Goal: Information Seeking & Learning: Learn about a topic

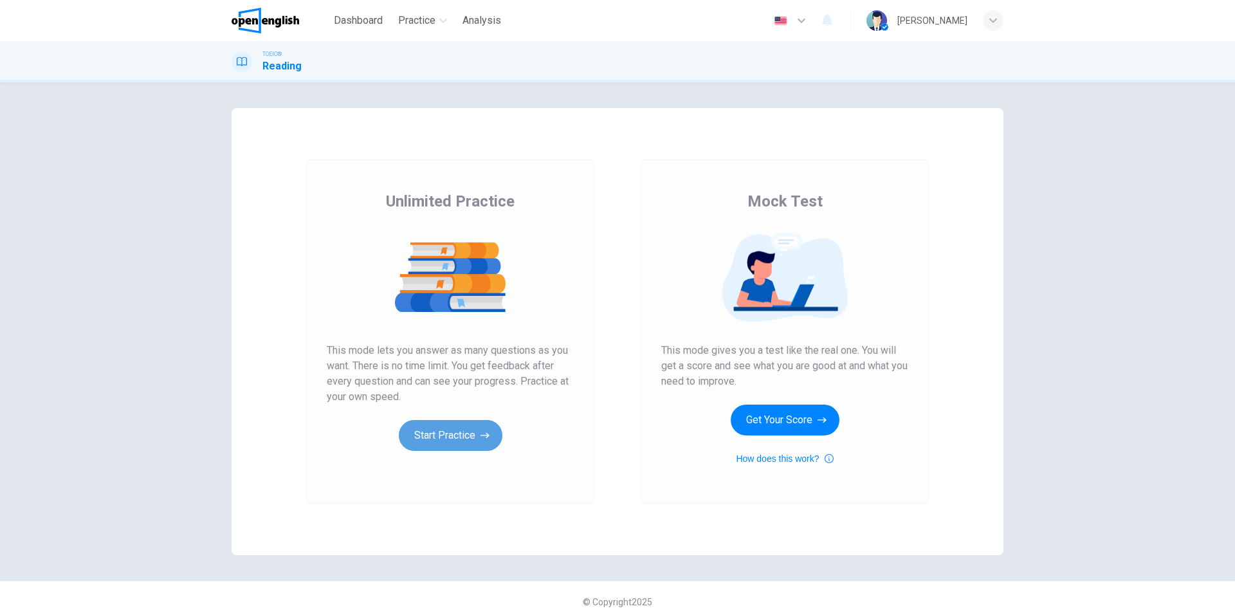
click at [454, 435] on button "Start Practice" at bounding box center [451, 435] width 104 height 31
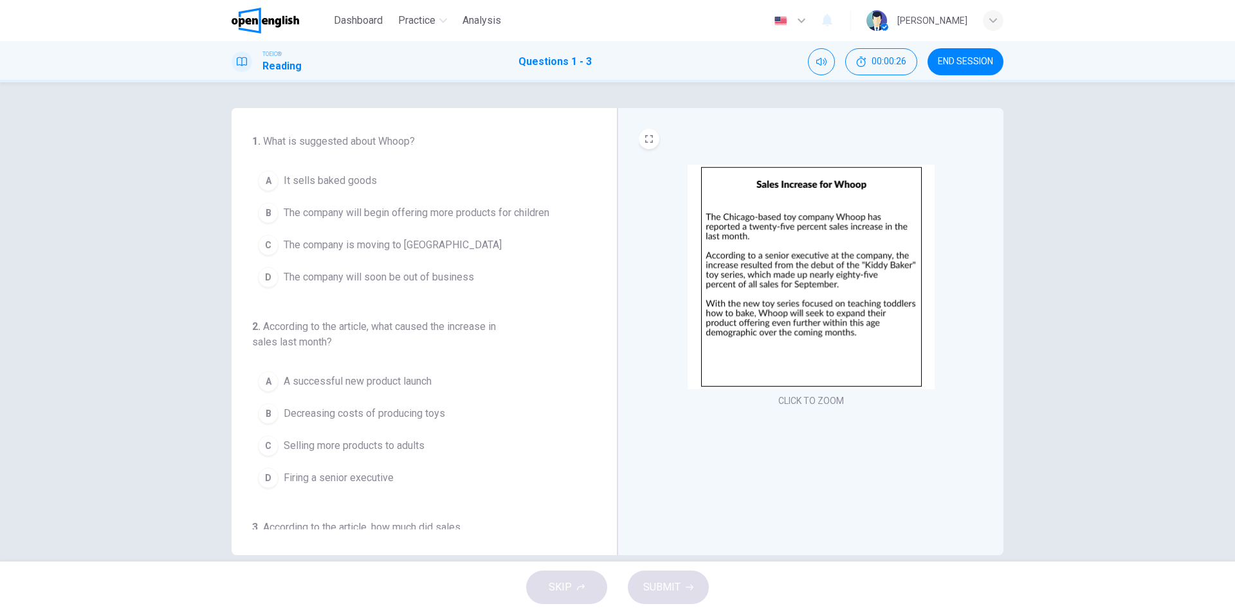
click at [903, 306] on img at bounding box center [811, 277] width 247 height 225
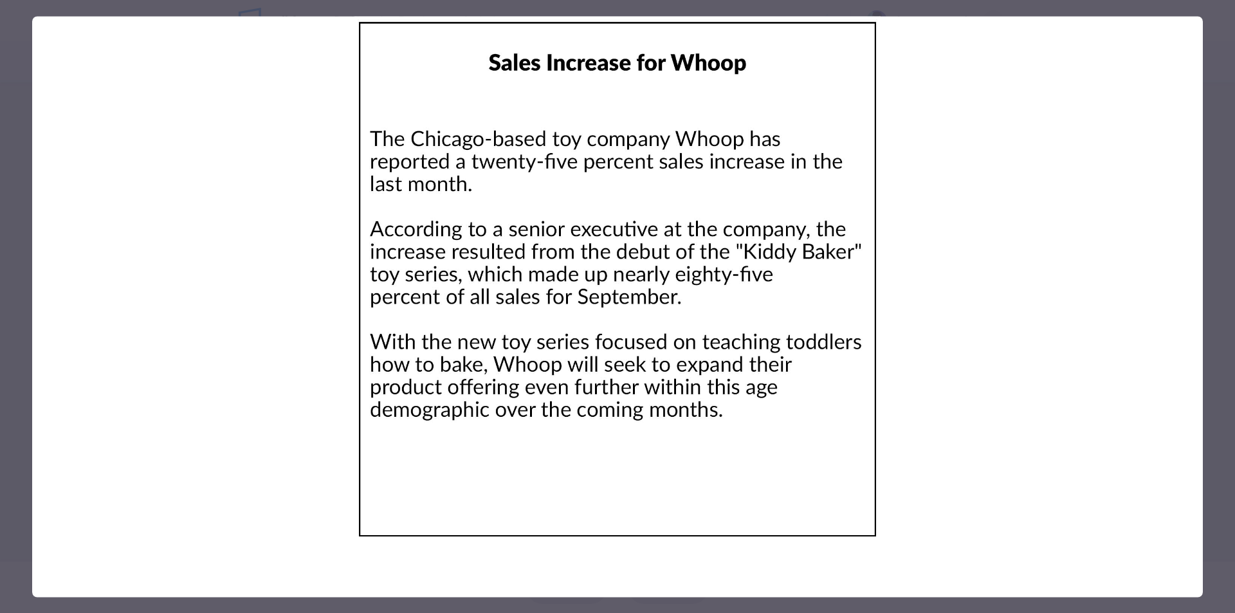
click at [947, 149] on img at bounding box center [617, 279] width 1171 height 526
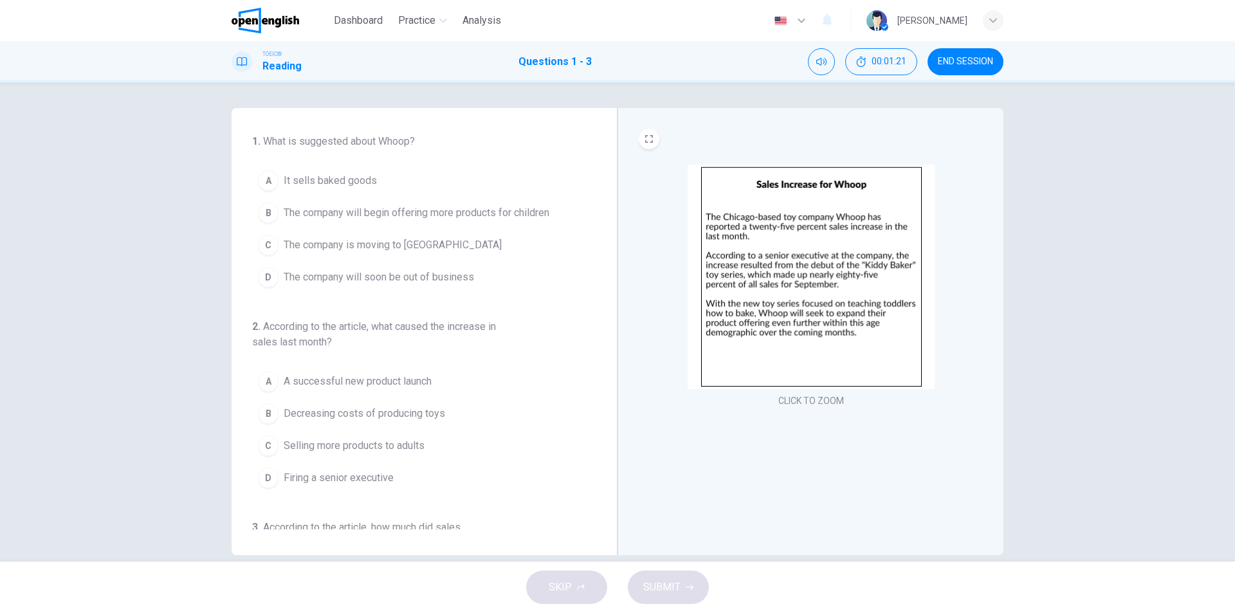
drag, startPoint x: 410, startPoint y: 207, endPoint x: 423, endPoint y: 208, distance: 12.9
click at [411, 207] on span "The company will begin offering more products for children" at bounding box center [417, 212] width 266 height 15
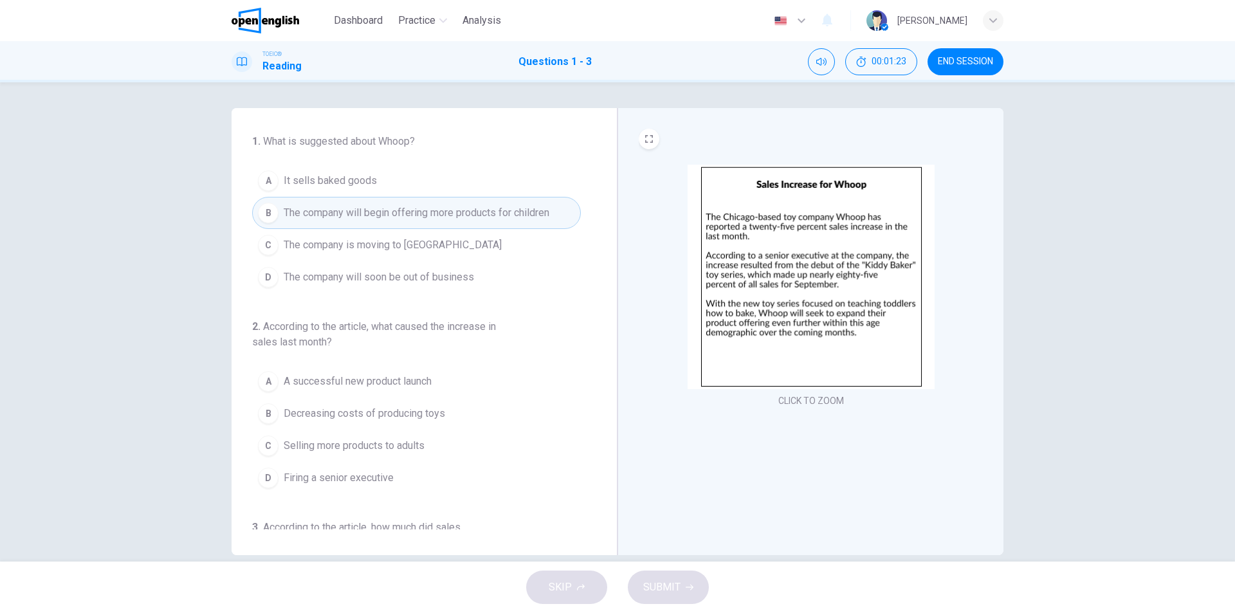
scroll to position [64, 0]
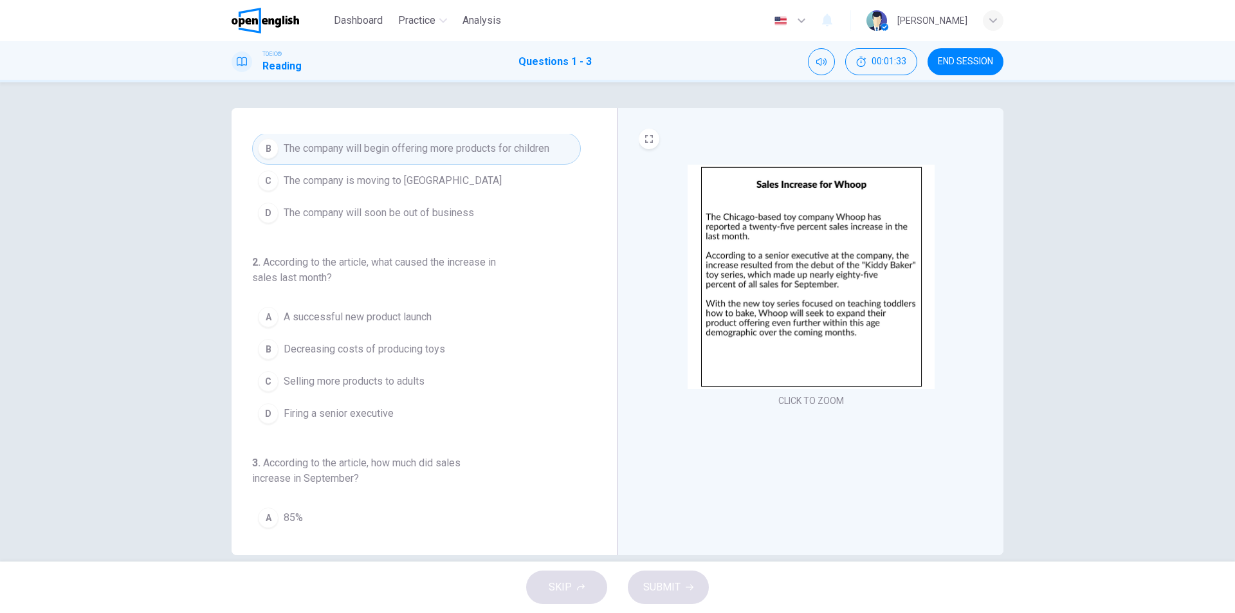
click at [369, 315] on span "A successful new product launch" at bounding box center [358, 316] width 148 height 15
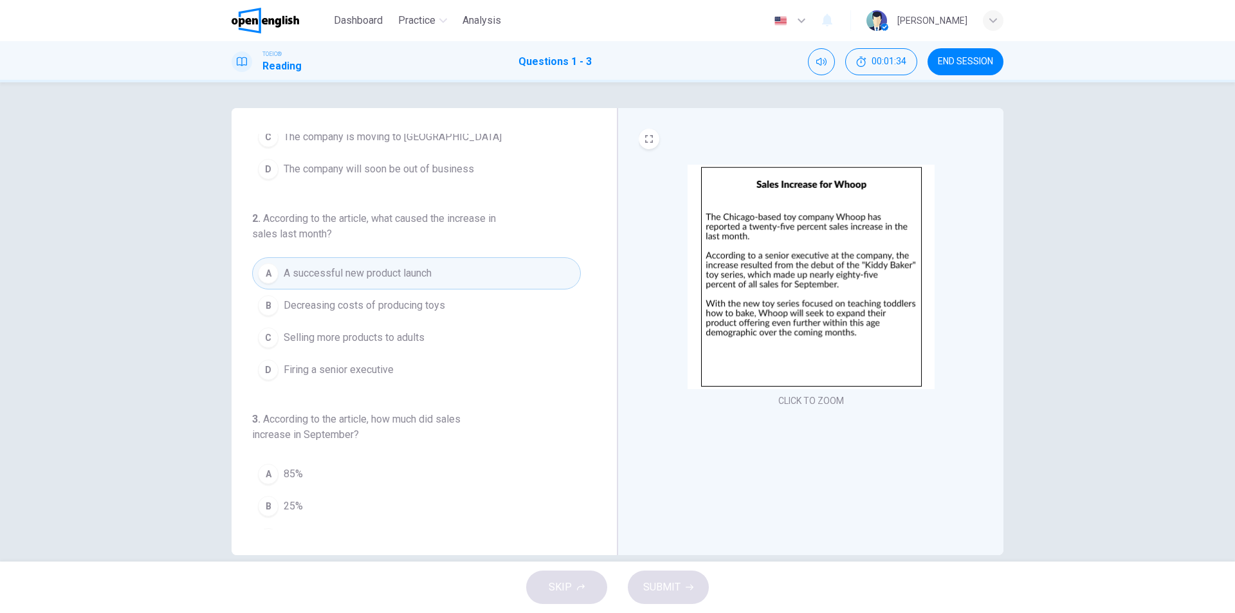
scroll to position [129, 0]
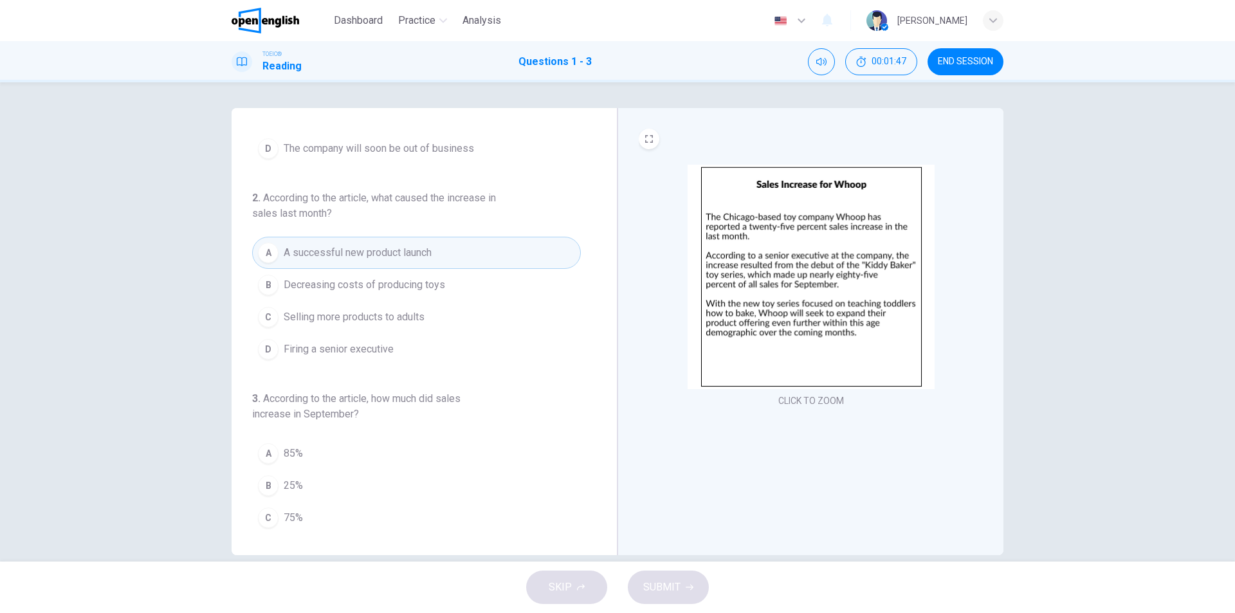
click at [291, 455] on span "85%" at bounding box center [293, 453] width 19 height 15
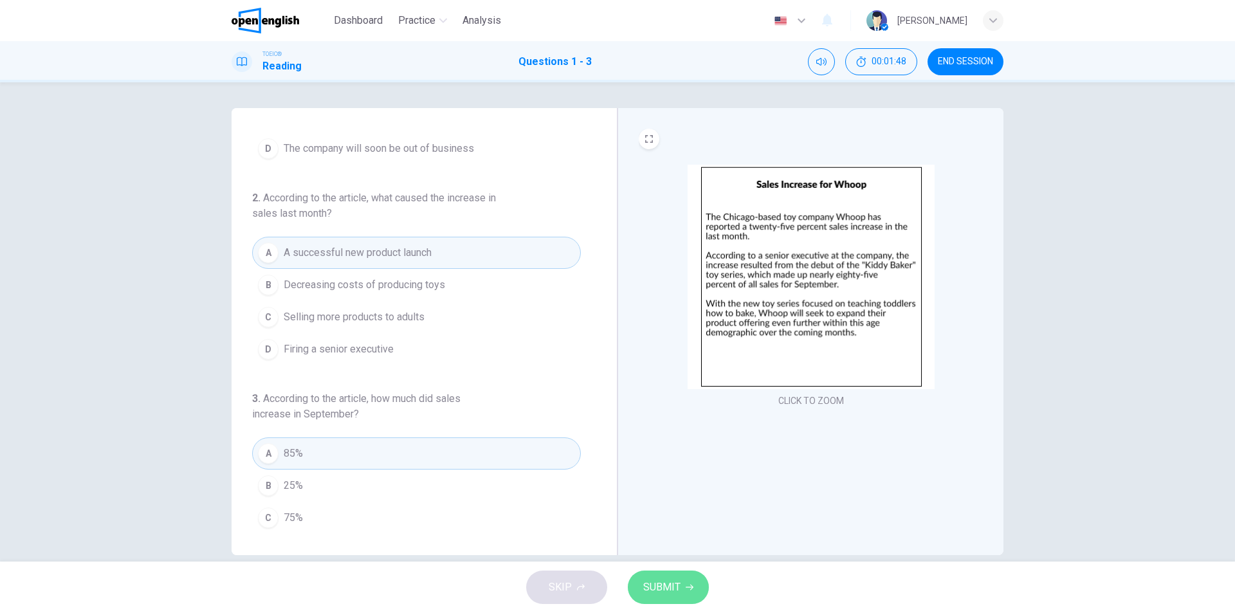
click at [657, 589] on span "SUBMIT" at bounding box center [661, 587] width 37 height 18
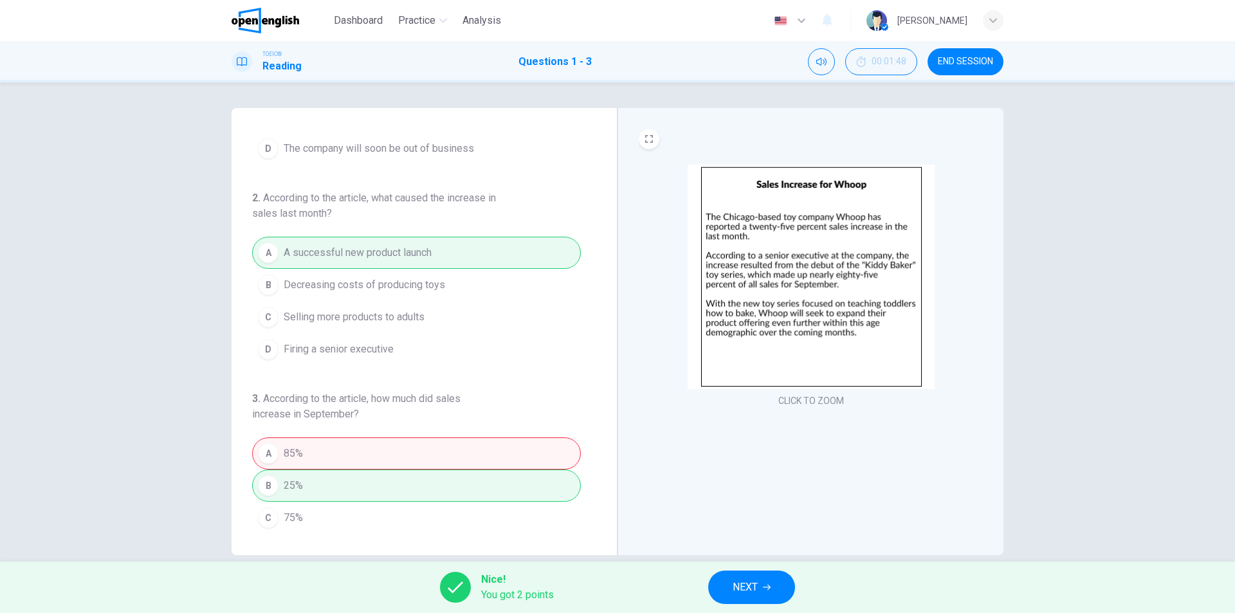
click at [762, 522] on div "CLICK TO ZOOM" at bounding box center [811, 331] width 386 height 447
click at [750, 586] on span "NEXT" at bounding box center [745, 587] width 25 height 18
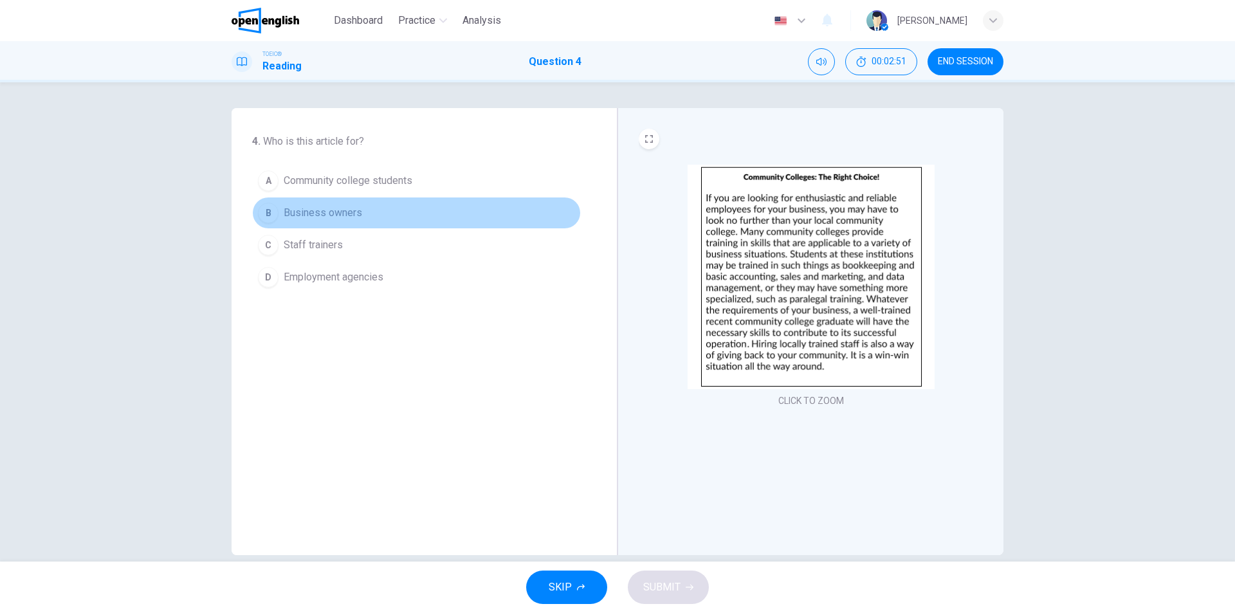
click at [364, 211] on button "B Business owners" at bounding box center [416, 213] width 329 height 32
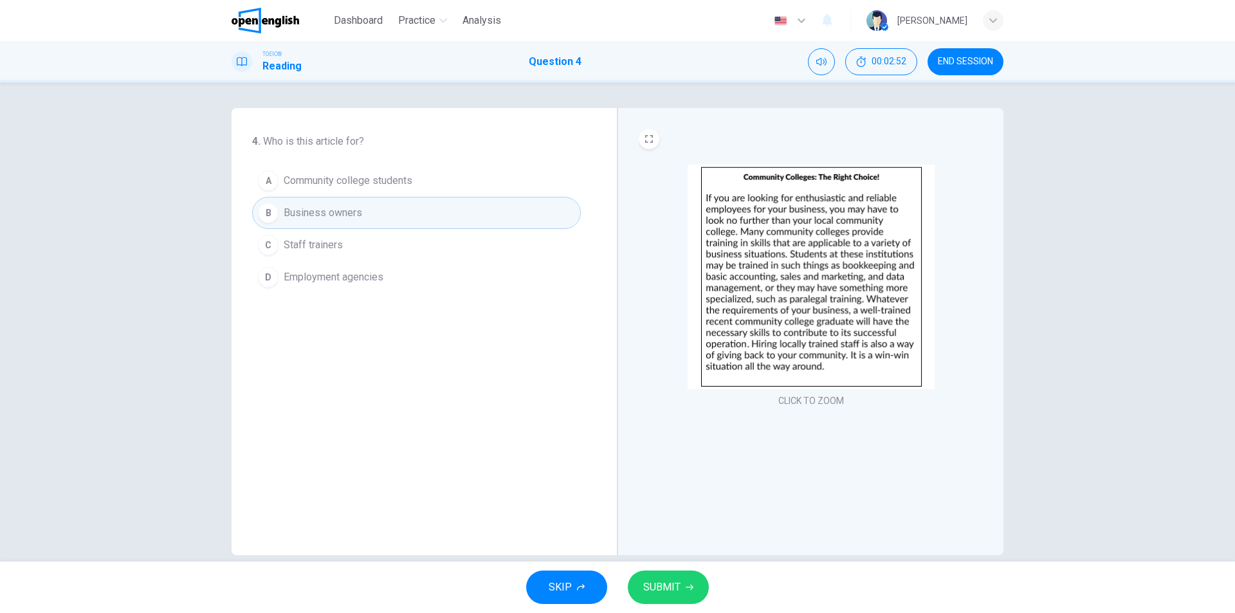
click at [657, 584] on span "SUBMIT" at bounding box center [661, 587] width 37 height 18
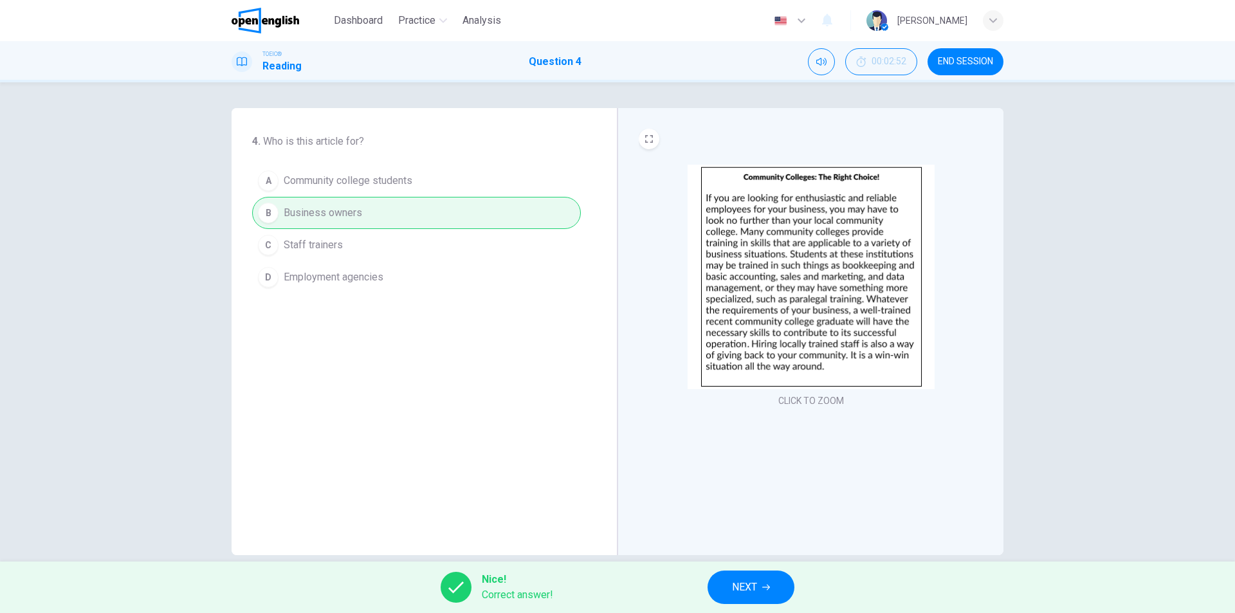
click at [747, 587] on span "NEXT" at bounding box center [744, 587] width 25 height 18
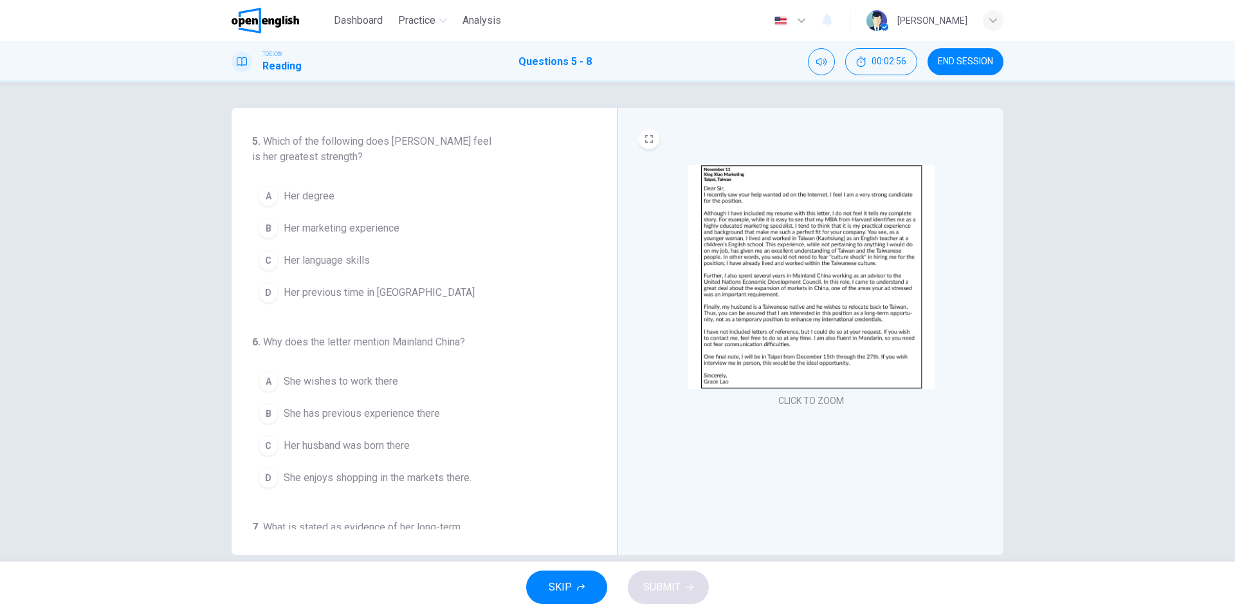
click at [571, 589] on button "SKIP" at bounding box center [566, 587] width 81 height 33
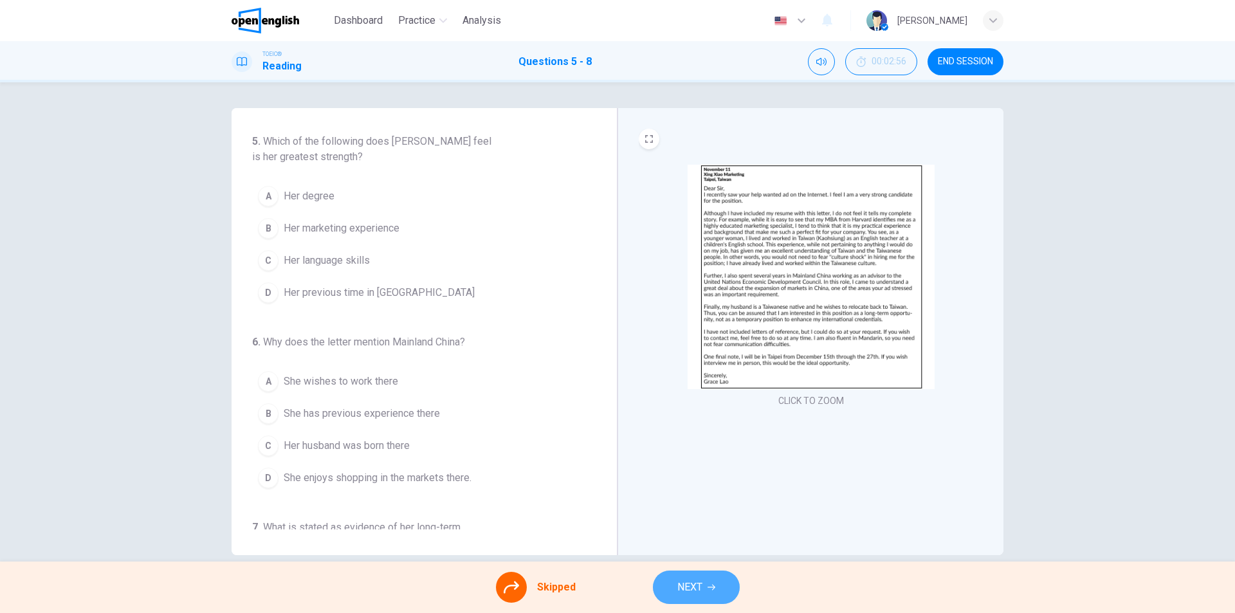
click at [692, 587] on span "NEXT" at bounding box center [689, 587] width 25 height 18
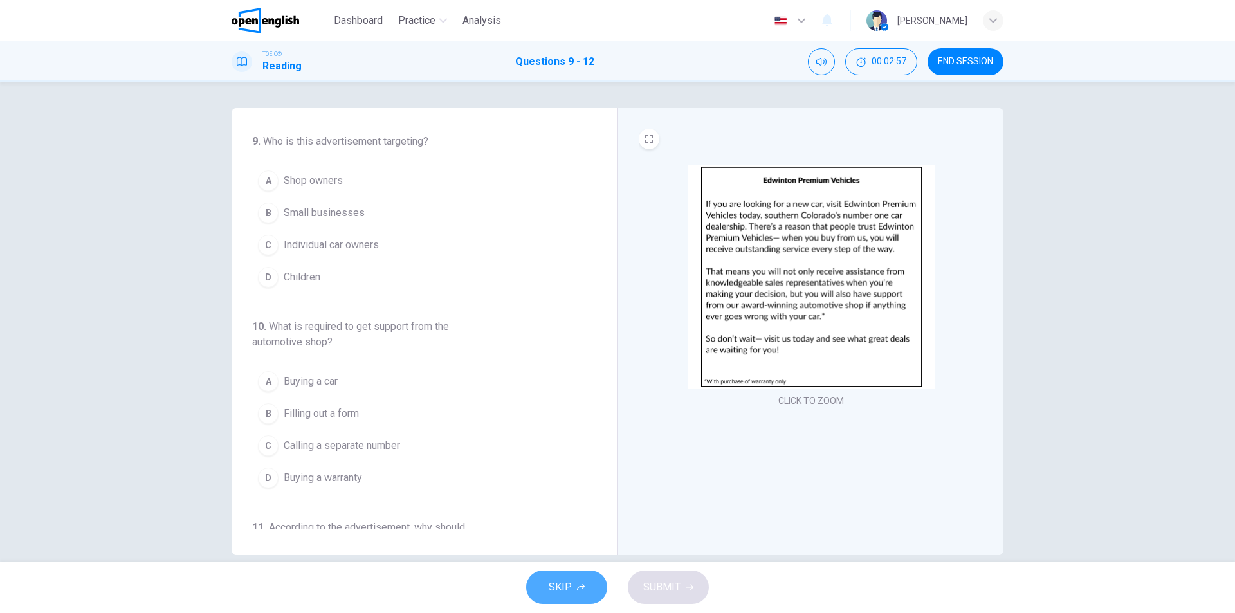
click at [576, 591] on button "SKIP" at bounding box center [566, 587] width 81 height 33
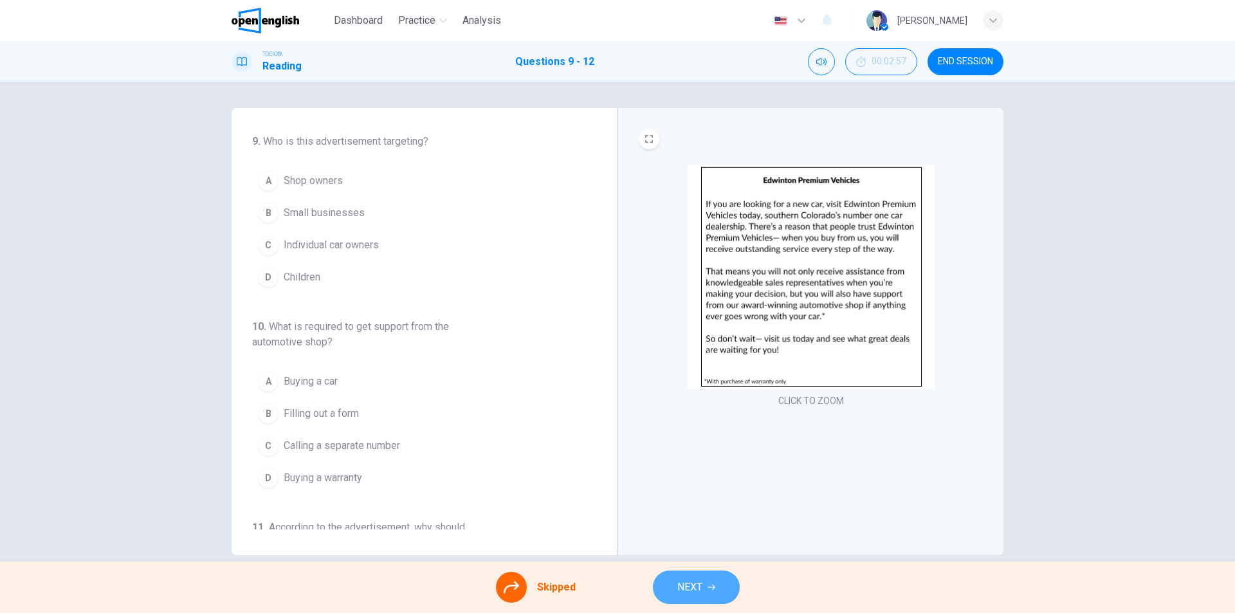
click at [697, 593] on span "NEXT" at bounding box center [689, 587] width 25 height 18
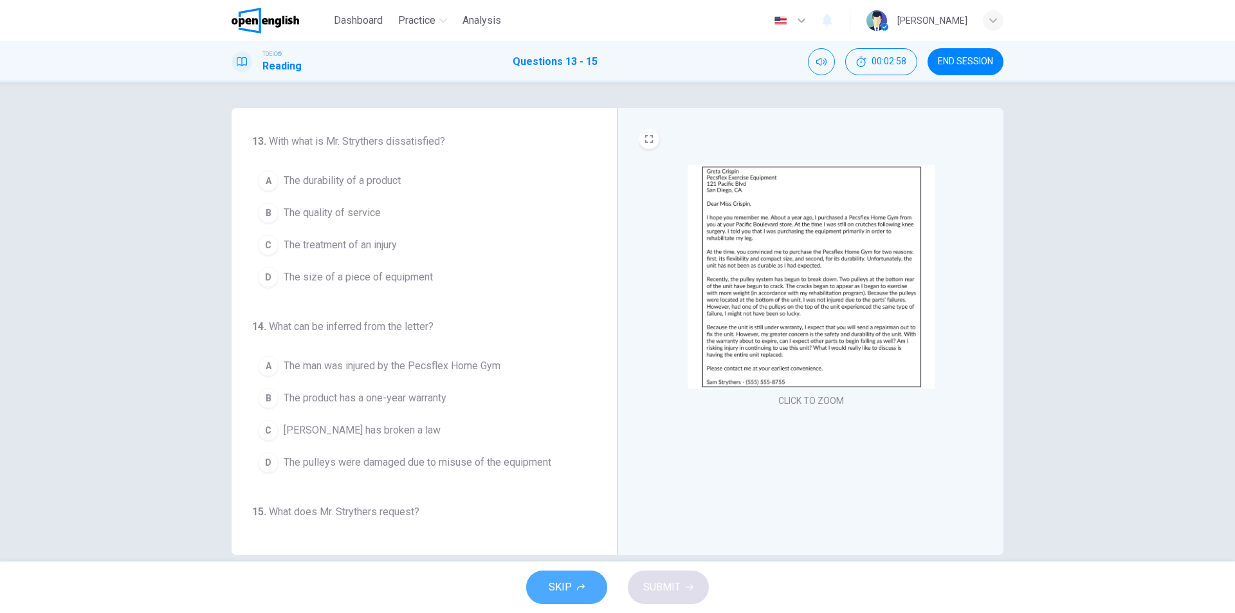
click at [580, 590] on icon "button" at bounding box center [581, 588] width 8 height 8
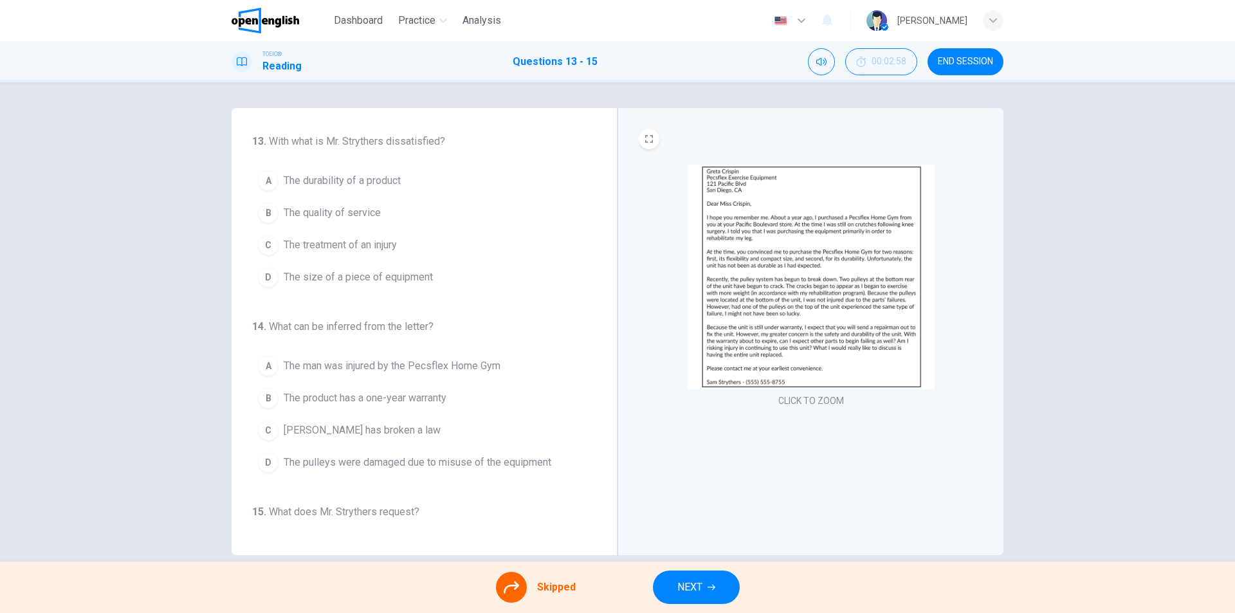
click at [687, 591] on span "NEXT" at bounding box center [689, 587] width 25 height 18
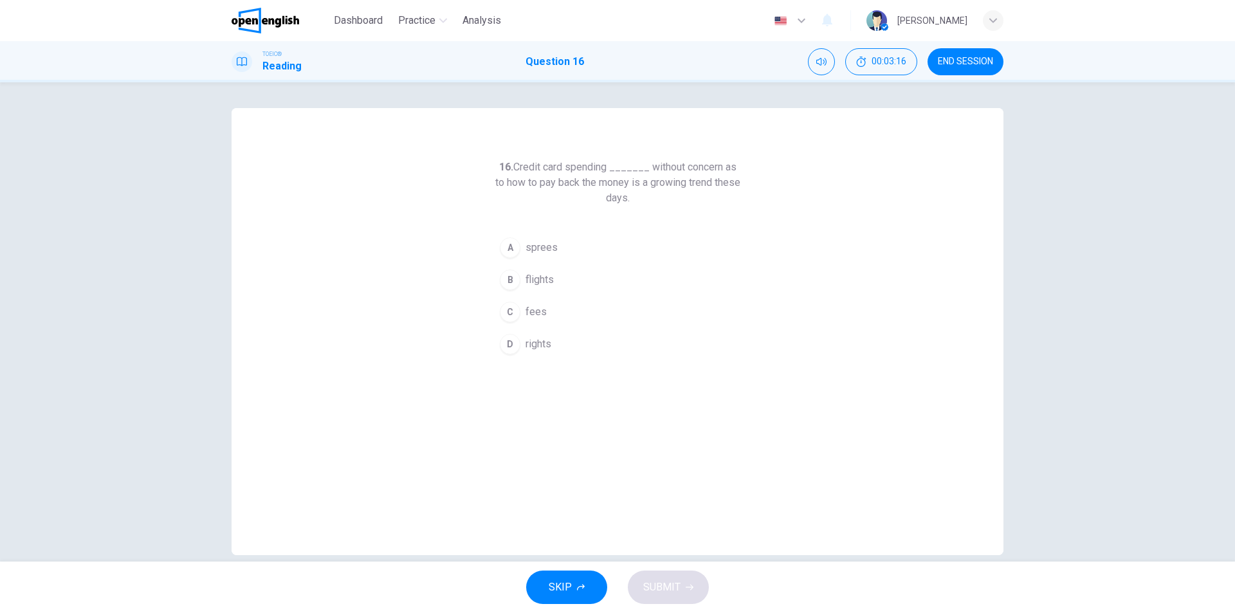
drag, startPoint x: 538, startPoint y: 250, endPoint x: 550, endPoint y: 246, distance: 12.2
click at [543, 248] on span "sprees" at bounding box center [542, 247] width 32 height 15
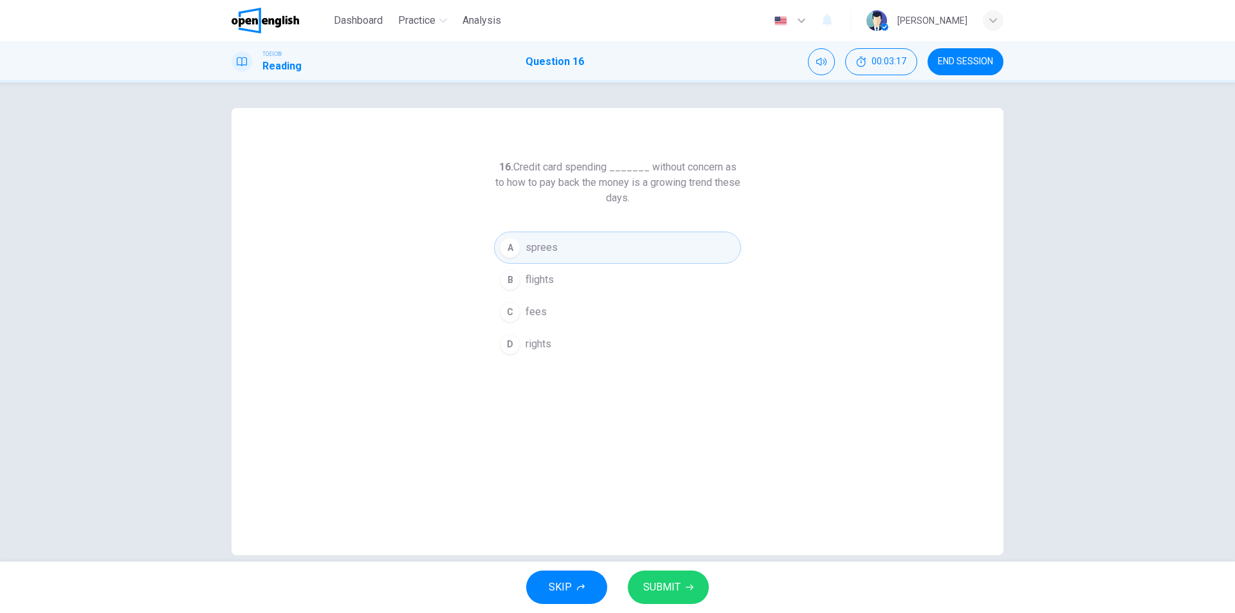
click at [654, 588] on span "SUBMIT" at bounding box center [661, 587] width 37 height 18
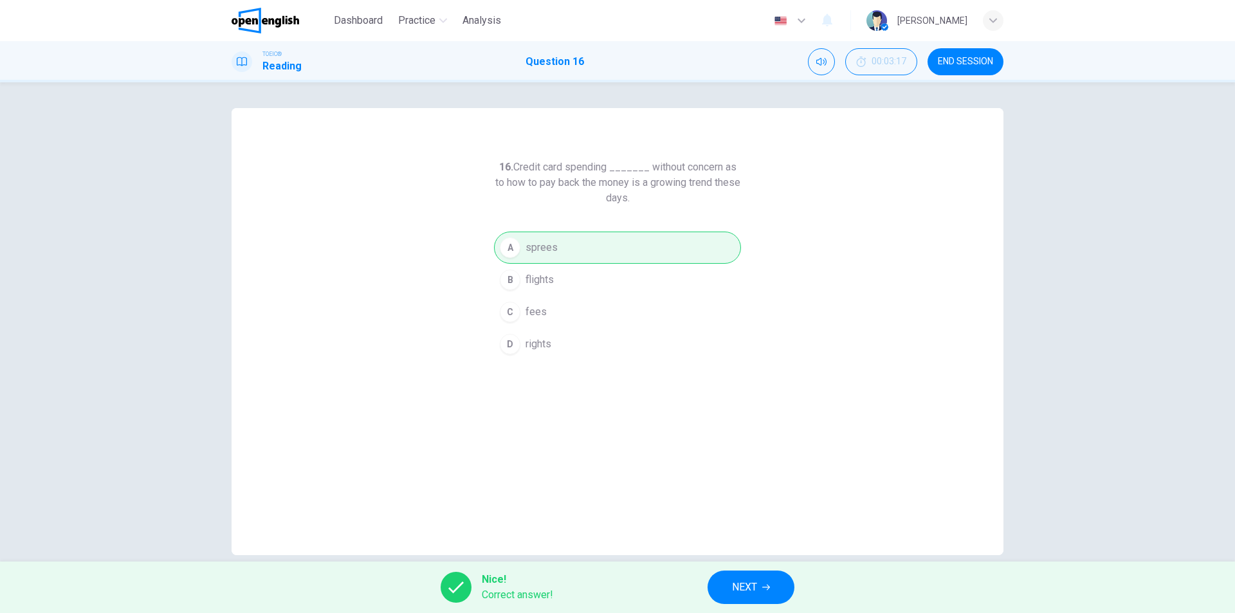
click at [708, 591] on button "NEXT" at bounding box center [751, 587] width 87 height 33
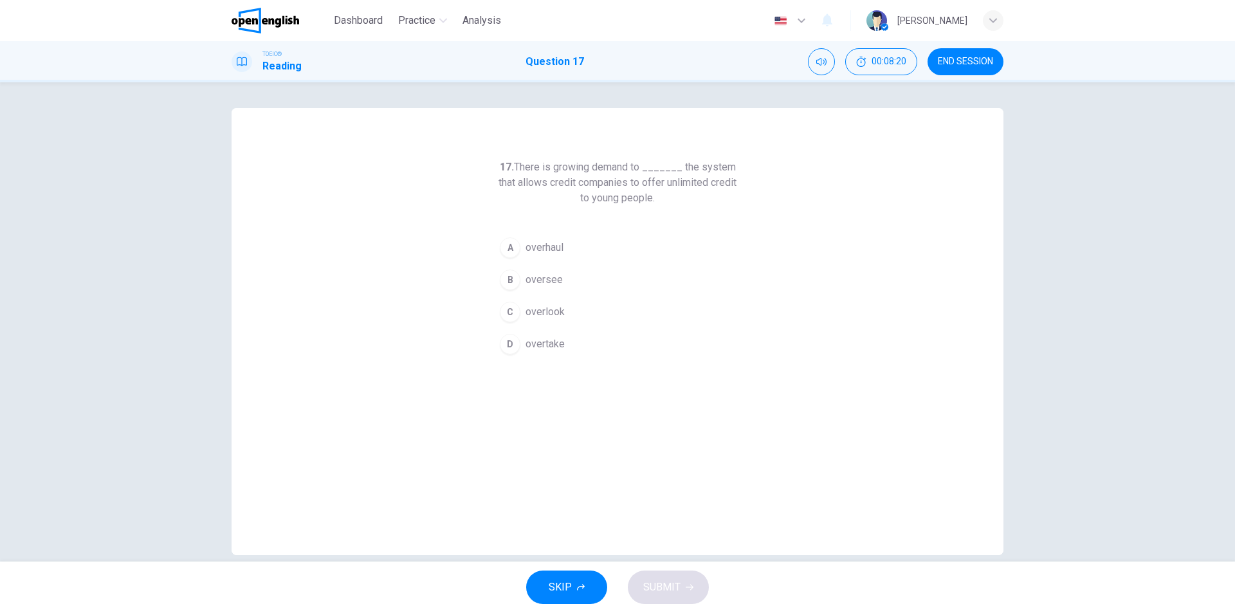
click at [548, 249] on span "overhaul" at bounding box center [545, 247] width 38 height 15
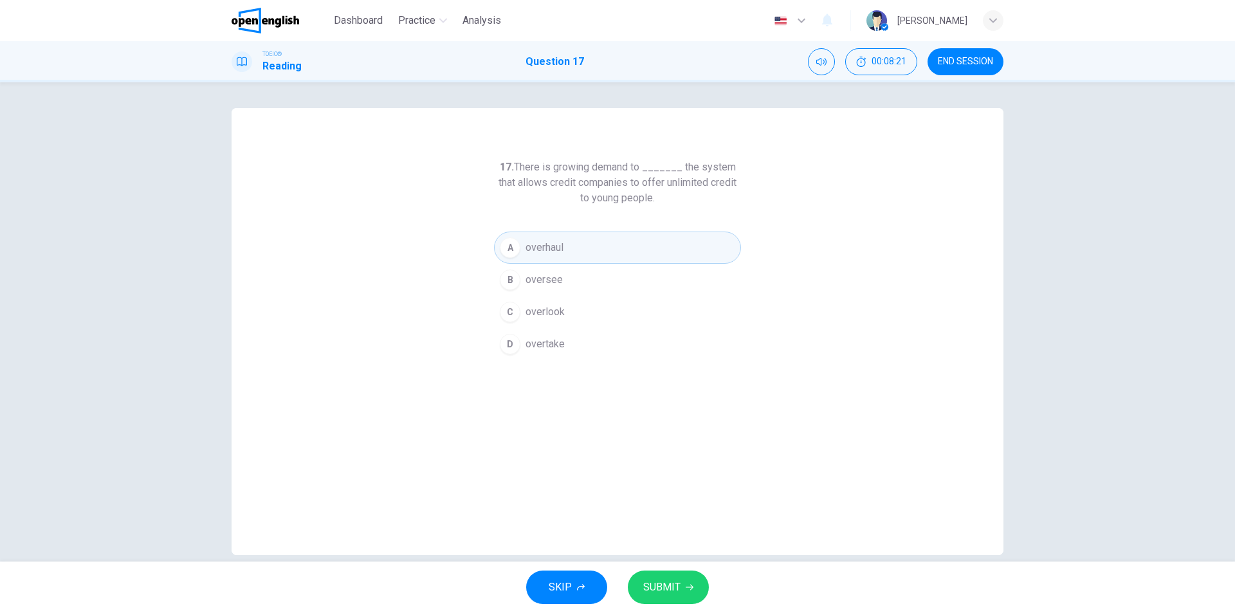
click at [670, 587] on span "SUBMIT" at bounding box center [661, 587] width 37 height 18
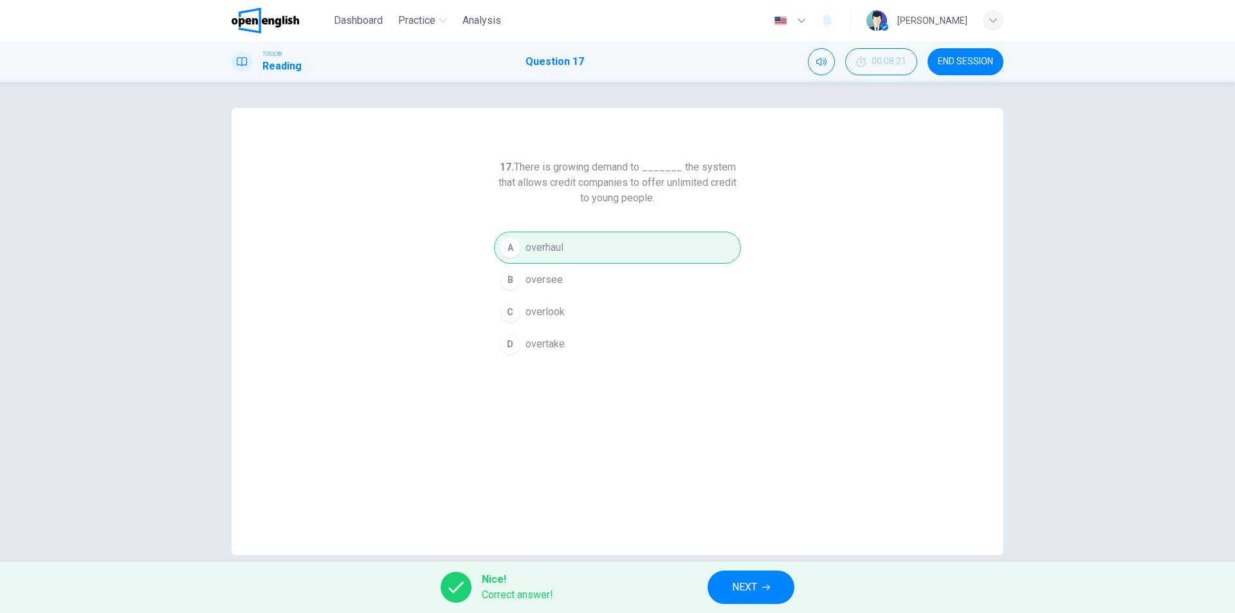
click at [742, 583] on span "NEXT" at bounding box center [744, 587] width 25 height 18
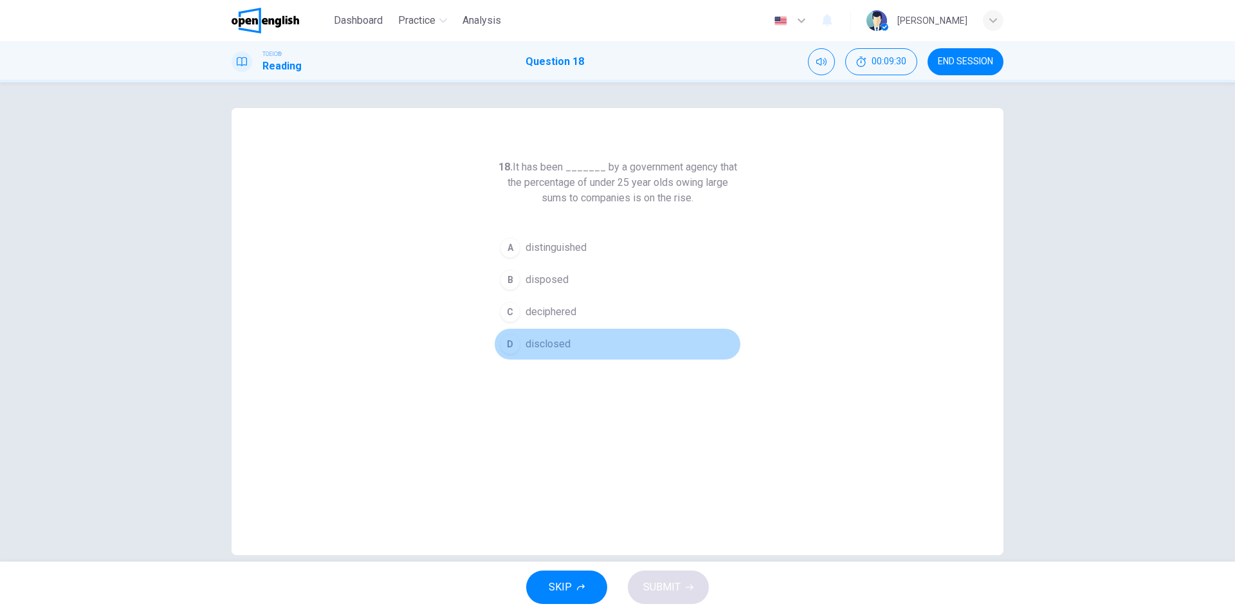
drag, startPoint x: 540, startPoint y: 344, endPoint x: 611, endPoint y: 396, distance: 87.4
click at [540, 345] on span "disclosed" at bounding box center [548, 343] width 45 height 15
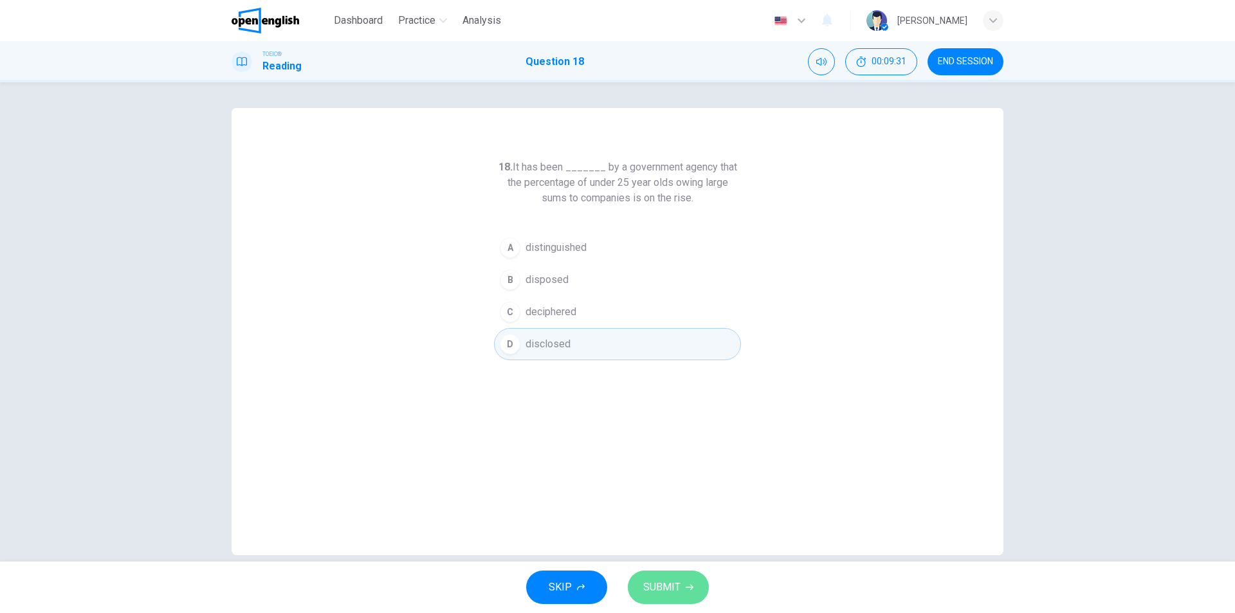
click at [657, 588] on span "SUBMIT" at bounding box center [661, 587] width 37 height 18
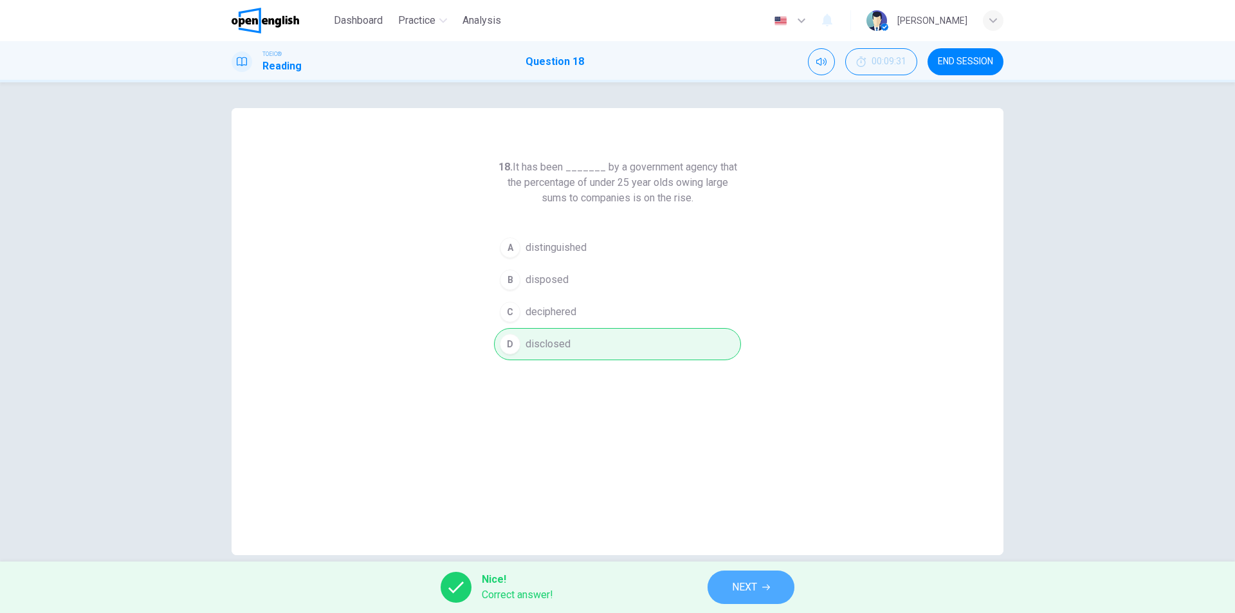
click at [748, 589] on span "NEXT" at bounding box center [744, 587] width 25 height 18
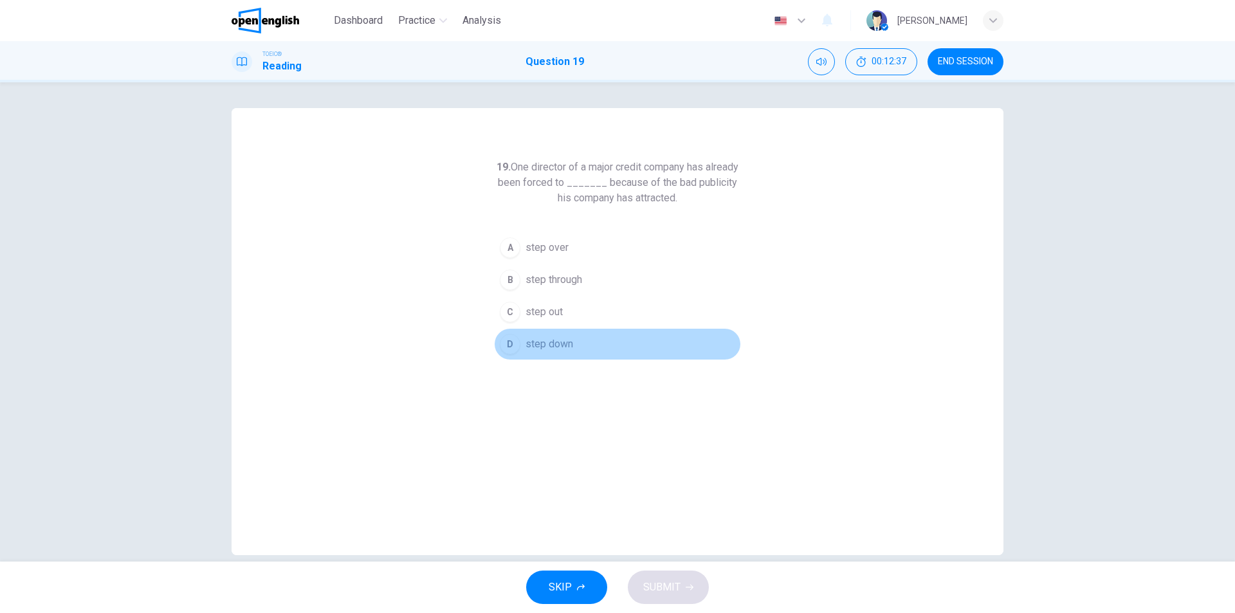
click at [555, 344] on span "step down" at bounding box center [550, 343] width 48 height 15
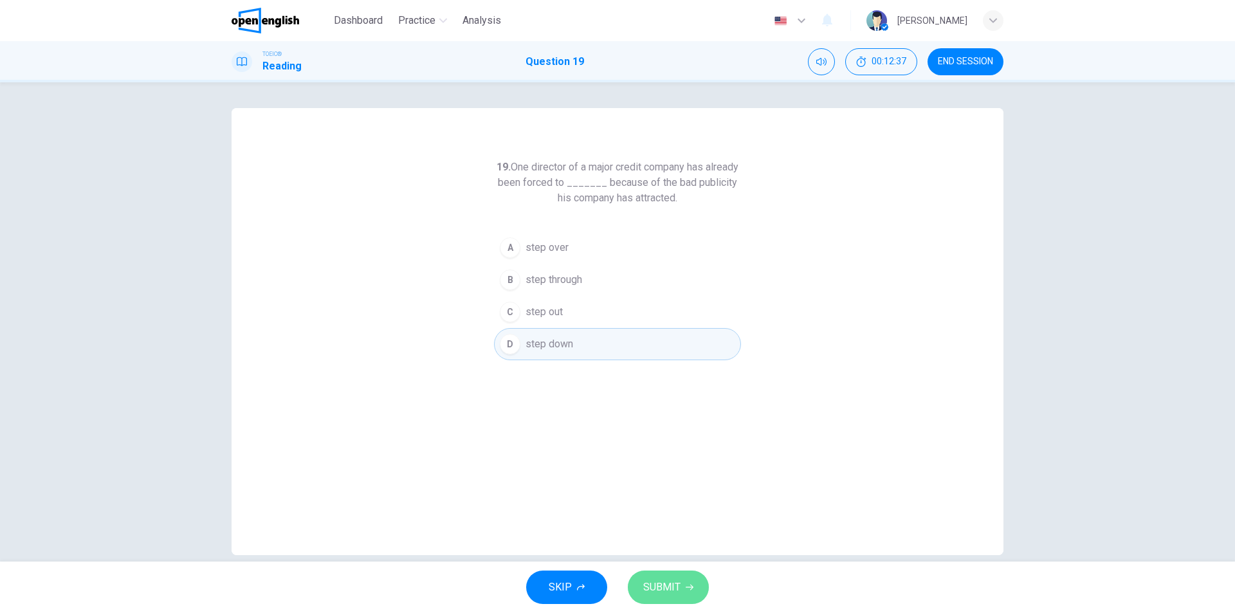
click at [674, 589] on span "SUBMIT" at bounding box center [661, 587] width 37 height 18
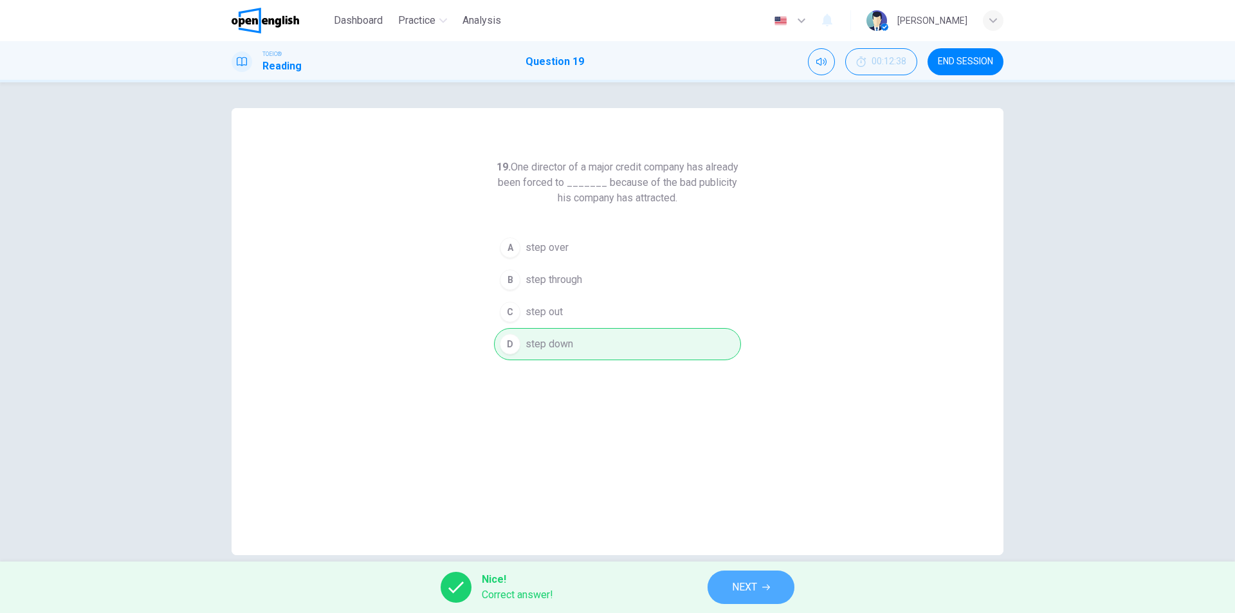
click at [753, 596] on button "NEXT" at bounding box center [751, 587] width 87 height 33
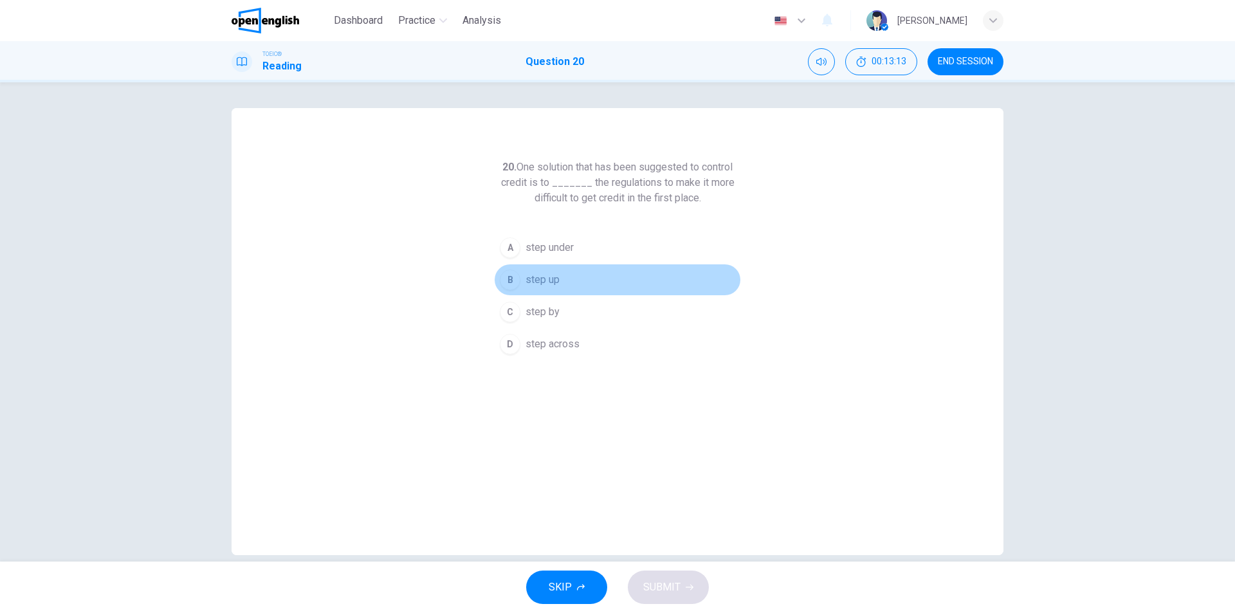
click at [544, 284] on span "step up" at bounding box center [543, 279] width 34 height 15
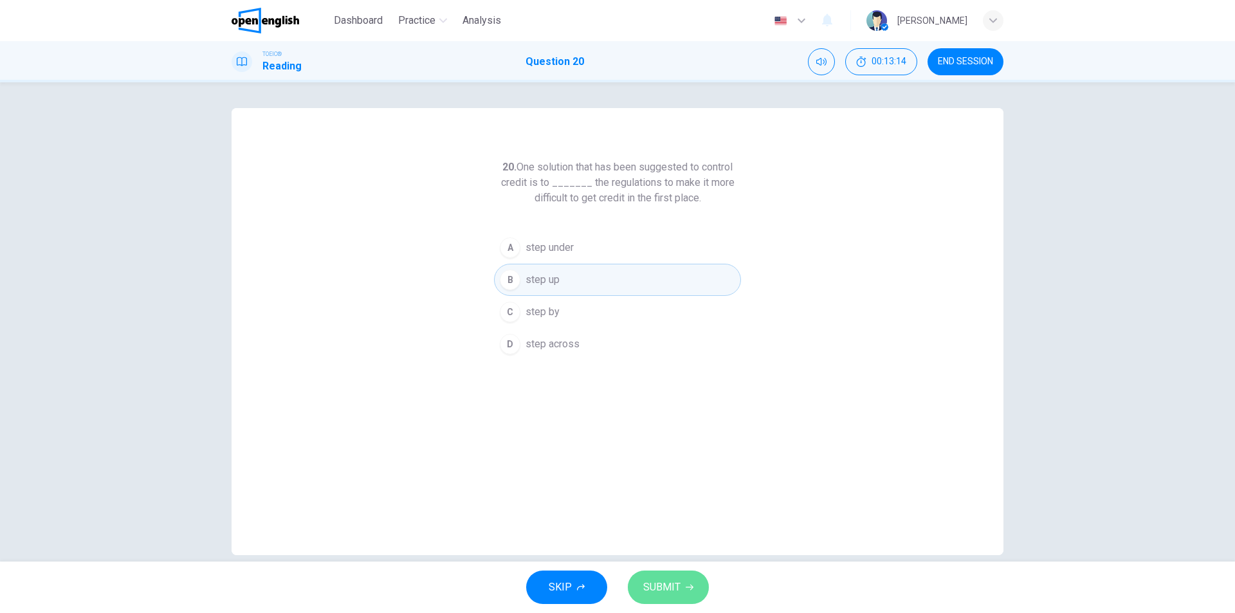
click at [668, 592] on span "SUBMIT" at bounding box center [661, 587] width 37 height 18
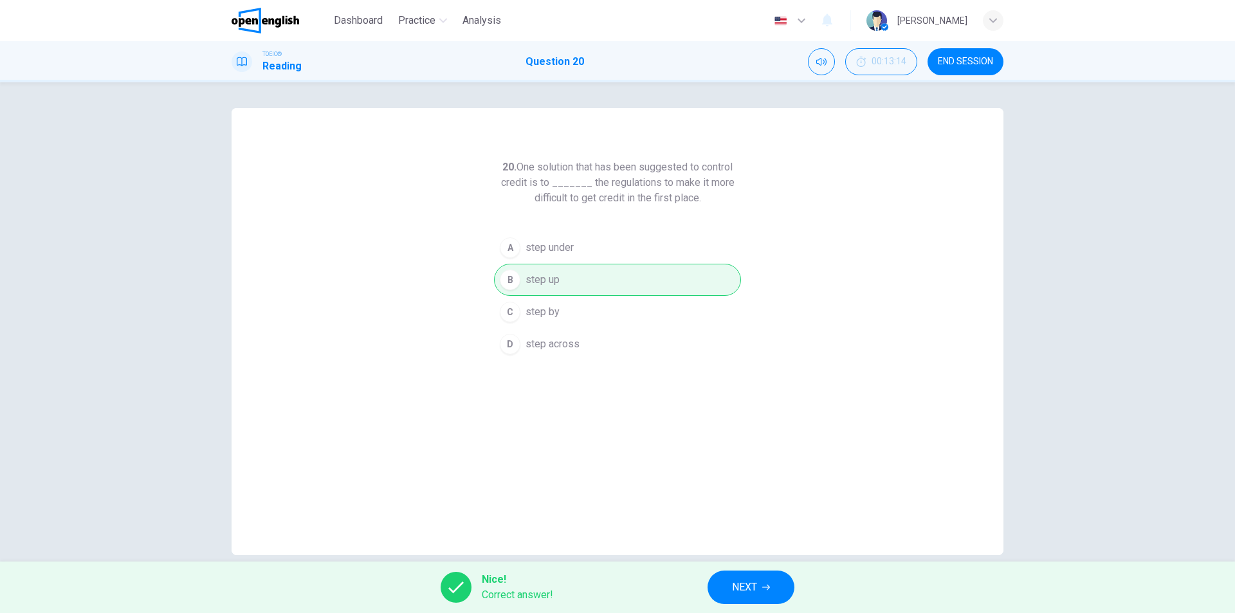
click at [753, 591] on span "NEXT" at bounding box center [744, 587] width 25 height 18
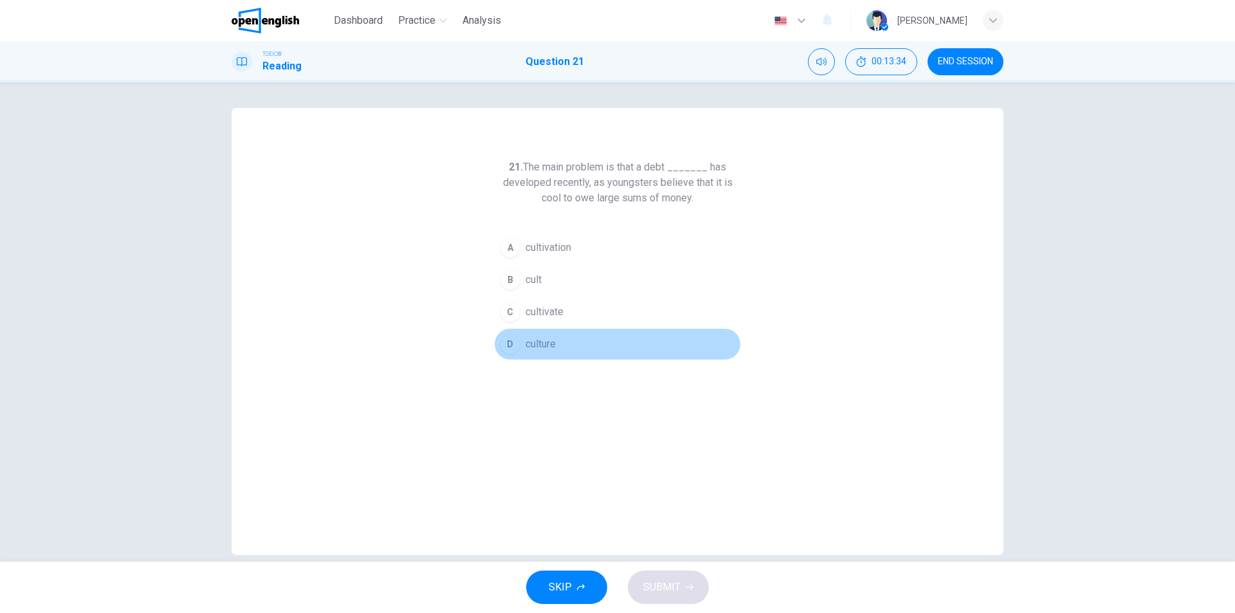
click at [538, 343] on span "culture" at bounding box center [541, 343] width 30 height 15
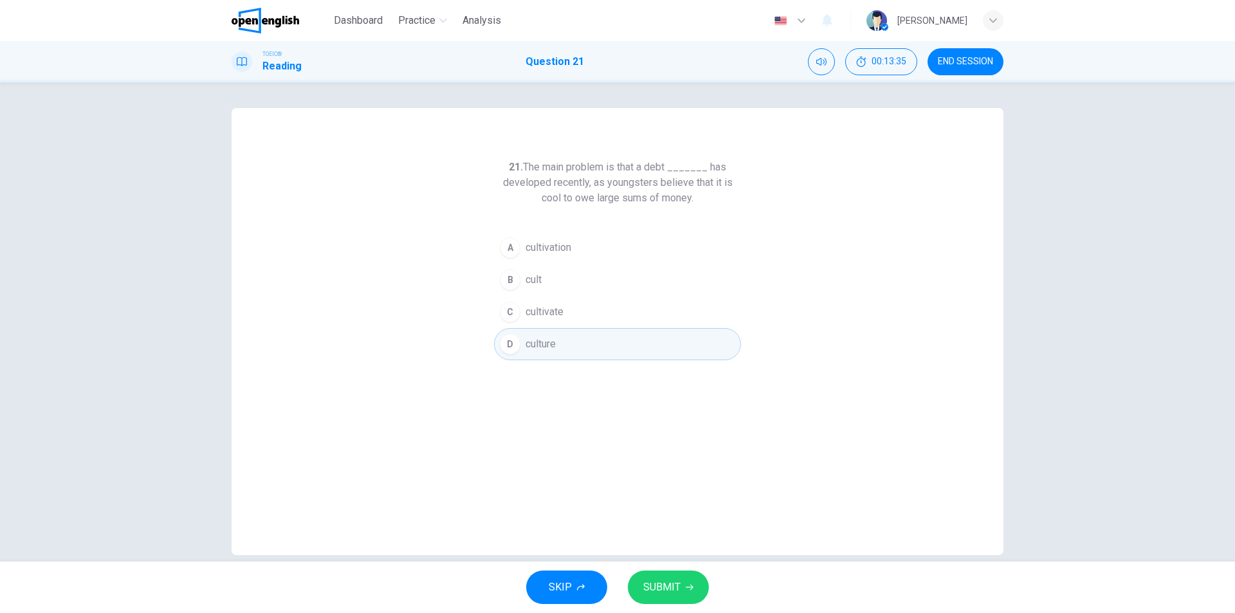
click at [677, 582] on span "SUBMIT" at bounding box center [661, 587] width 37 height 18
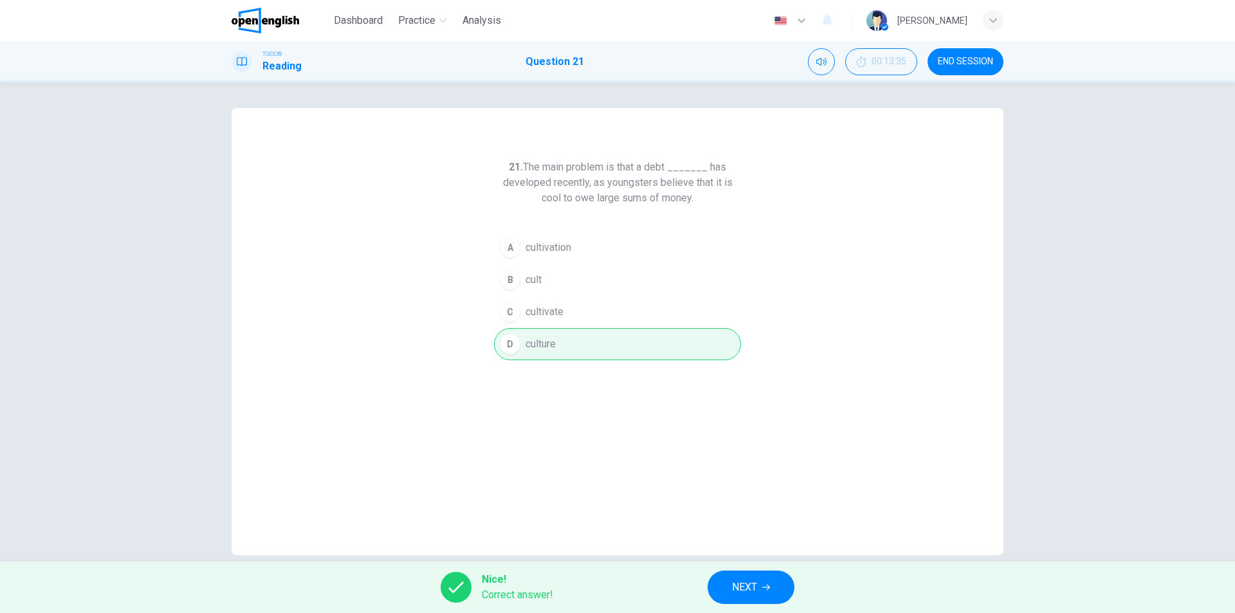
click at [741, 587] on span "NEXT" at bounding box center [744, 587] width 25 height 18
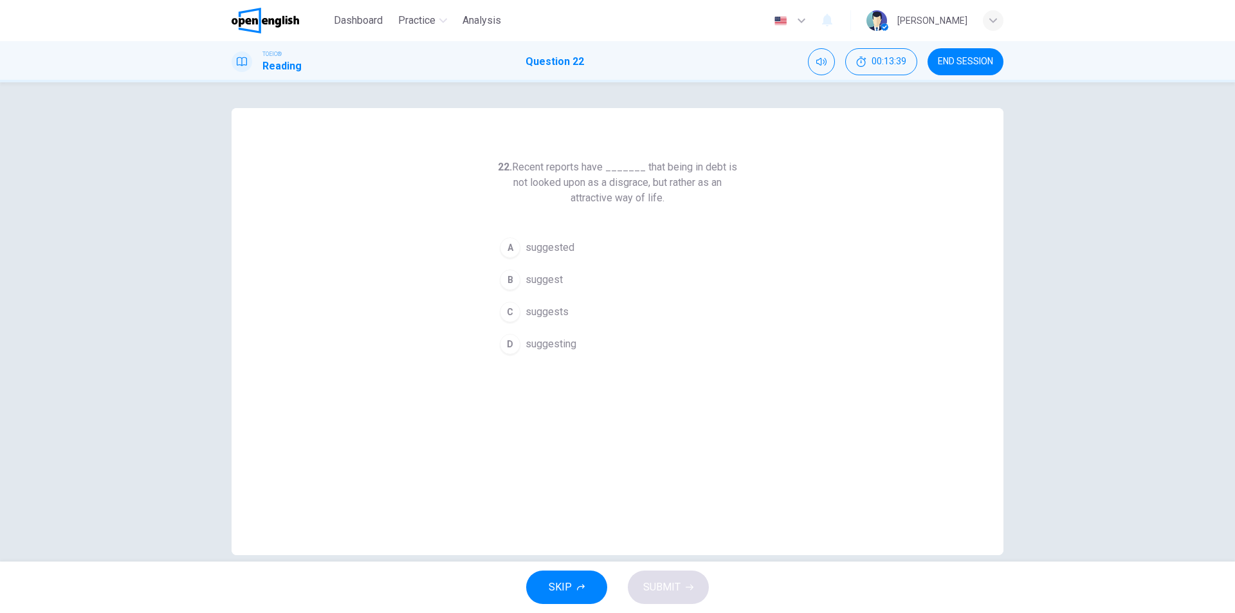
click at [561, 248] on span "suggested" at bounding box center [550, 247] width 49 height 15
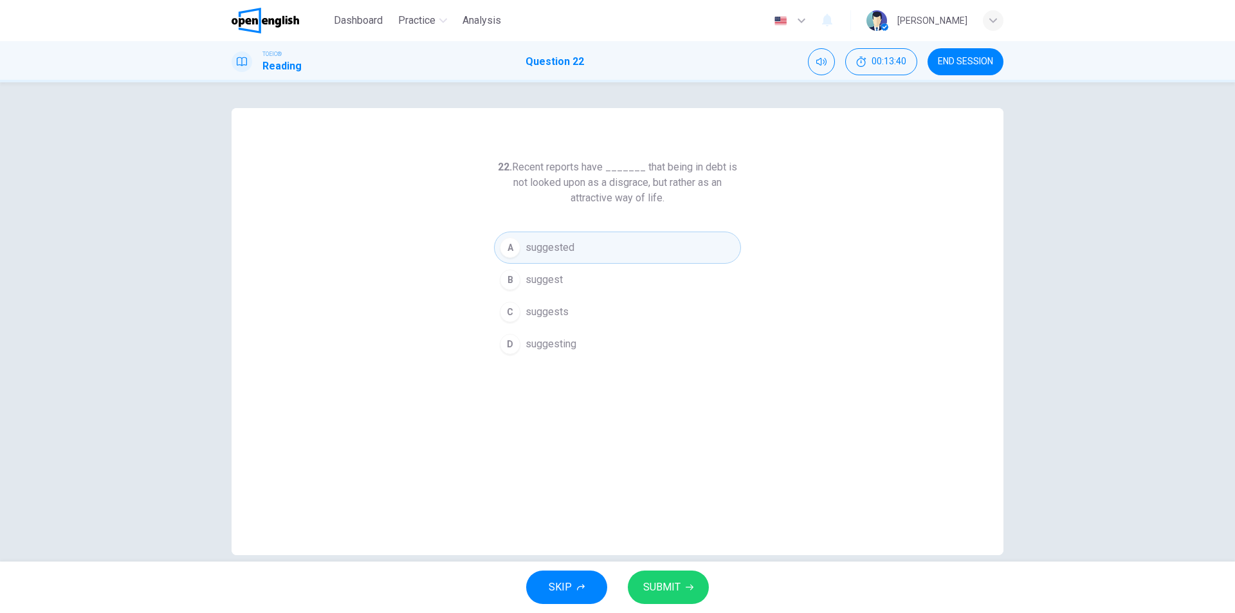
click at [672, 586] on span "SUBMIT" at bounding box center [661, 587] width 37 height 18
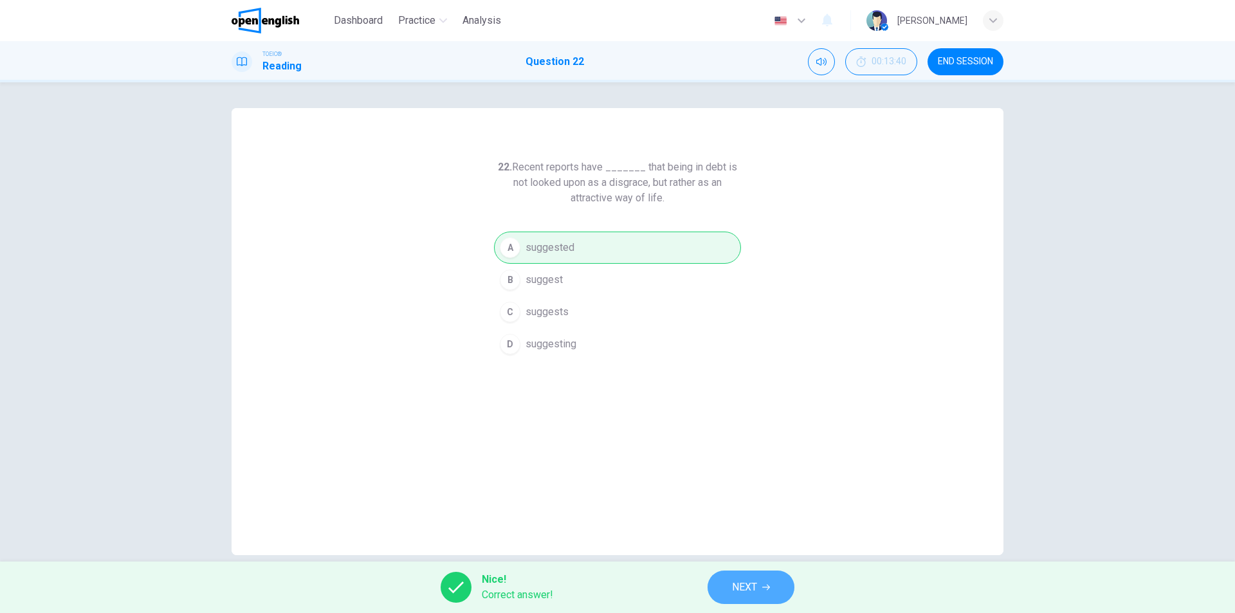
drag, startPoint x: 733, startPoint y: 594, endPoint x: 739, endPoint y: 594, distance: 6.5
click at [733, 594] on span "NEXT" at bounding box center [744, 587] width 25 height 18
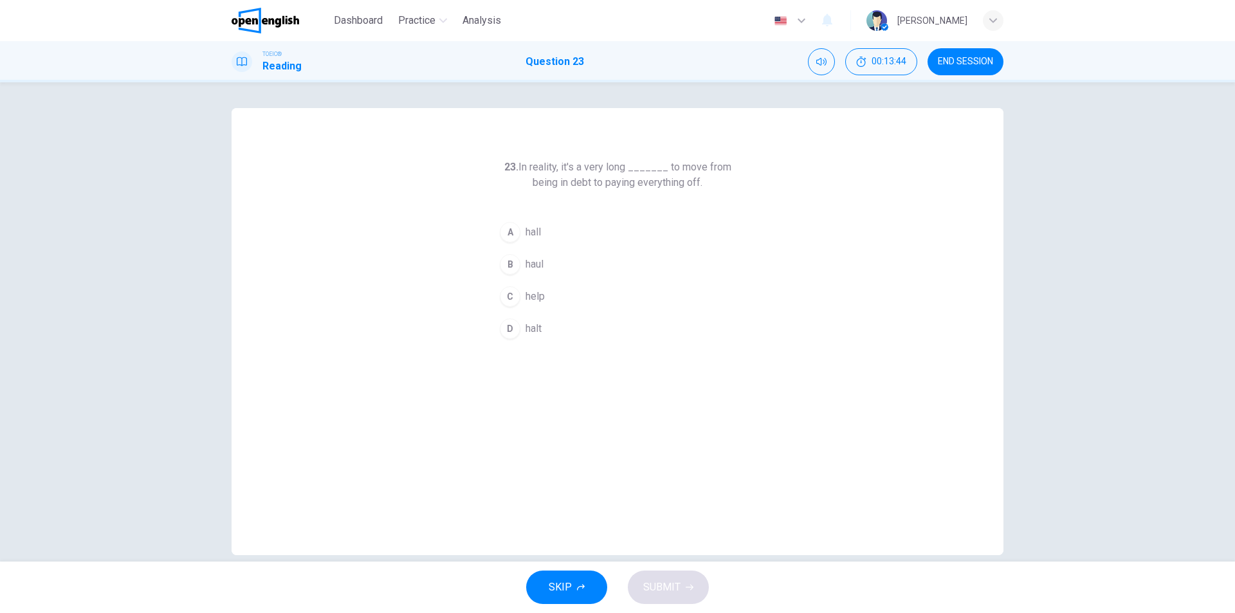
click at [531, 232] on span "hall" at bounding box center [533, 232] width 15 height 15
click at [663, 581] on span "SUBMIT" at bounding box center [661, 587] width 37 height 18
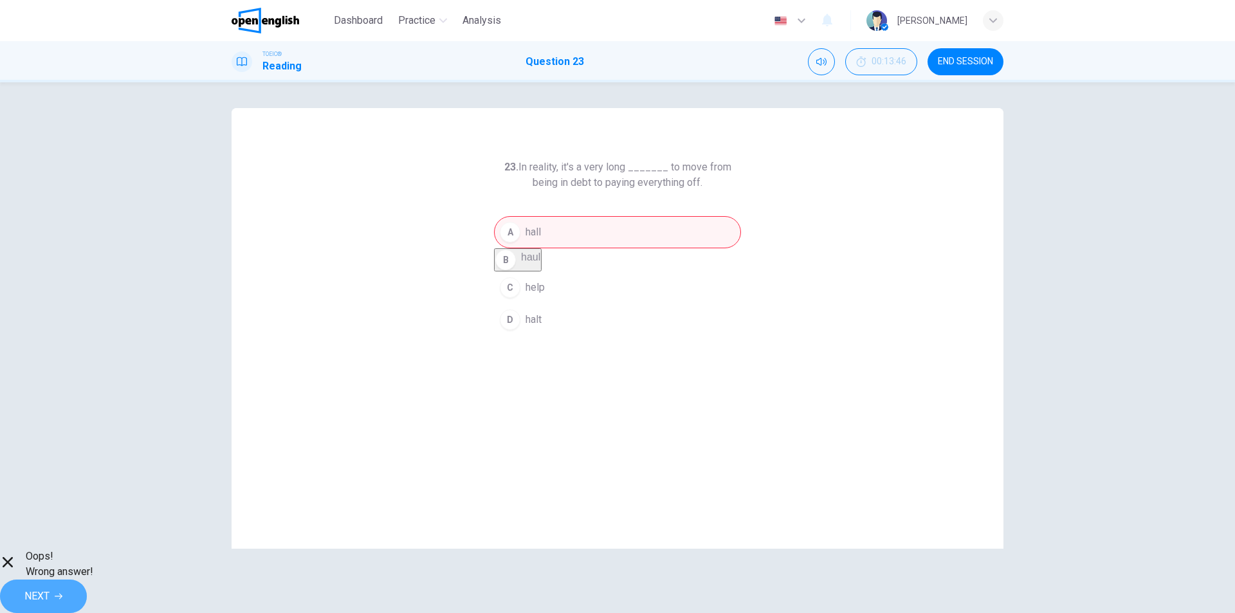
click at [50, 589] on span "NEXT" at bounding box center [36, 596] width 25 height 18
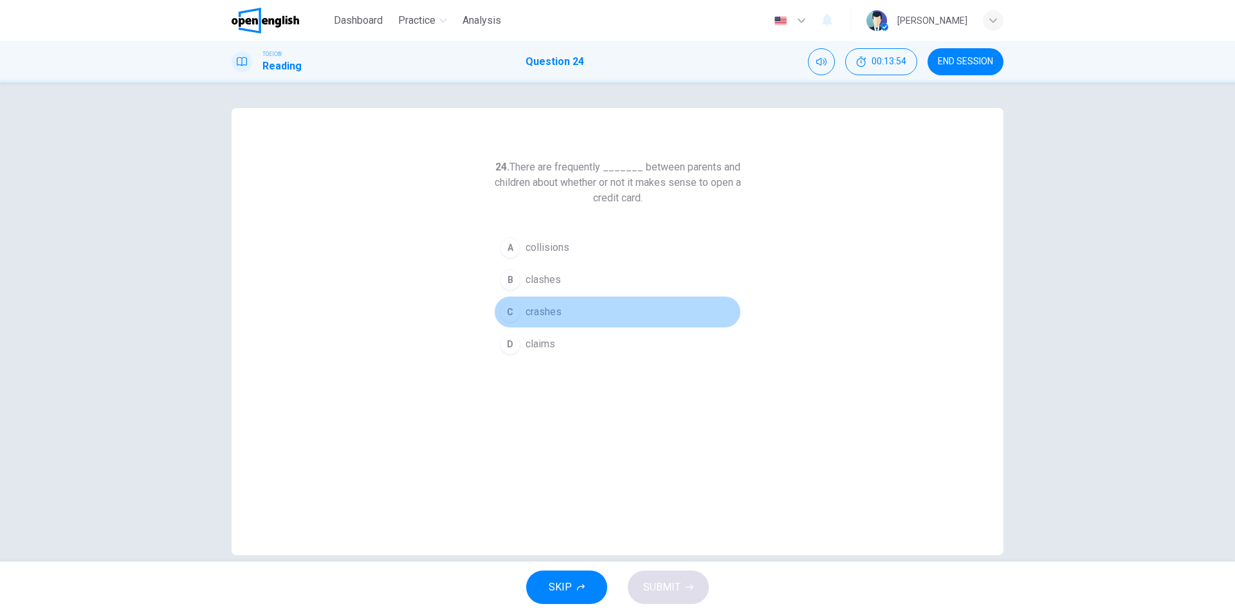
drag, startPoint x: 549, startPoint y: 313, endPoint x: 605, endPoint y: 385, distance: 91.7
click at [549, 312] on span "crashes" at bounding box center [544, 311] width 36 height 15
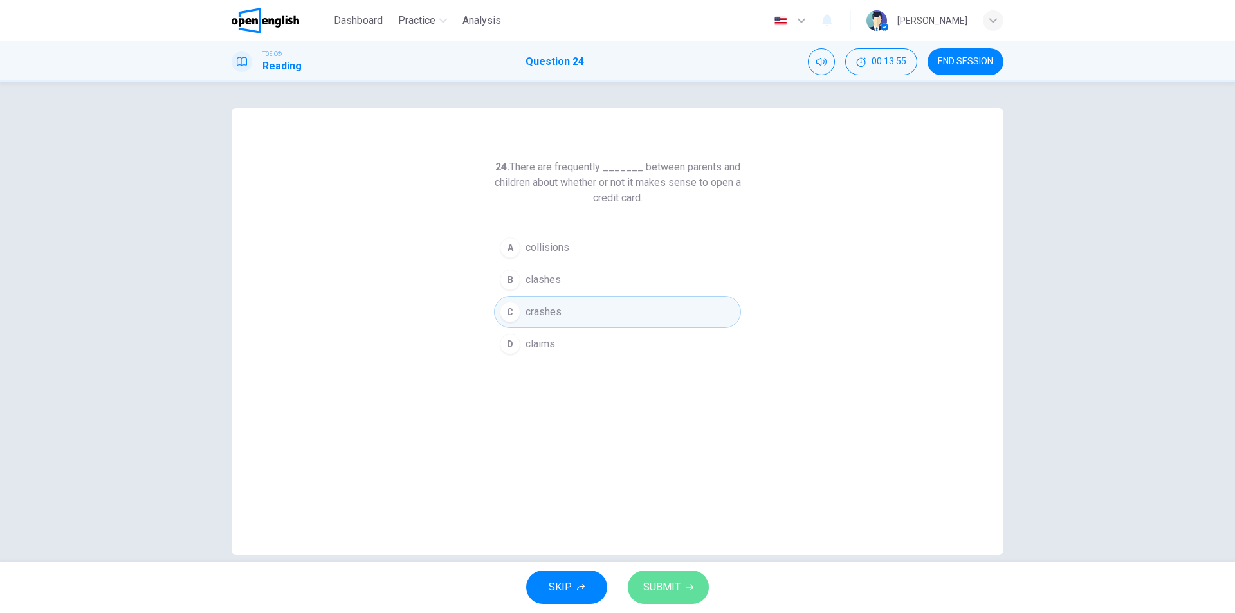
click at [680, 598] on button "SUBMIT" at bounding box center [668, 587] width 81 height 33
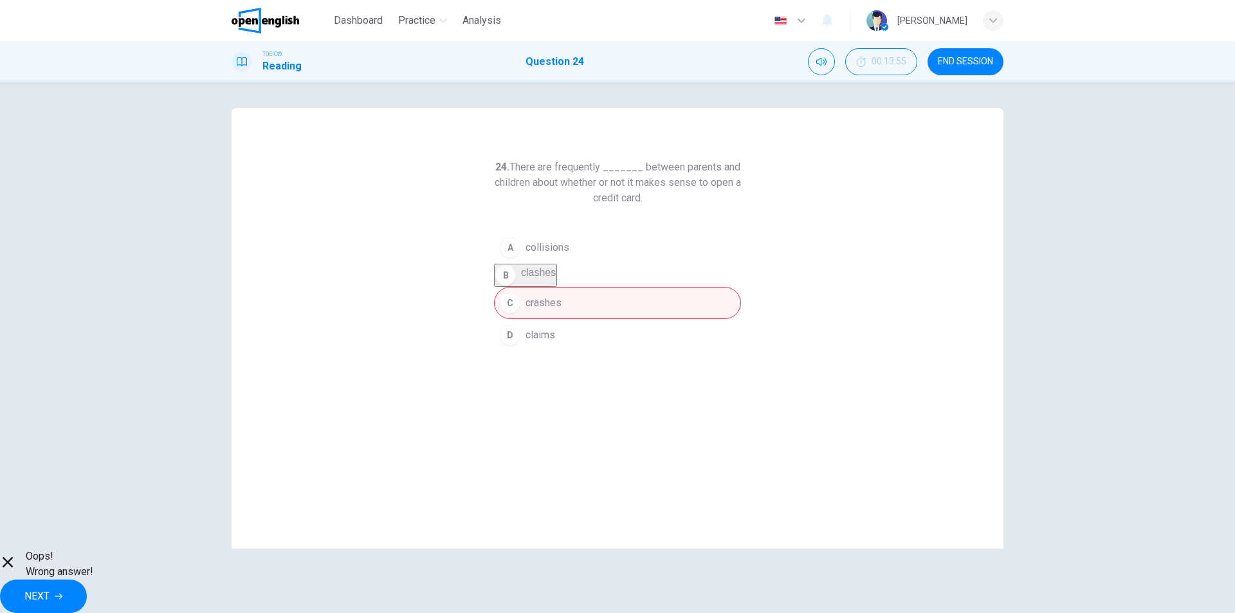
click at [50, 587] on span "NEXT" at bounding box center [36, 596] width 25 height 18
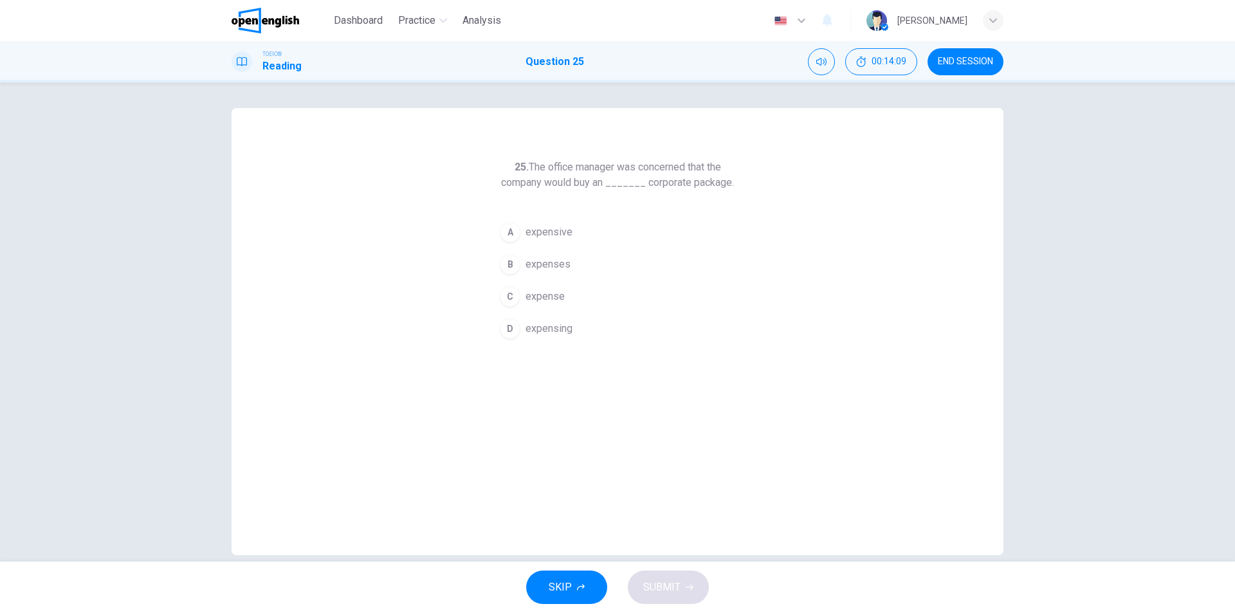
click at [558, 232] on span "expensive" at bounding box center [549, 232] width 47 height 15
click at [663, 587] on span "SUBMIT" at bounding box center [661, 587] width 37 height 18
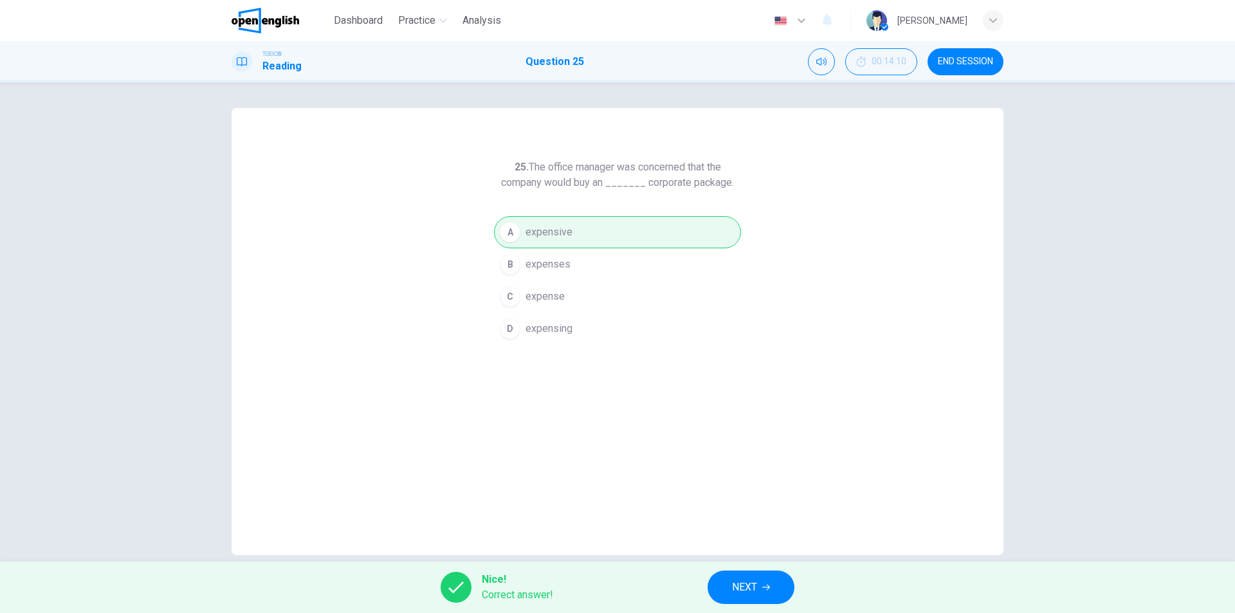
click at [726, 580] on button "NEXT" at bounding box center [751, 587] width 87 height 33
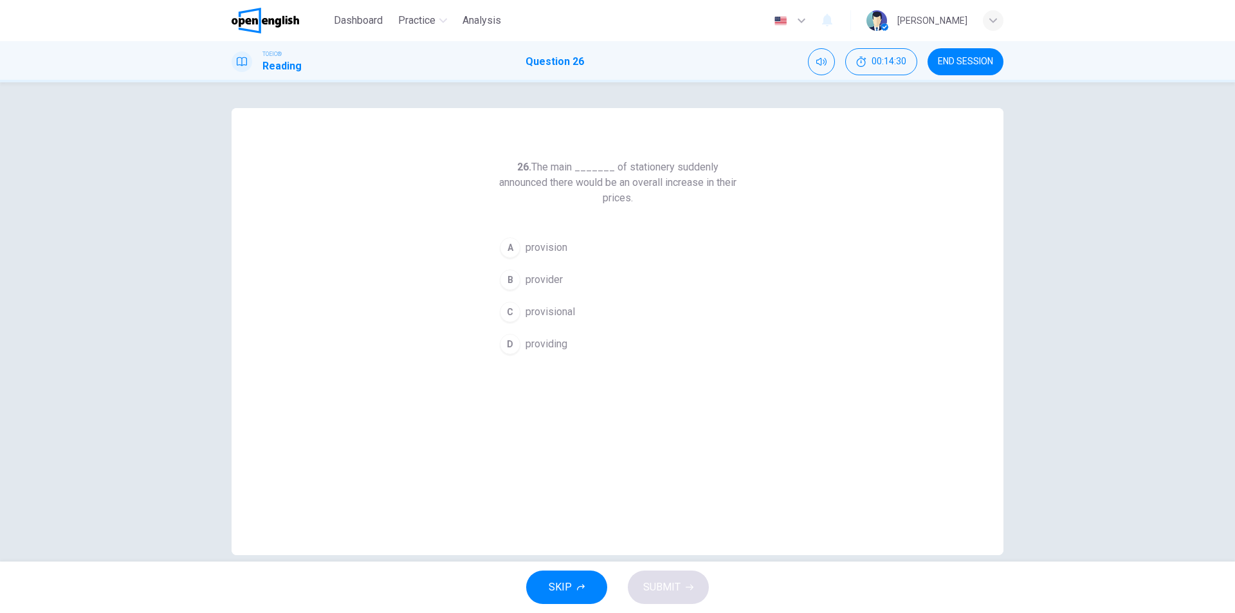
click at [557, 277] on span "provider" at bounding box center [544, 279] width 37 height 15
click at [668, 584] on span "SUBMIT" at bounding box center [661, 587] width 37 height 18
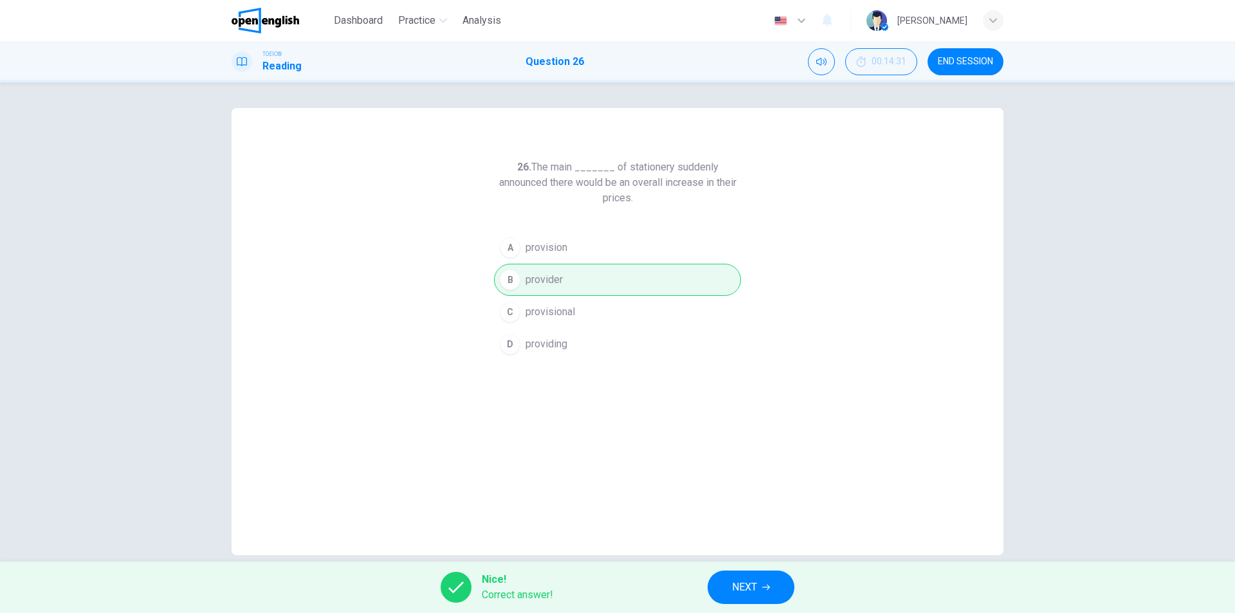
click at [762, 588] on button "NEXT" at bounding box center [751, 587] width 87 height 33
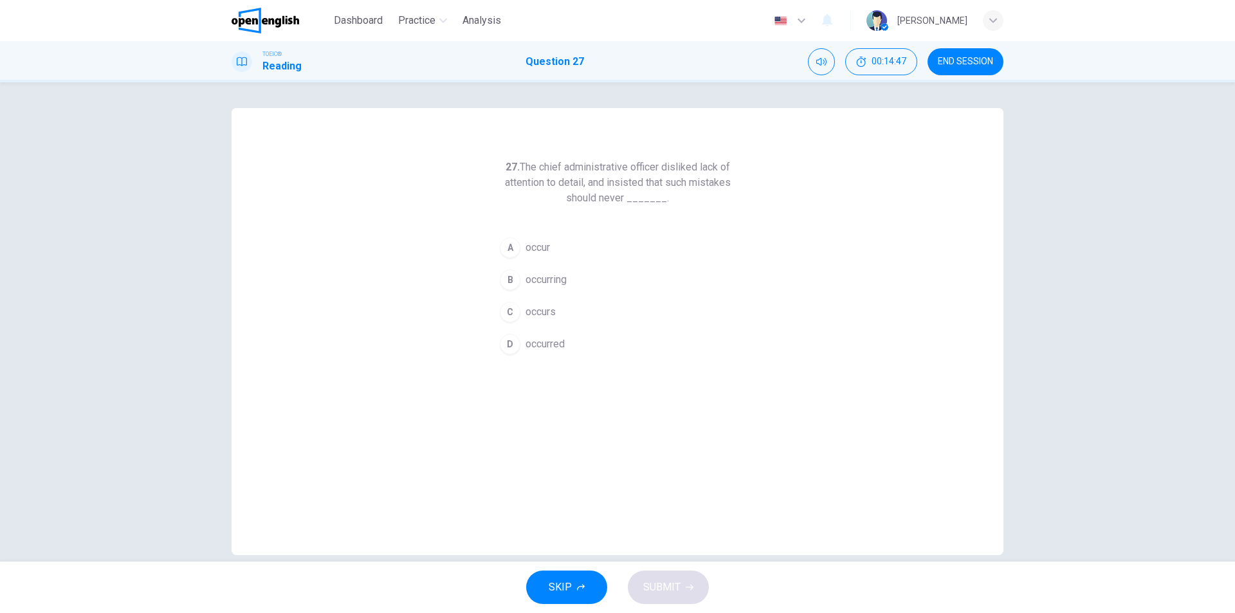
click at [540, 253] on span "occur" at bounding box center [538, 247] width 24 height 15
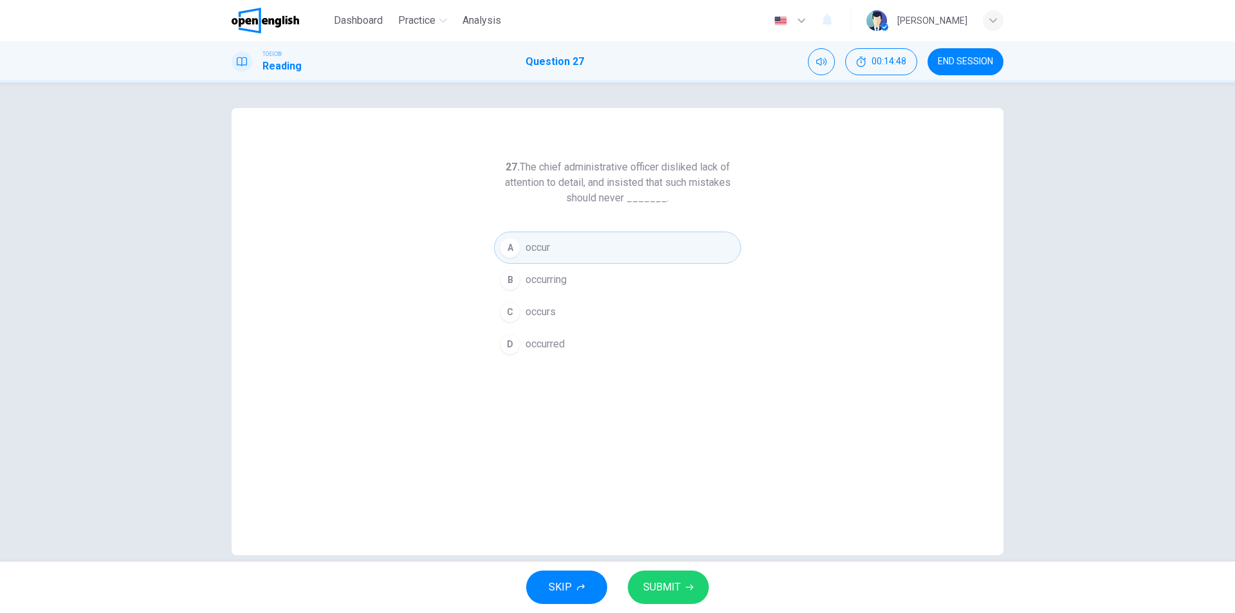
click at [681, 589] on button "SUBMIT" at bounding box center [668, 587] width 81 height 33
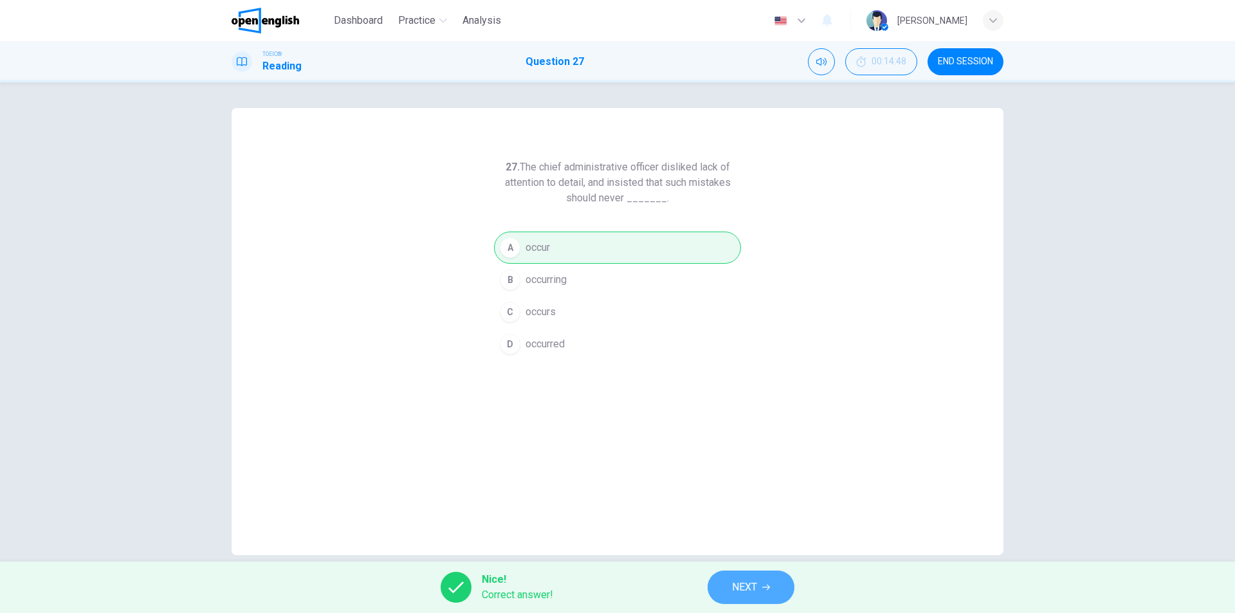
click at [742, 591] on span "NEXT" at bounding box center [744, 587] width 25 height 18
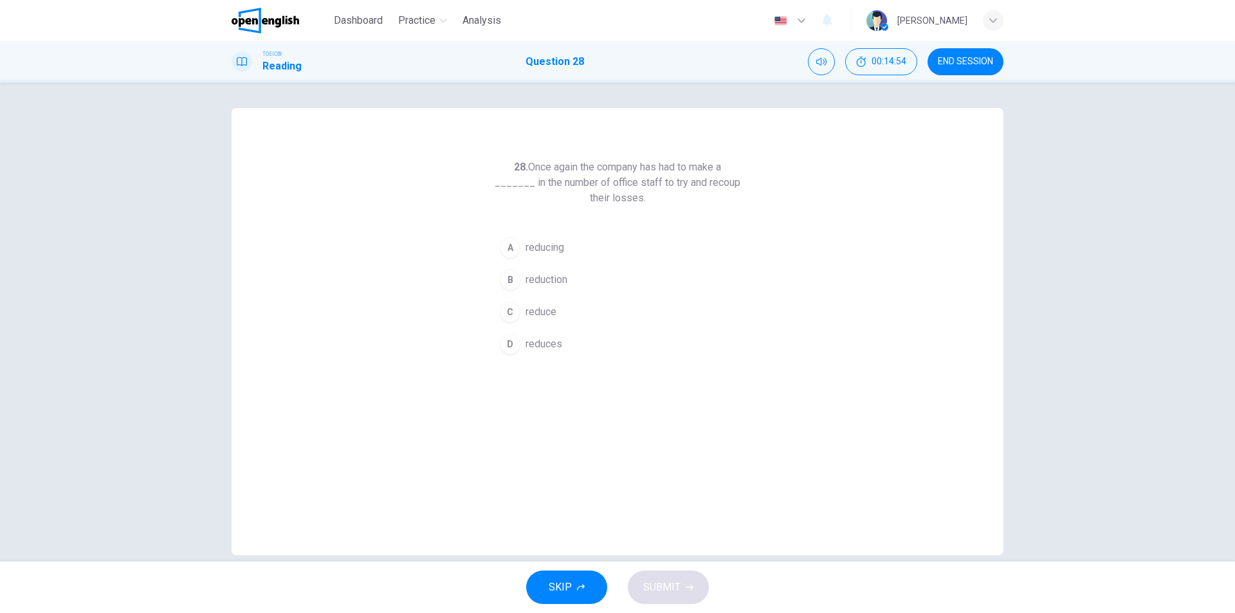
click at [553, 286] on span "reduction" at bounding box center [547, 279] width 42 height 15
click at [669, 589] on span "SUBMIT" at bounding box center [661, 587] width 37 height 18
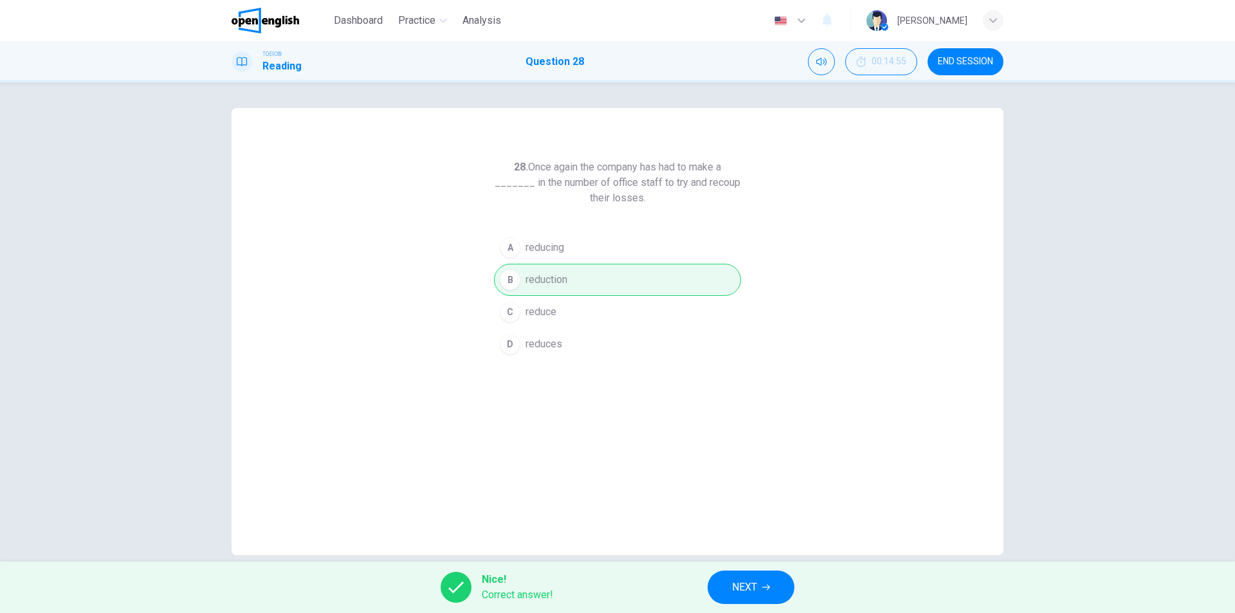
click at [762, 587] on button "NEXT" at bounding box center [751, 587] width 87 height 33
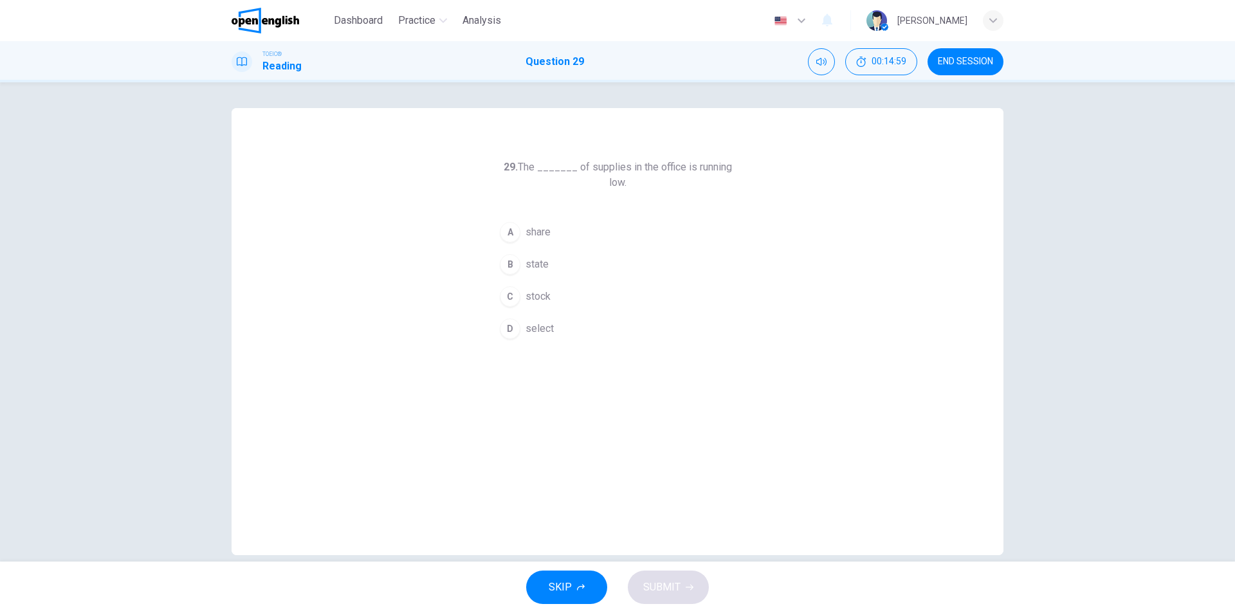
click at [535, 289] on span "stock" at bounding box center [538, 296] width 25 height 15
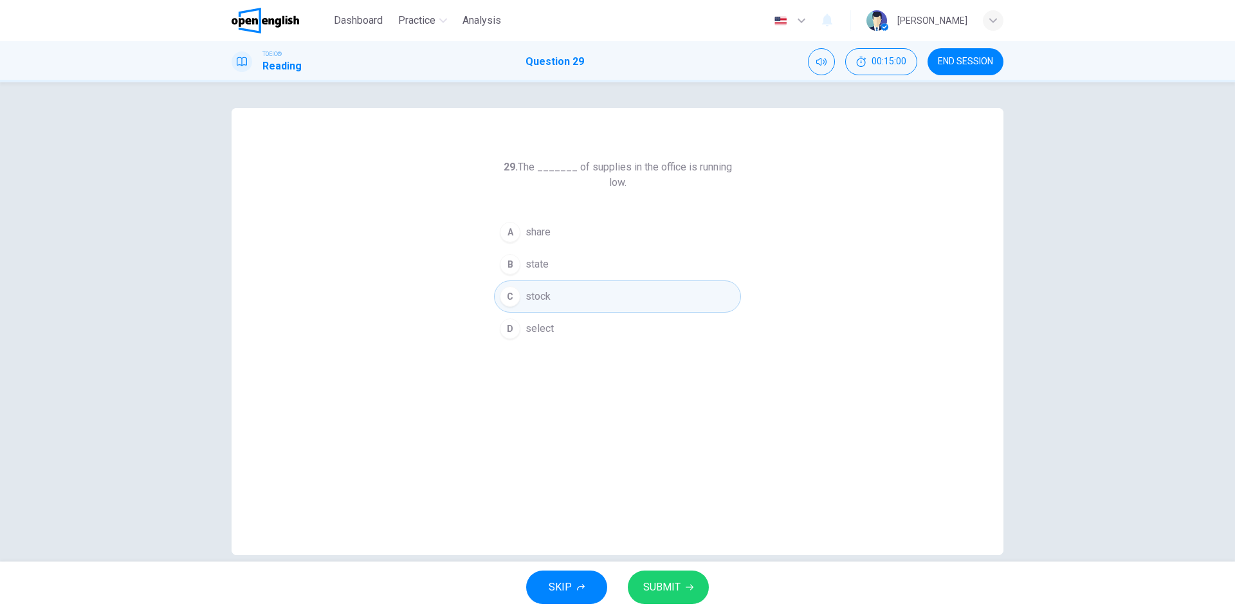
click at [674, 584] on span "SUBMIT" at bounding box center [661, 587] width 37 height 18
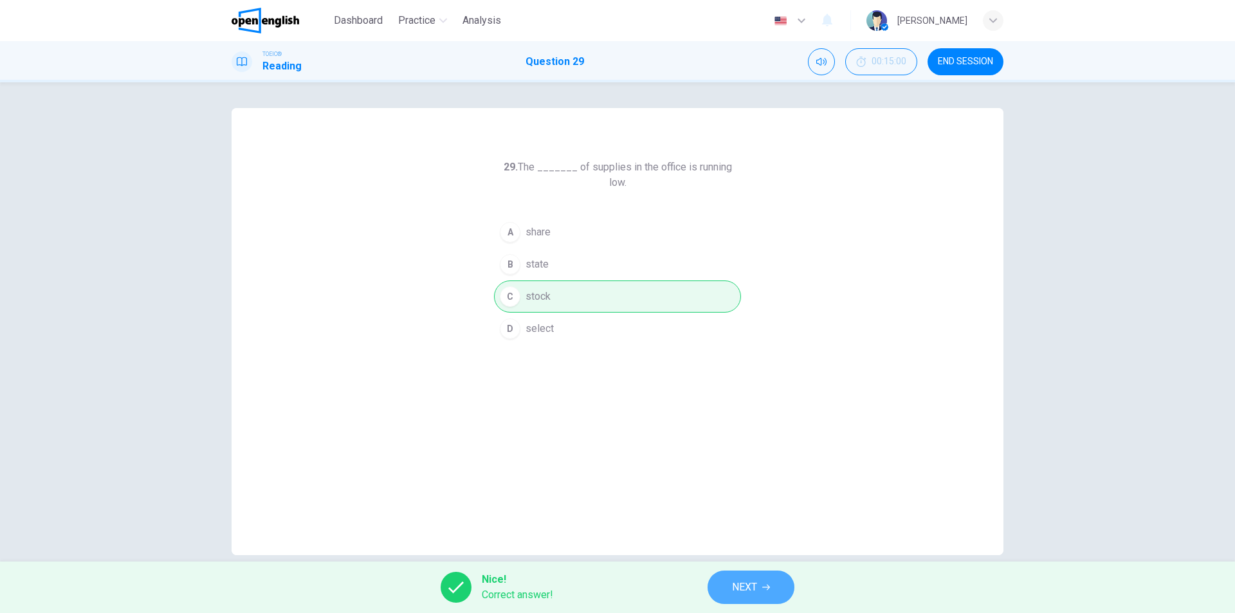
click at [730, 585] on button "NEXT" at bounding box center [751, 587] width 87 height 33
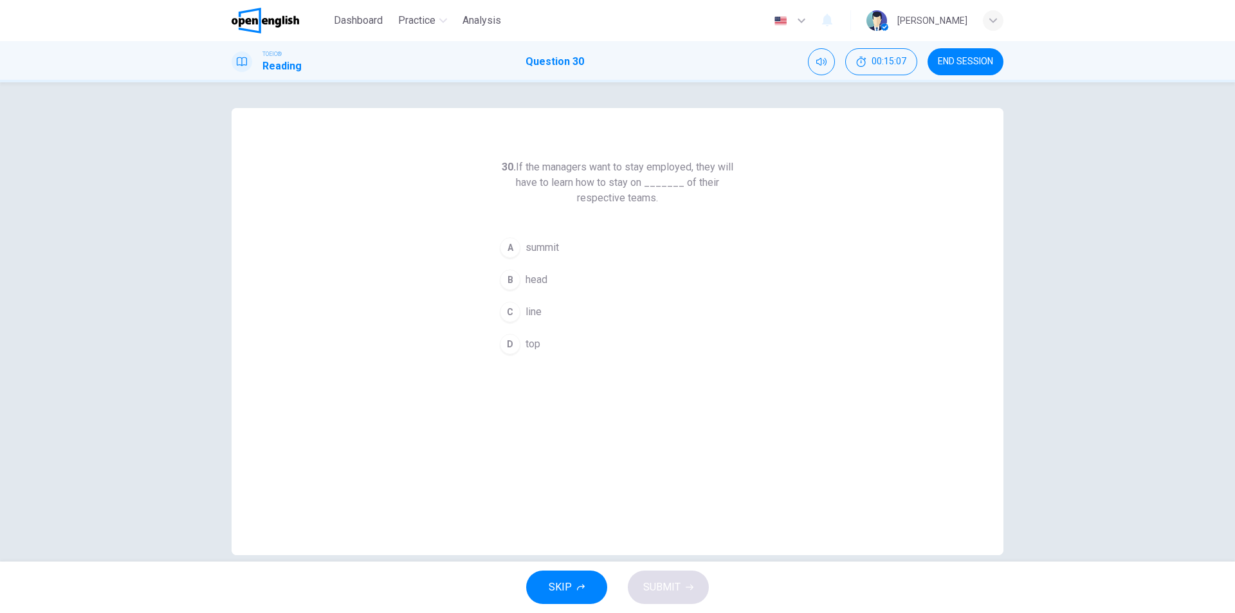
click at [517, 349] on button "D top" at bounding box center [617, 344] width 247 height 32
click at [673, 580] on span "SUBMIT" at bounding box center [661, 587] width 37 height 18
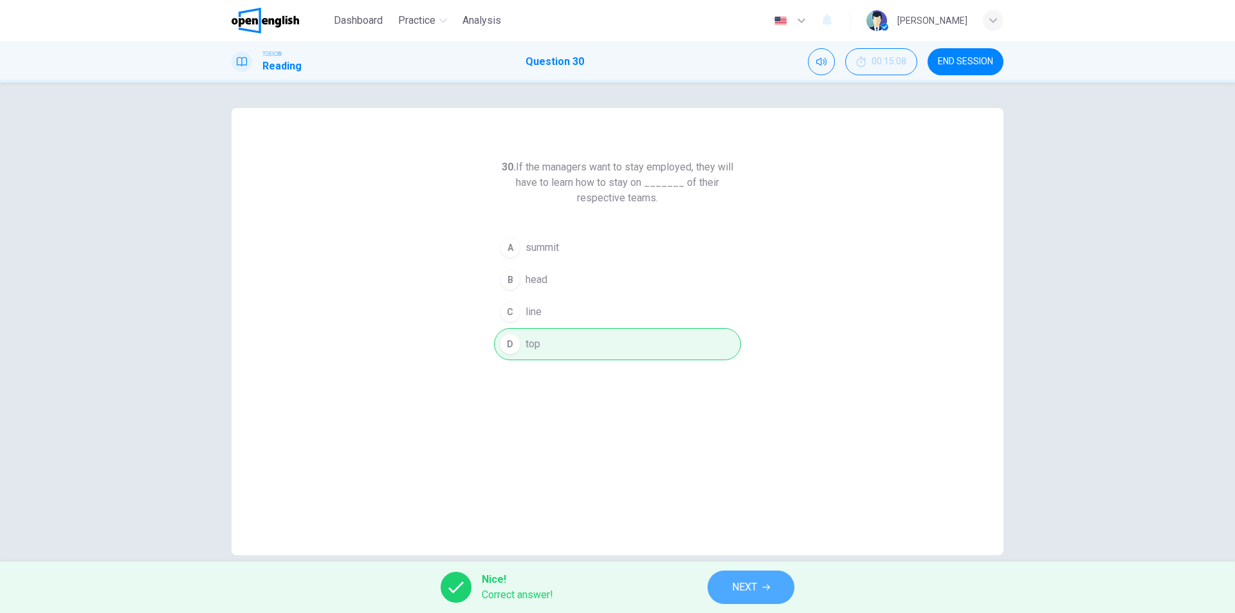
click at [740, 585] on span "NEXT" at bounding box center [744, 587] width 25 height 18
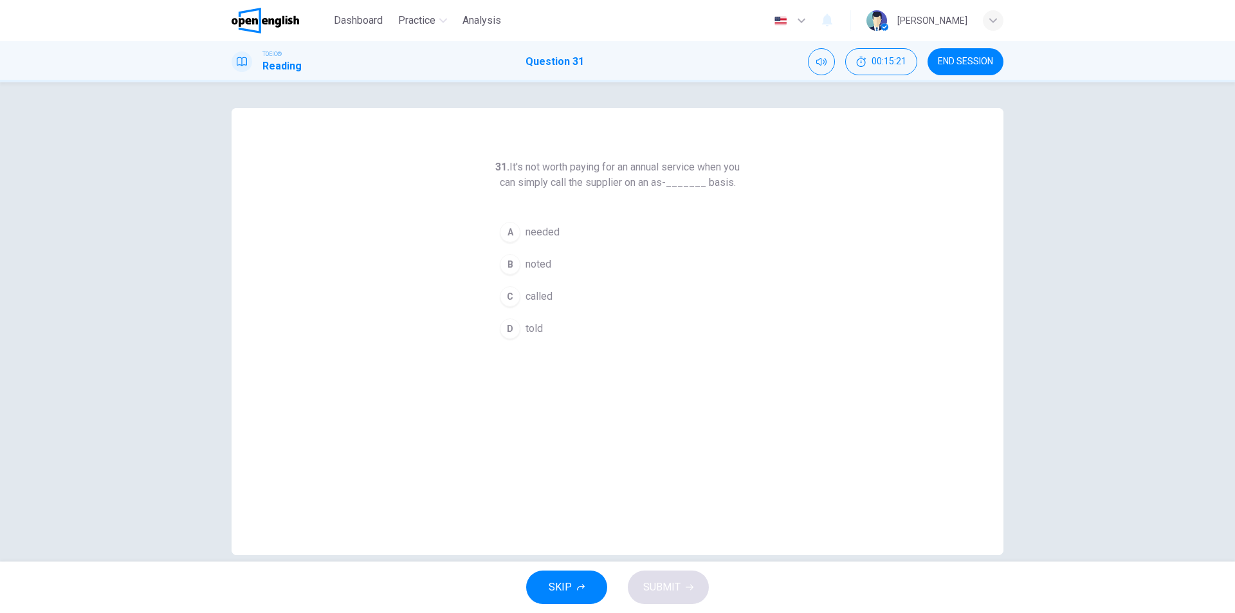
click at [544, 240] on span "needed" at bounding box center [543, 232] width 34 height 15
click at [681, 585] on button "SUBMIT" at bounding box center [668, 587] width 81 height 33
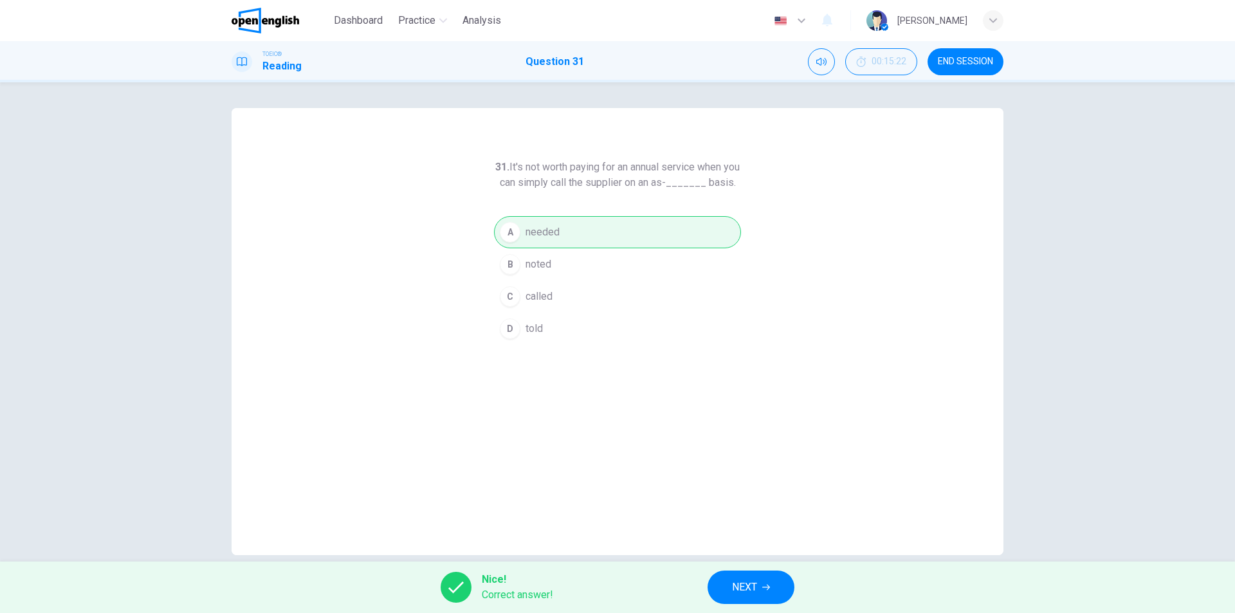
click at [740, 584] on span "NEXT" at bounding box center [744, 587] width 25 height 18
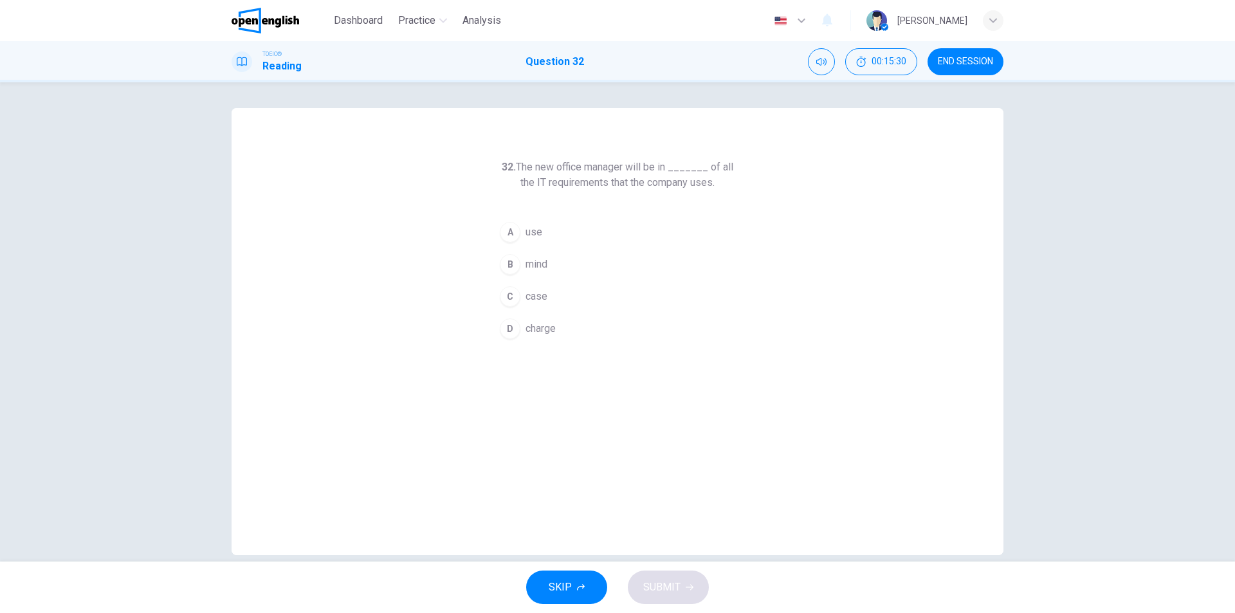
click at [543, 317] on button "D charge" at bounding box center [617, 329] width 247 height 32
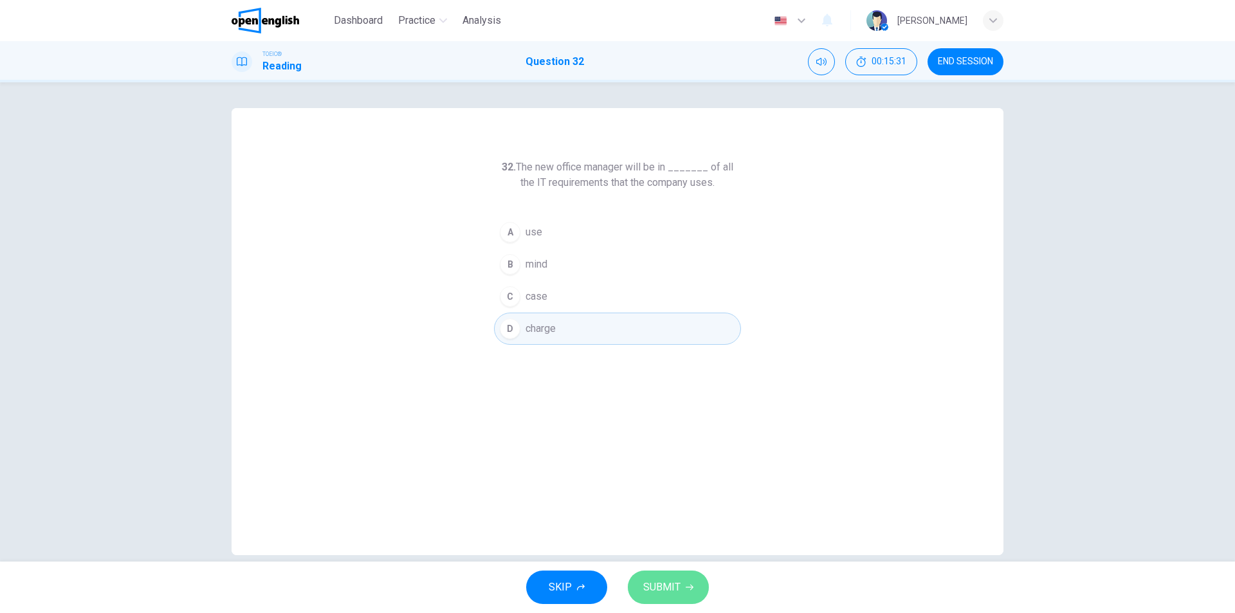
click at [670, 585] on span "SUBMIT" at bounding box center [661, 587] width 37 height 18
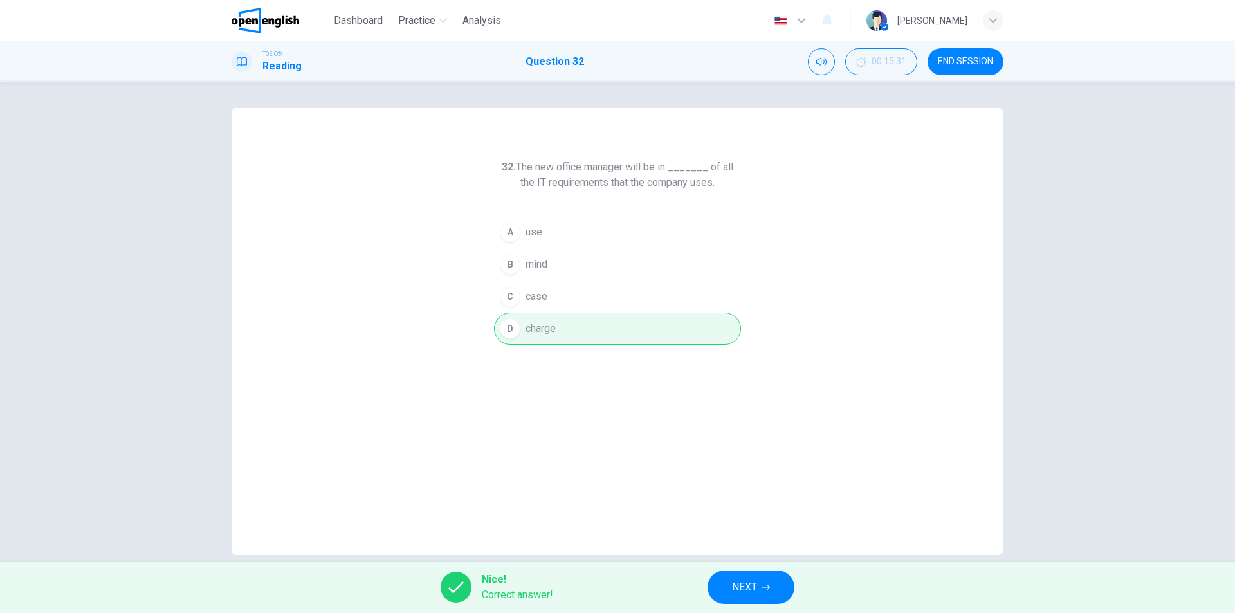
click at [739, 588] on span "NEXT" at bounding box center [744, 587] width 25 height 18
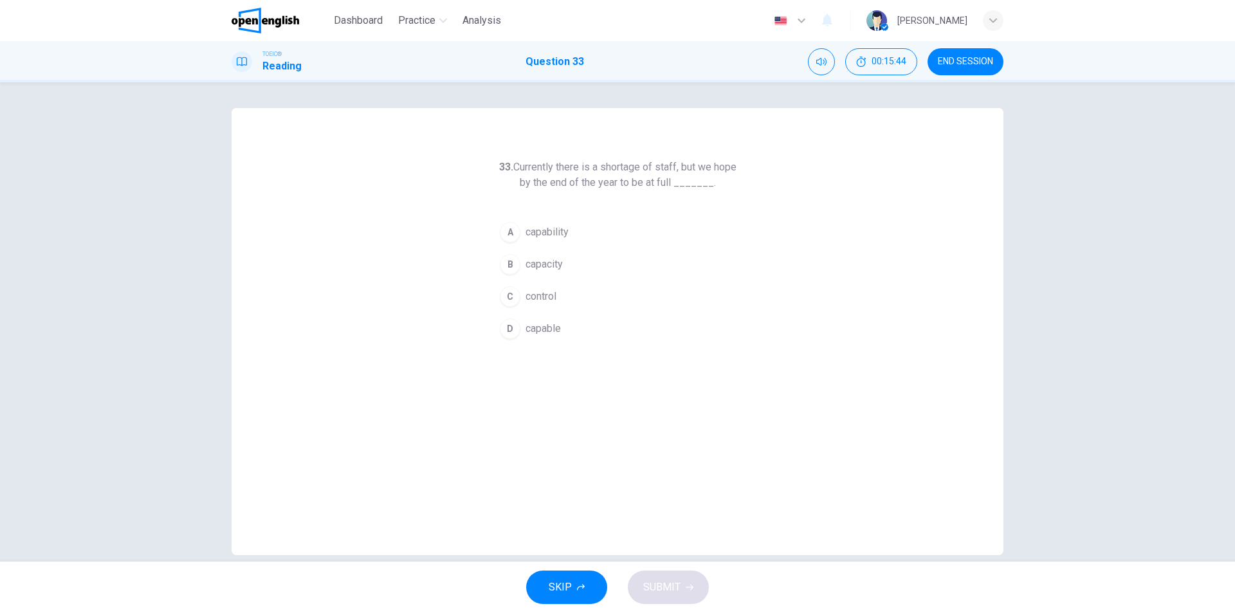
drag, startPoint x: 533, startPoint y: 265, endPoint x: 544, endPoint y: 265, distance: 11.6
click at [533, 265] on span "capacity" at bounding box center [544, 264] width 37 height 15
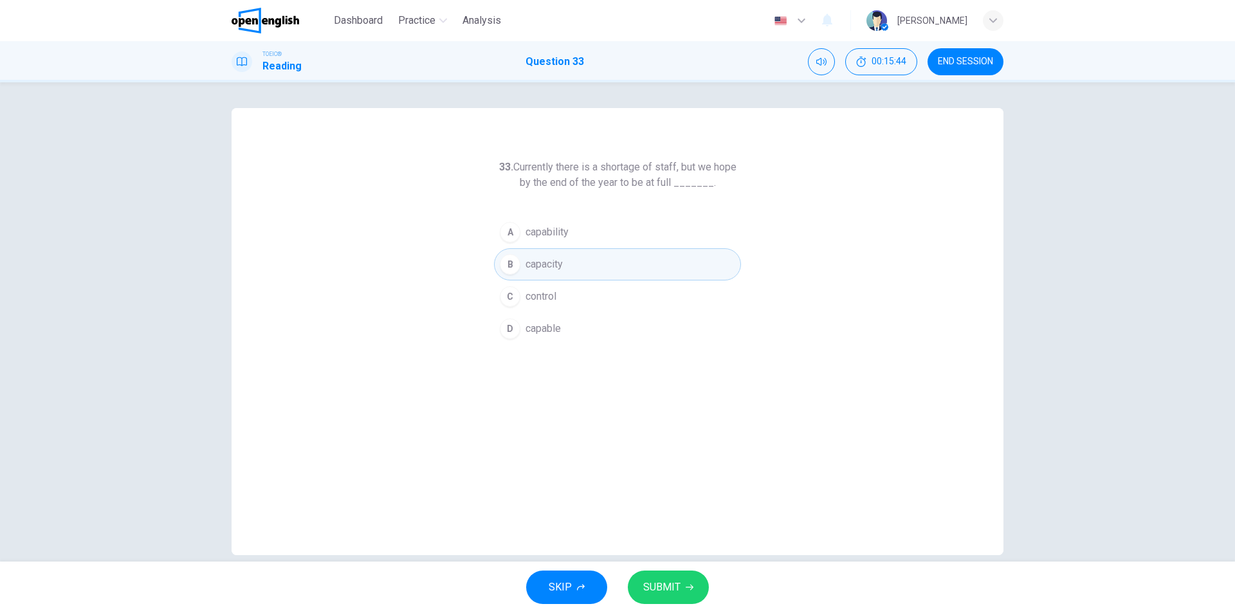
click at [675, 598] on button "SUBMIT" at bounding box center [668, 587] width 81 height 33
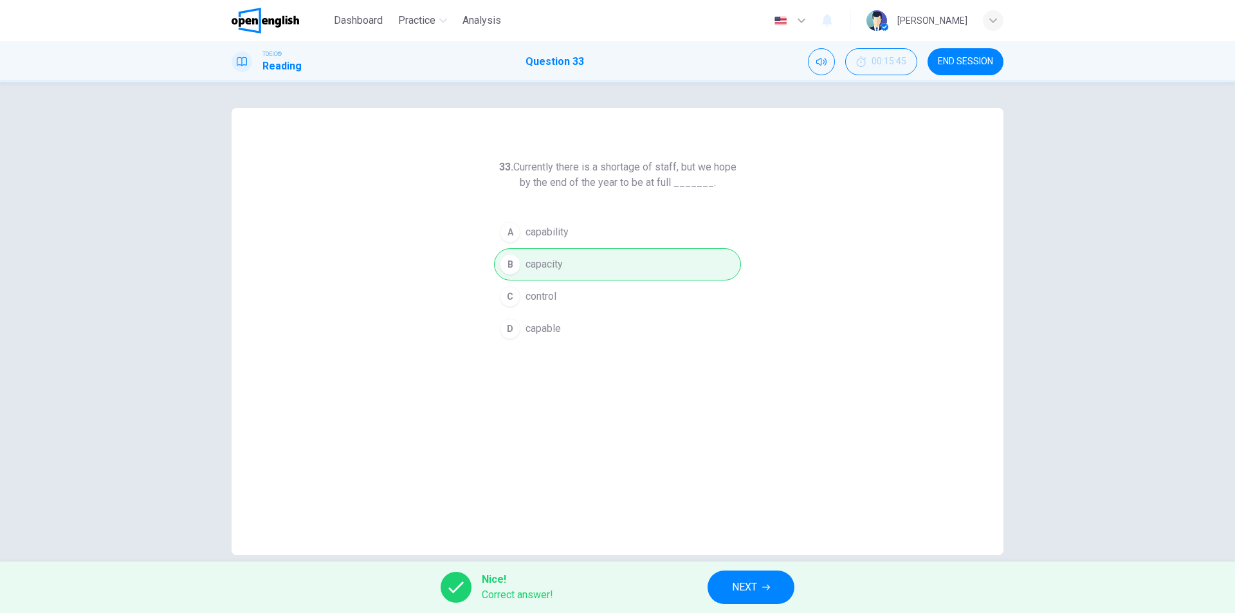
click at [770, 591] on icon "button" at bounding box center [766, 588] width 8 height 8
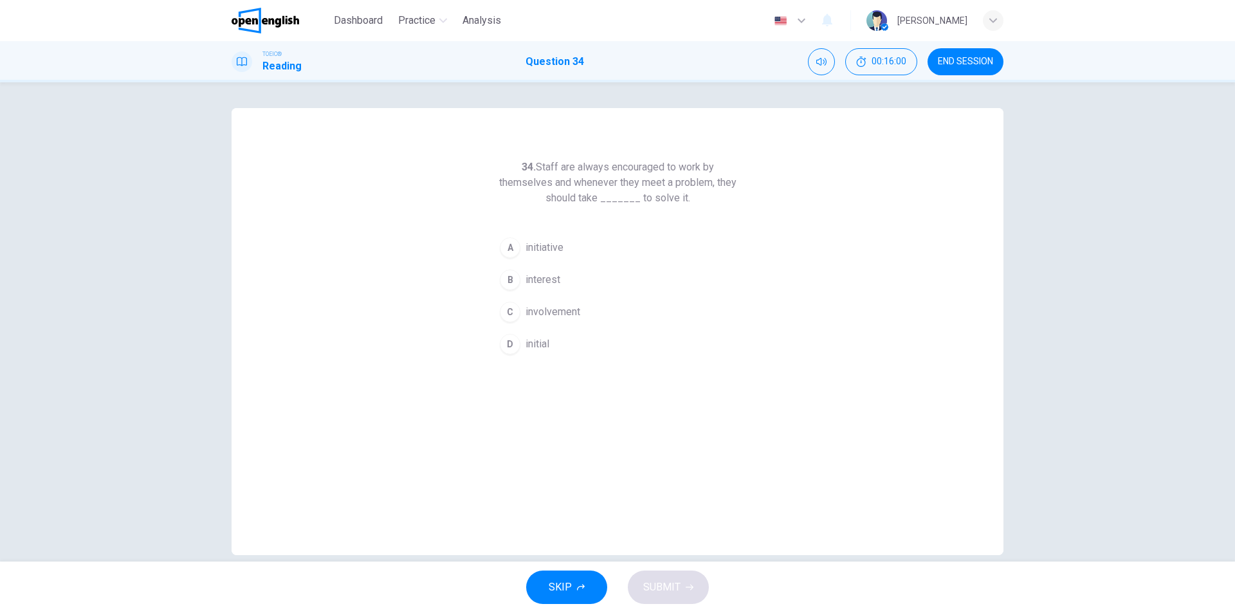
click at [534, 251] on span "initiative" at bounding box center [545, 247] width 38 height 15
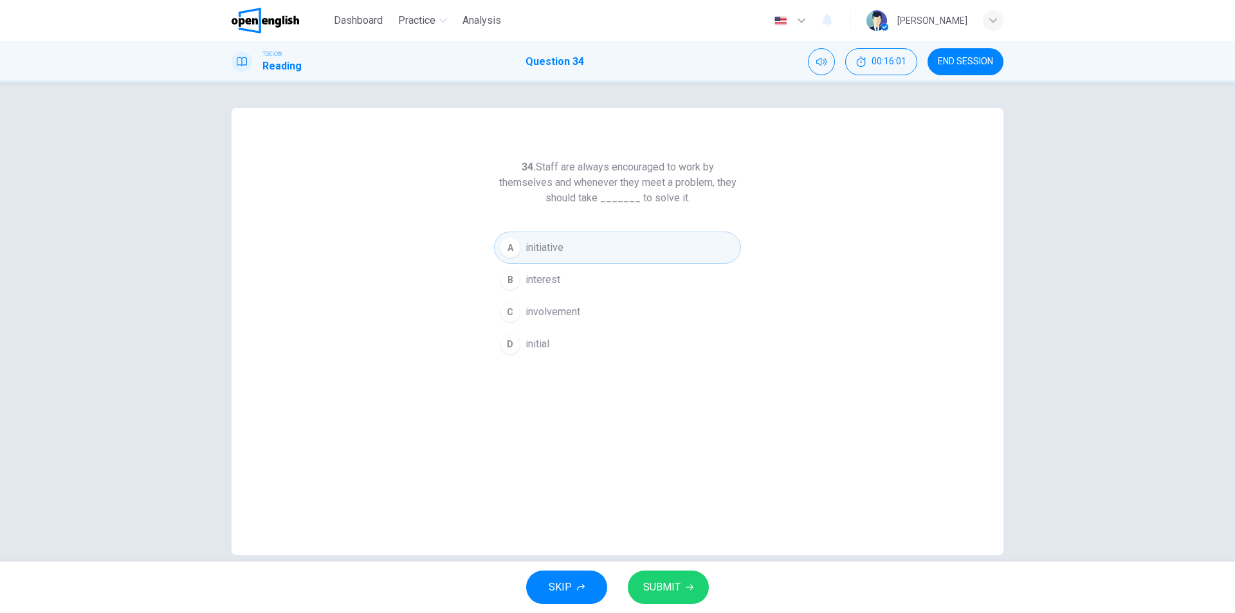
click at [679, 591] on span "SUBMIT" at bounding box center [661, 587] width 37 height 18
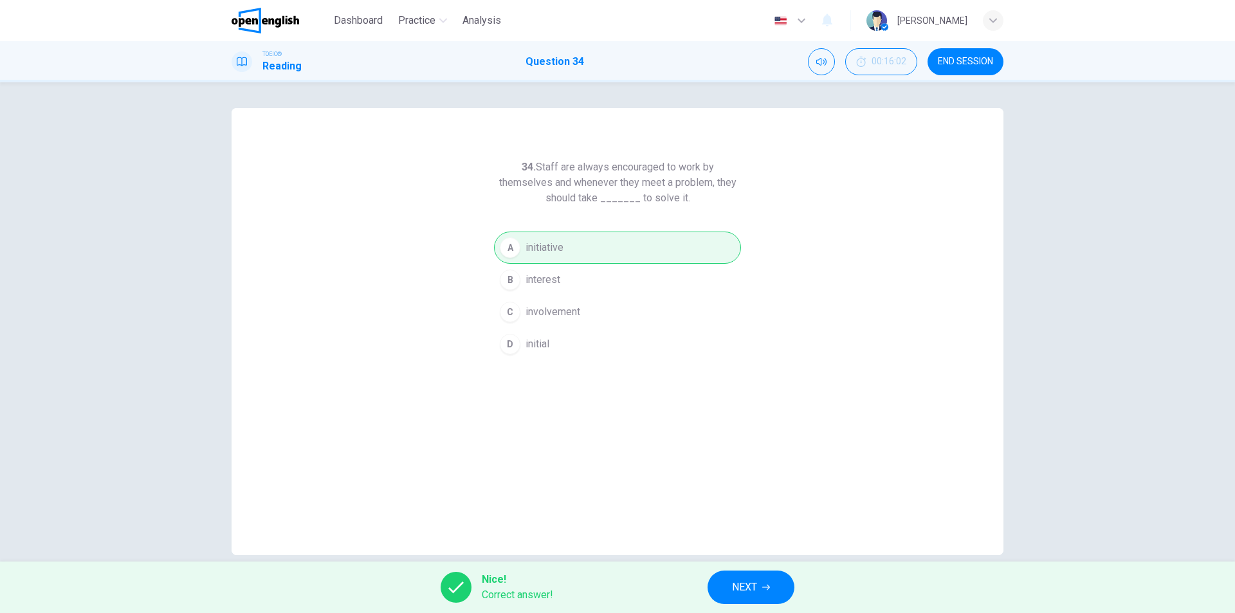
click at [730, 585] on button "NEXT" at bounding box center [751, 587] width 87 height 33
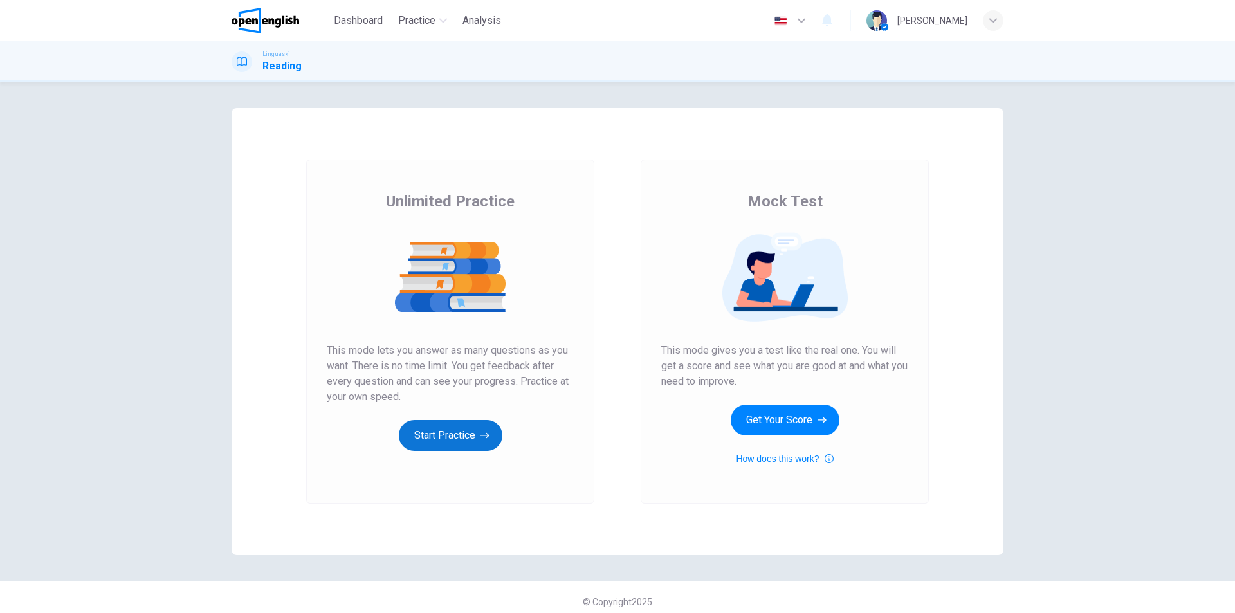
click at [457, 436] on button "Start Practice" at bounding box center [451, 435] width 104 height 31
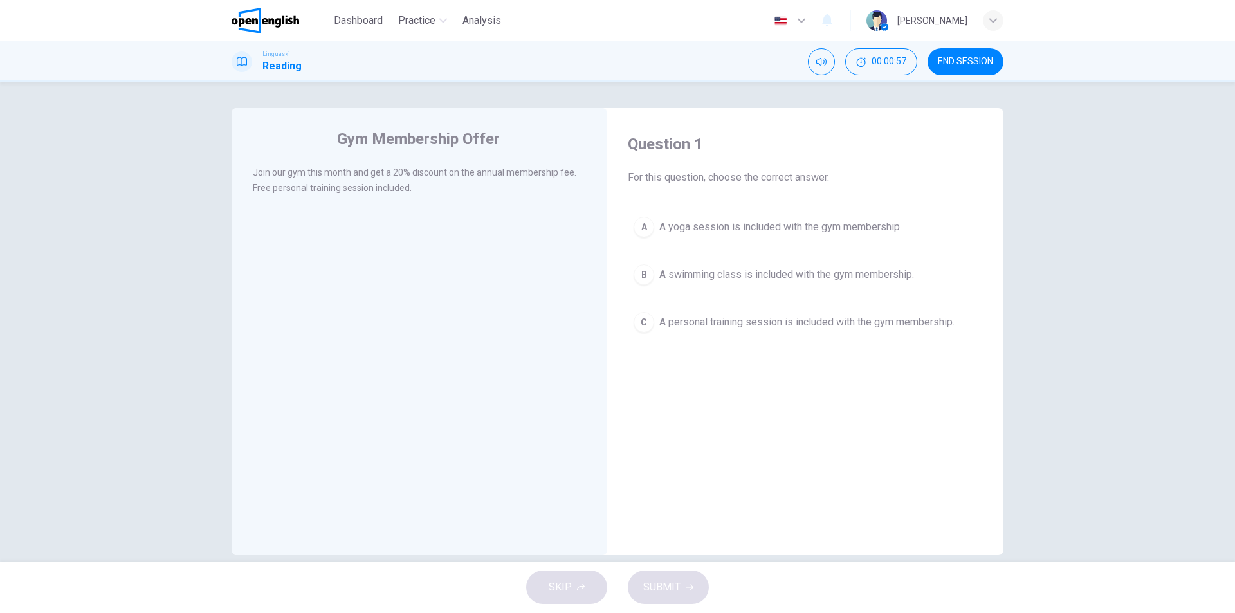
click at [905, 324] on span "A personal training session is included with the gym membership." at bounding box center [806, 322] width 295 height 15
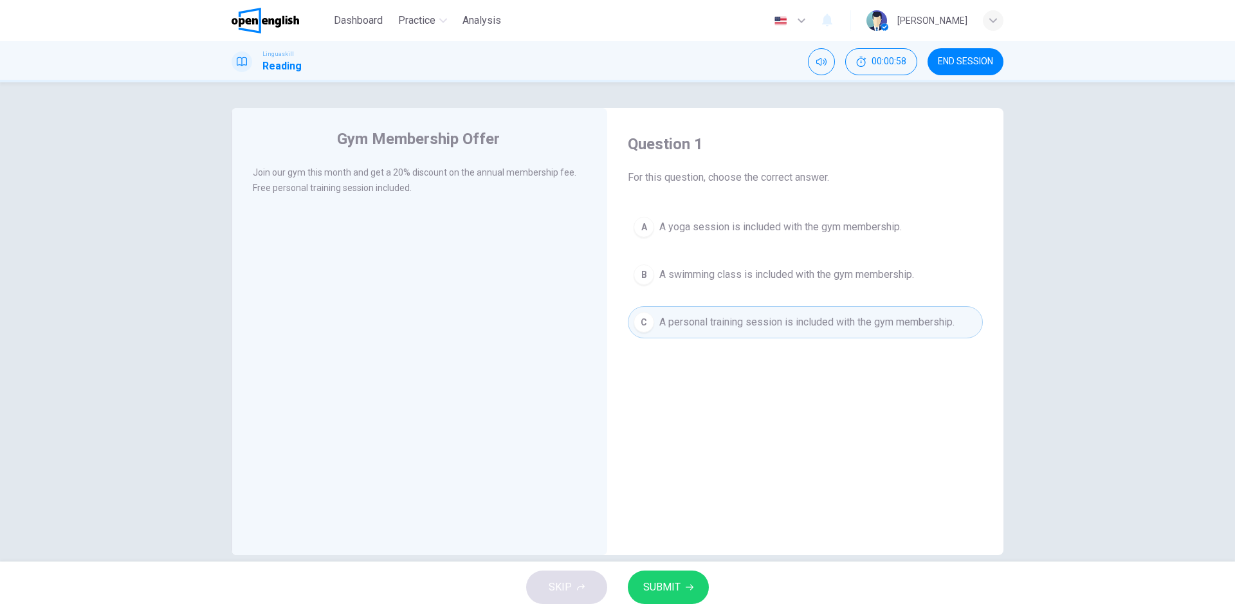
click at [686, 602] on button "SUBMIT" at bounding box center [668, 587] width 81 height 33
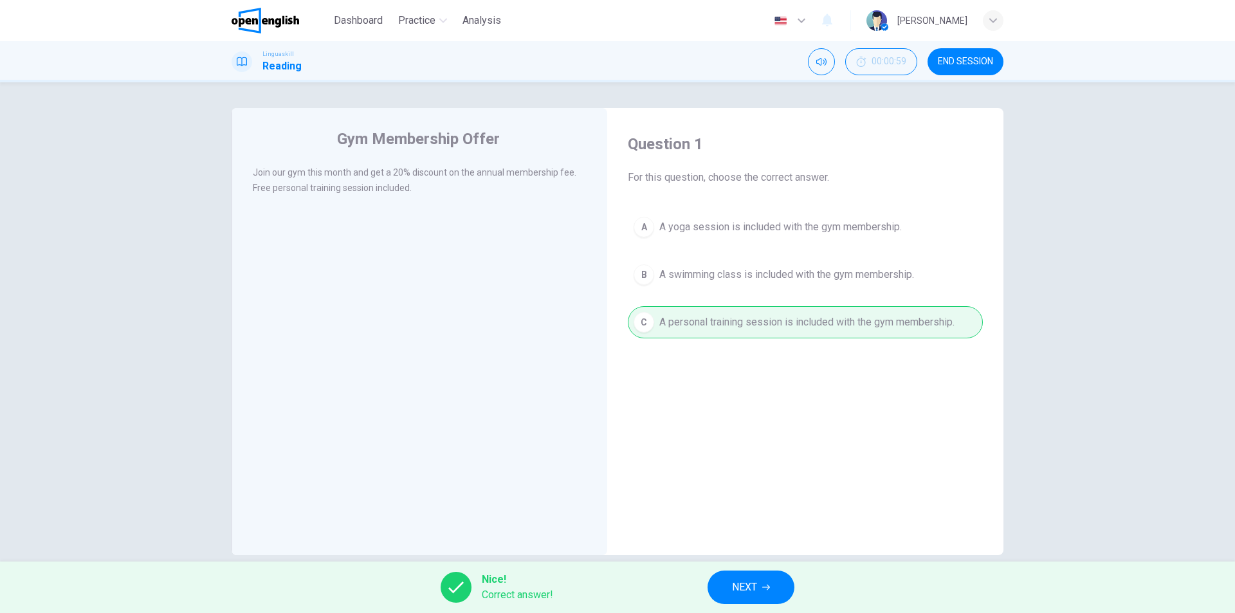
click at [749, 593] on span "NEXT" at bounding box center [744, 587] width 25 height 18
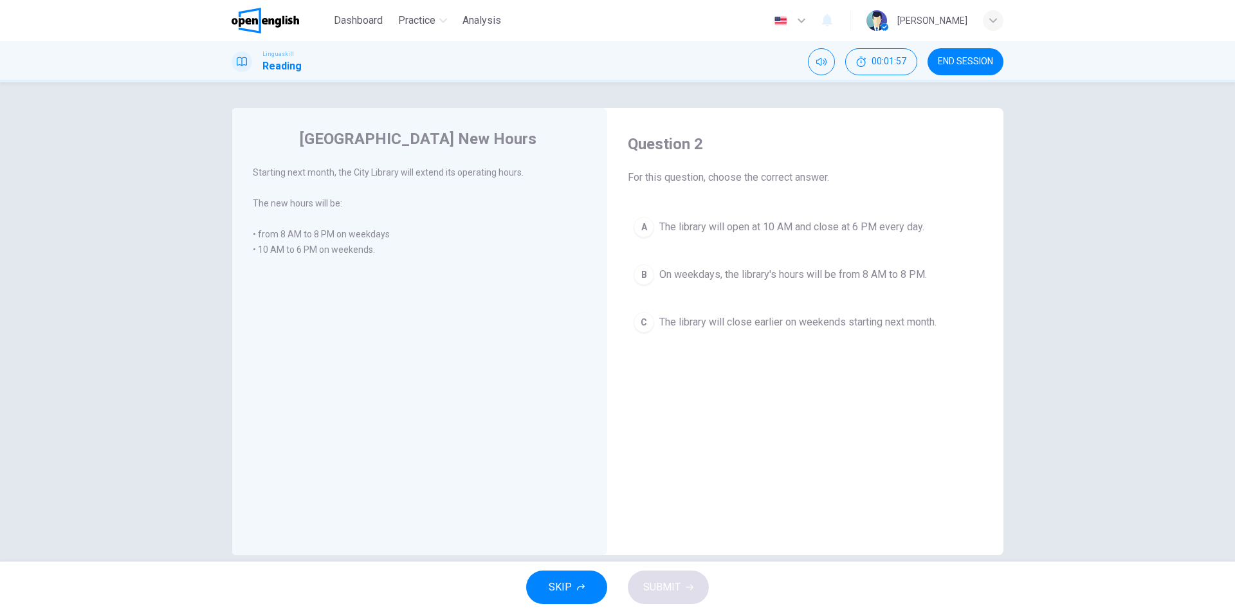
click at [844, 325] on span "The library will close earlier on weekends starting next month." at bounding box center [797, 322] width 277 height 15
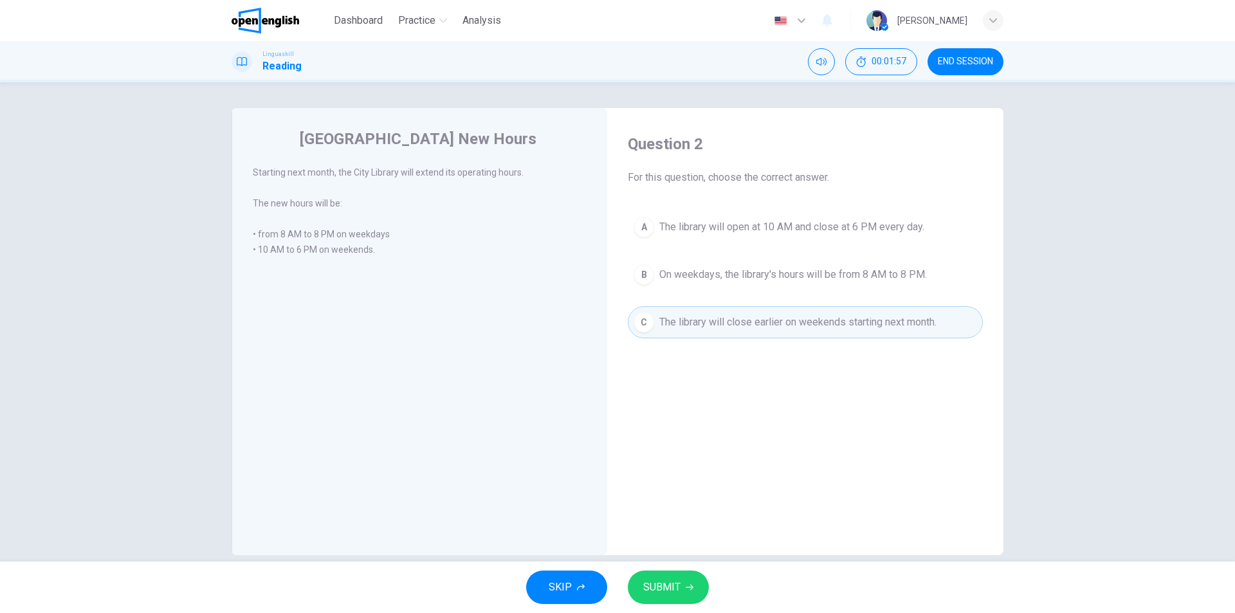
click at [668, 584] on span "SUBMIT" at bounding box center [661, 587] width 37 height 18
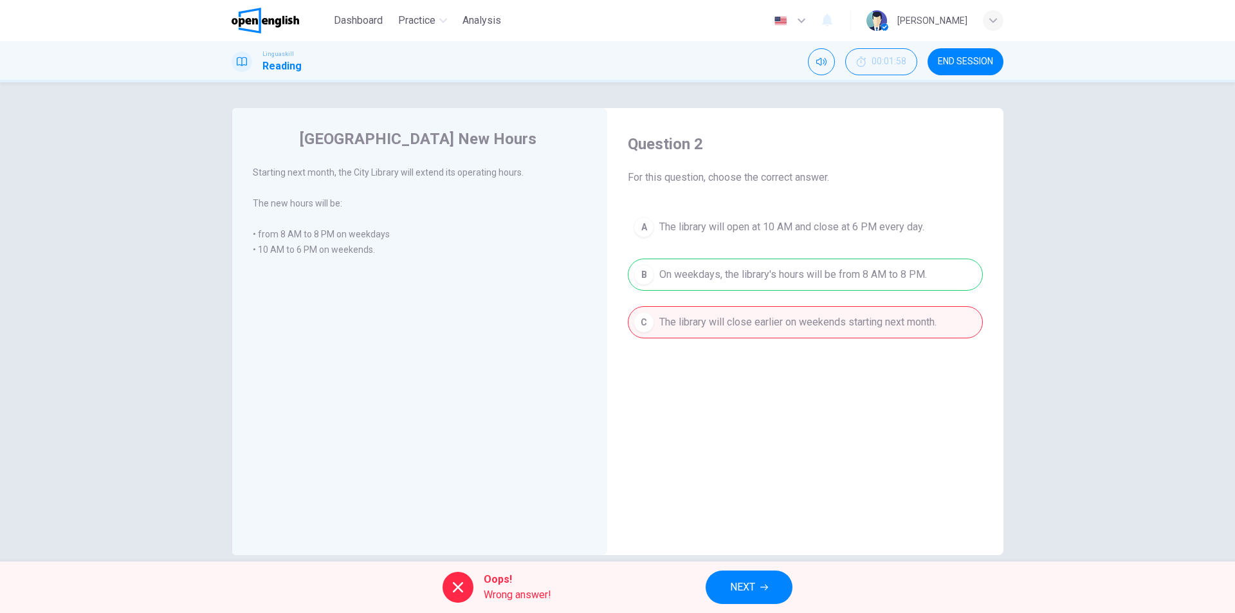
click at [753, 590] on span "NEXT" at bounding box center [742, 587] width 25 height 18
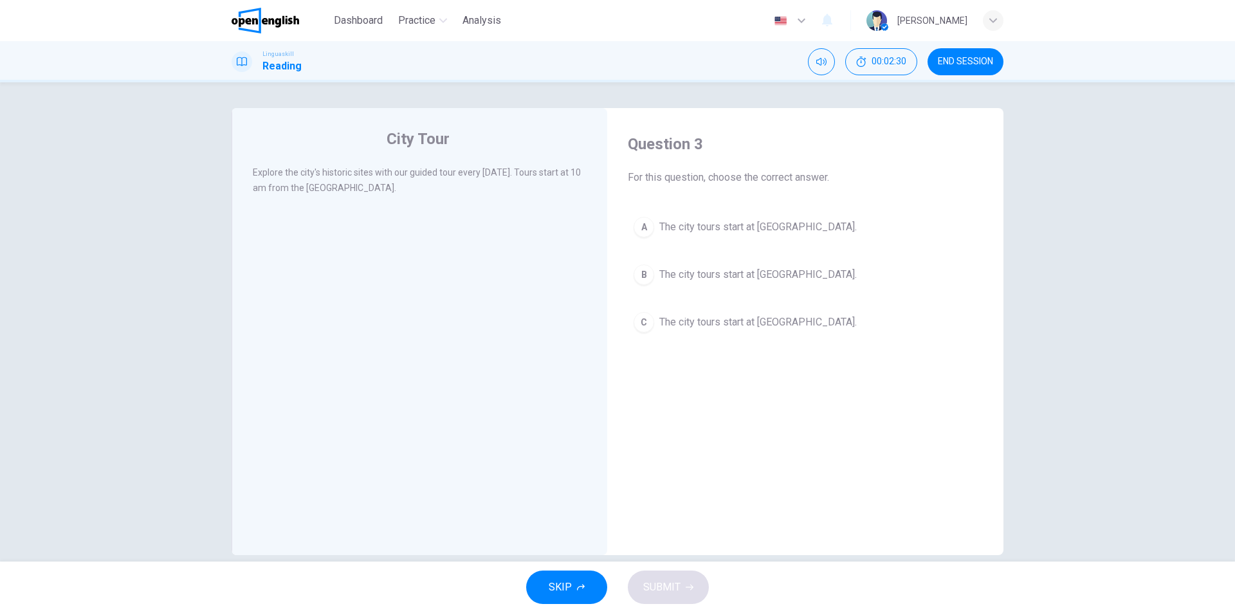
click at [746, 225] on span "The city tours start at [GEOGRAPHIC_DATA]." at bounding box center [758, 226] width 198 height 15
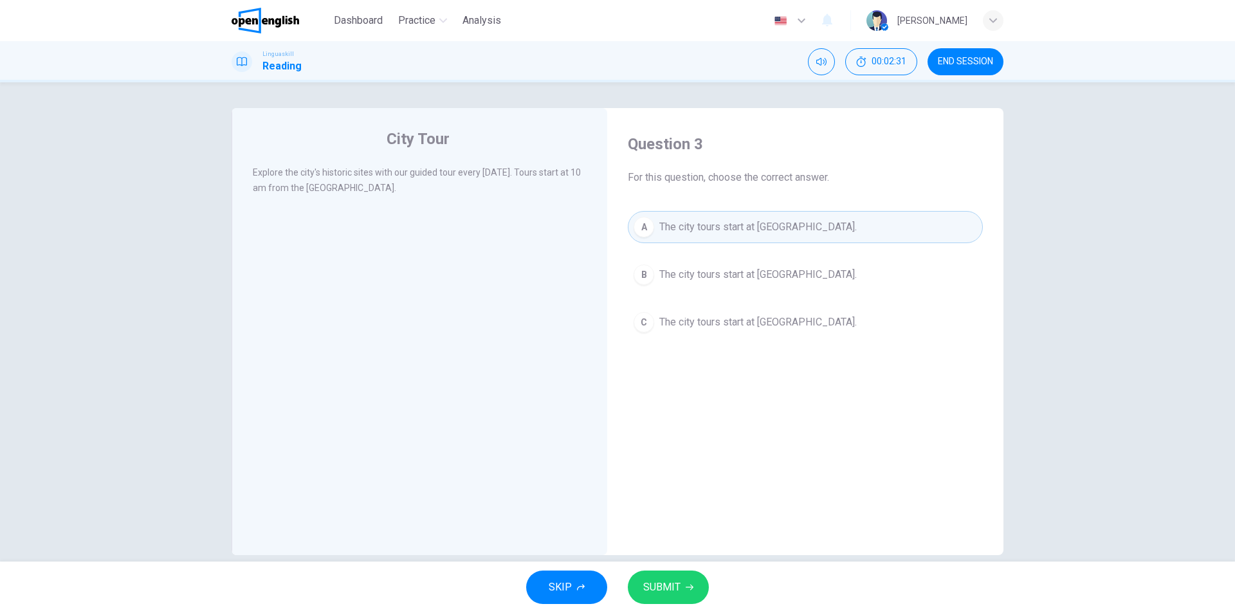
click at [688, 590] on icon "button" at bounding box center [690, 588] width 8 height 8
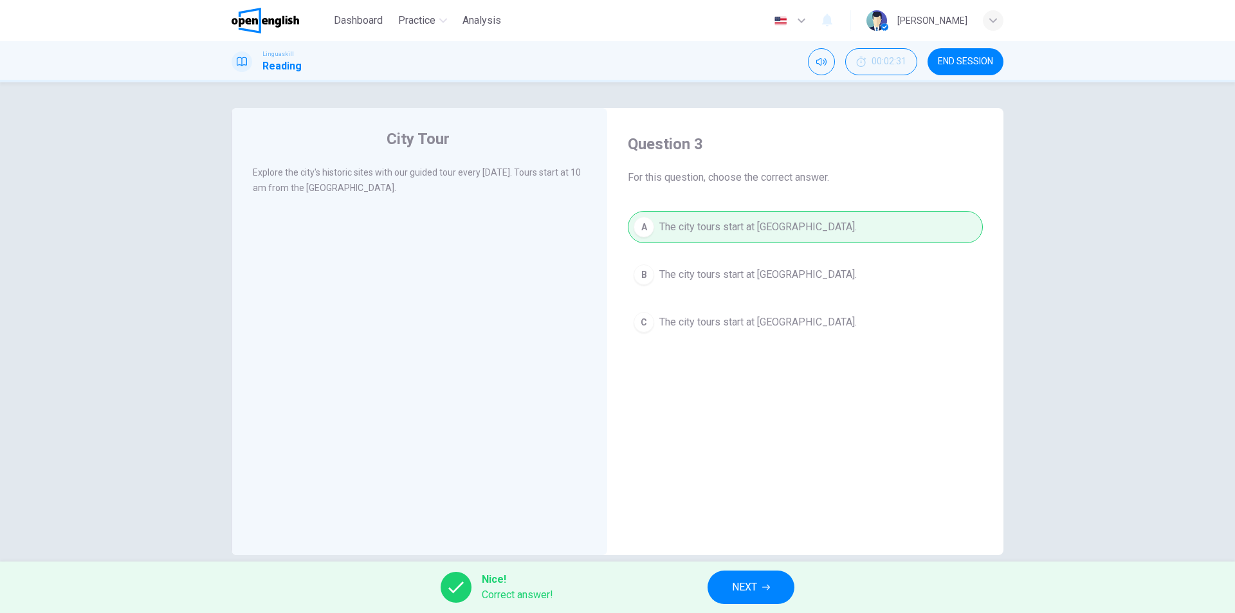
click at [739, 587] on span "NEXT" at bounding box center [744, 587] width 25 height 18
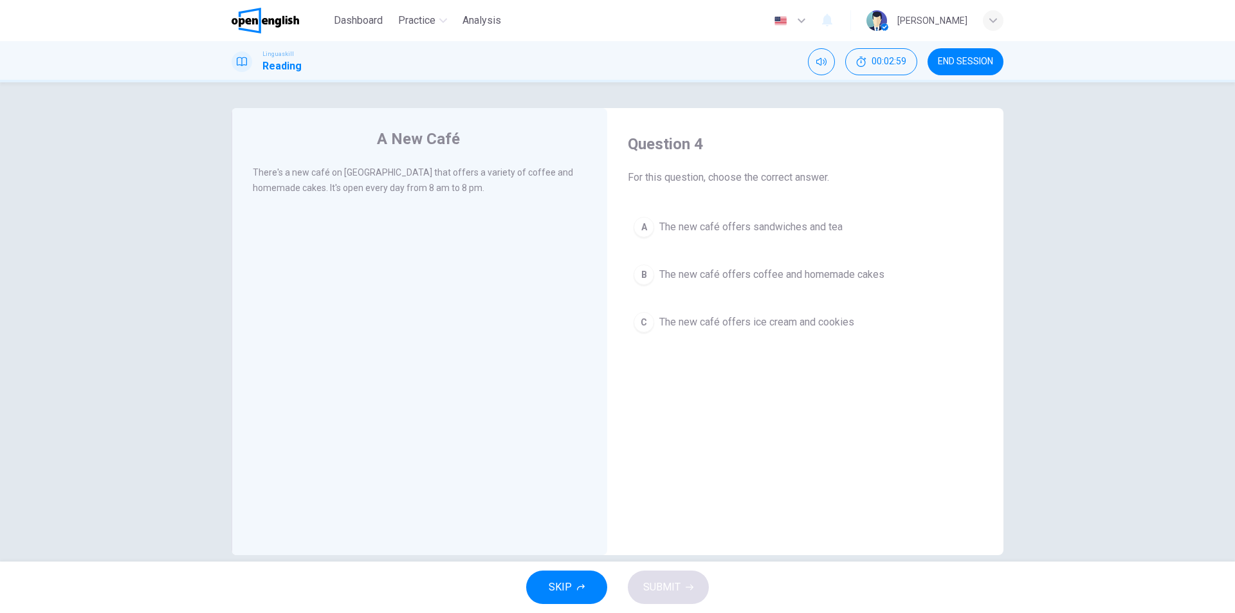
click at [867, 278] on span "The new café offers coffee and homemade cakes" at bounding box center [771, 274] width 225 height 15
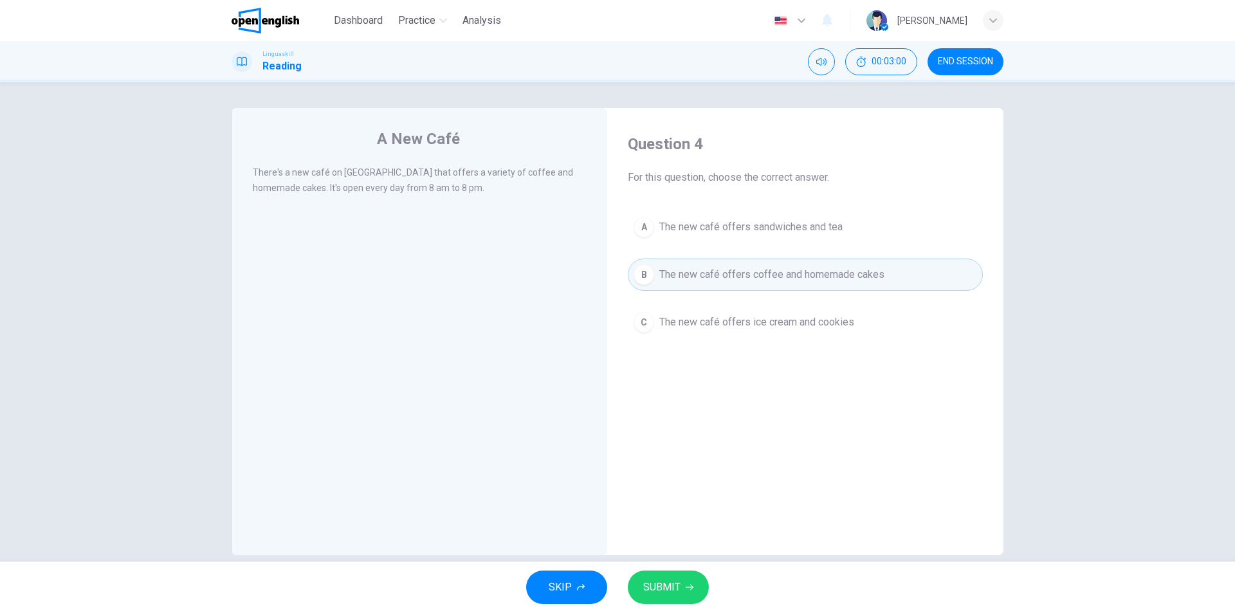
click at [663, 593] on span "SUBMIT" at bounding box center [661, 587] width 37 height 18
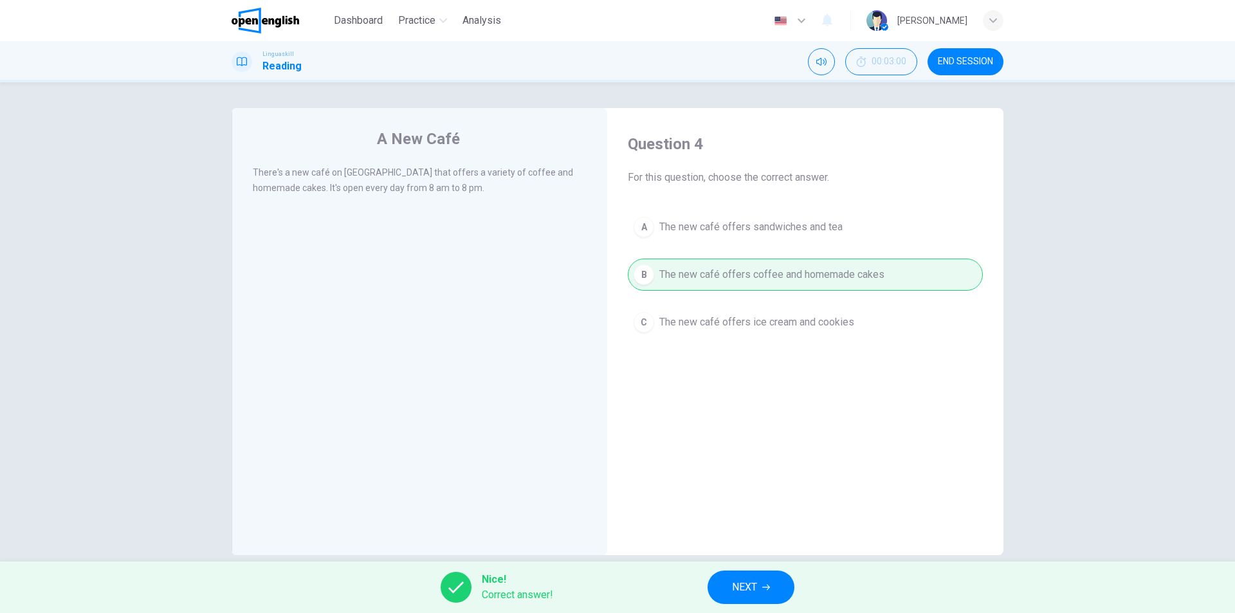
click at [745, 593] on span "NEXT" at bounding box center [744, 587] width 25 height 18
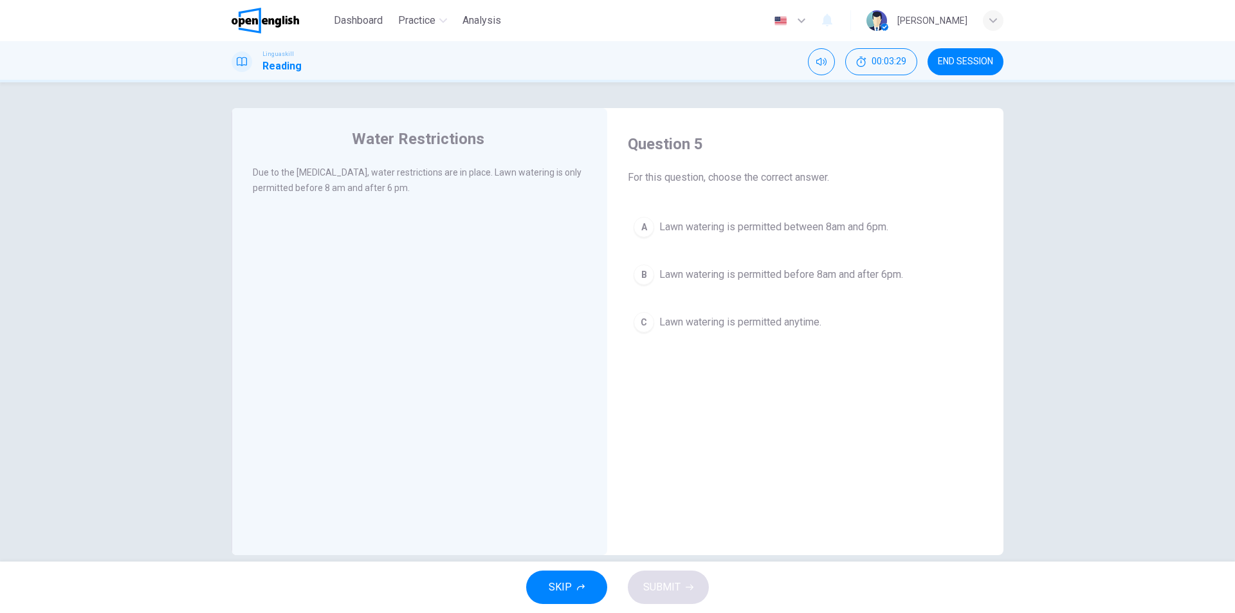
click at [831, 274] on span "Lawn watering is permitted before 8am and after 6pm." at bounding box center [781, 274] width 244 height 15
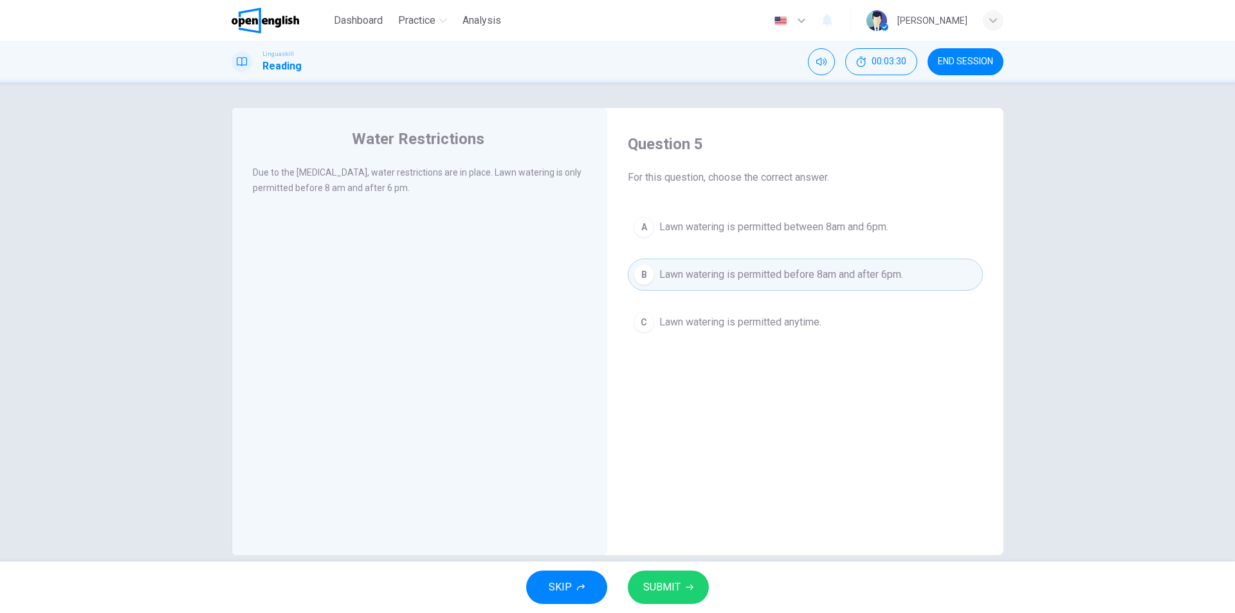
click at [657, 595] on span "SUBMIT" at bounding box center [661, 587] width 37 height 18
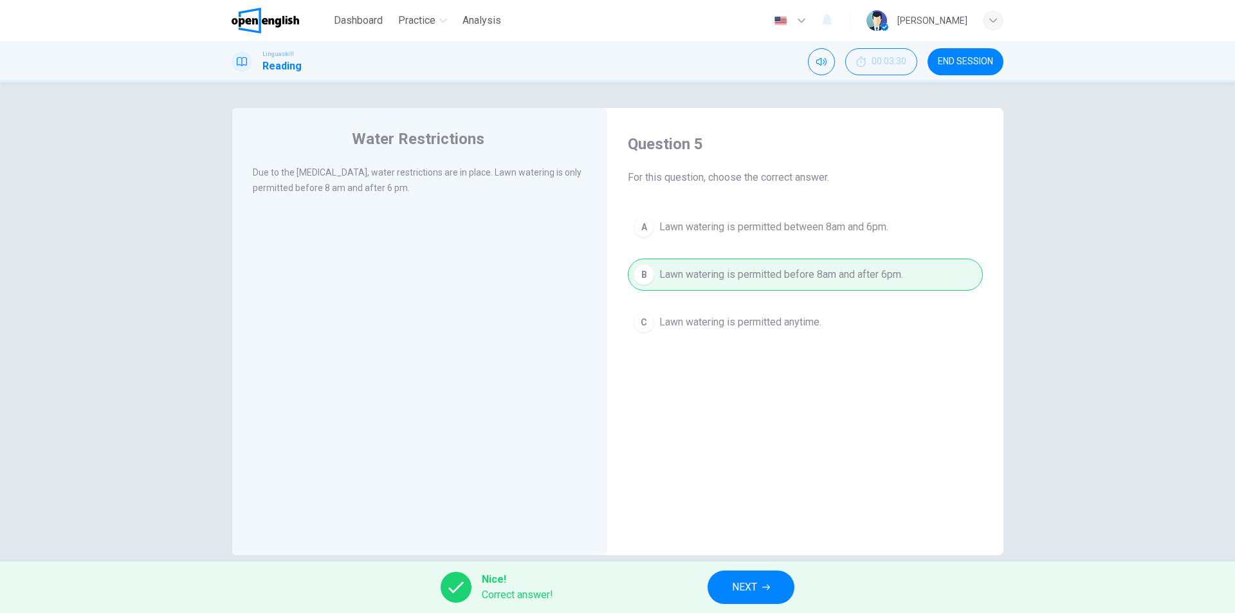
click at [743, 589] on span "NEXT" at bounding box center [744, 587] width 25 height 18
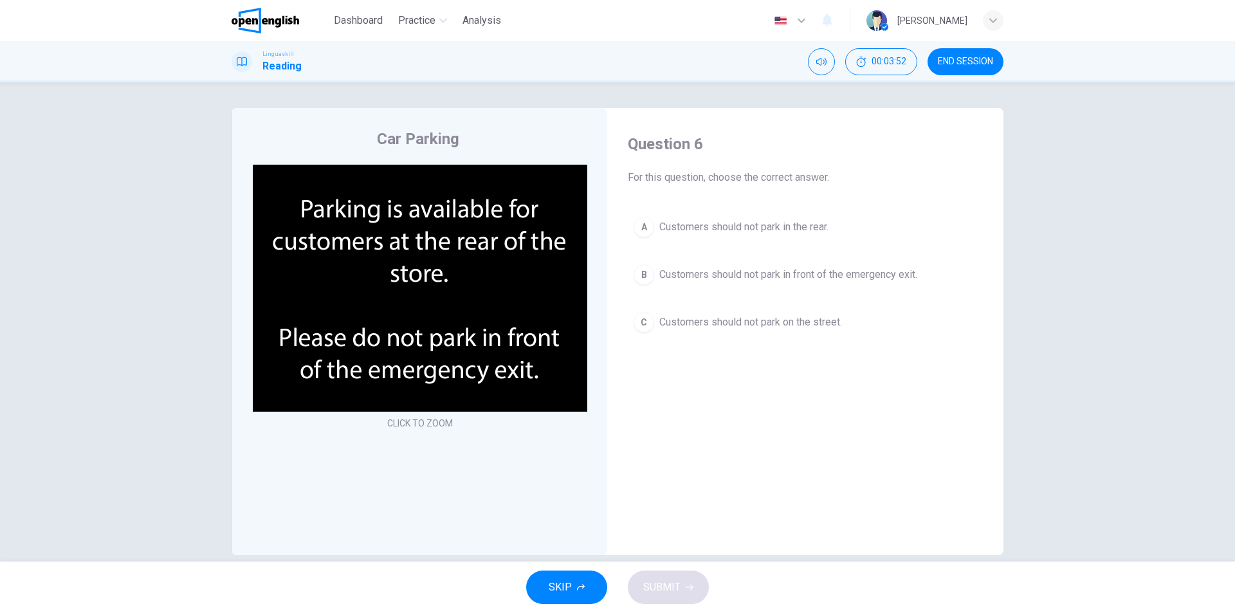
click at [891, 274] on span "Customers should not park in front of the emergency exit." at bounding box center [788, 274] width 258 height 15
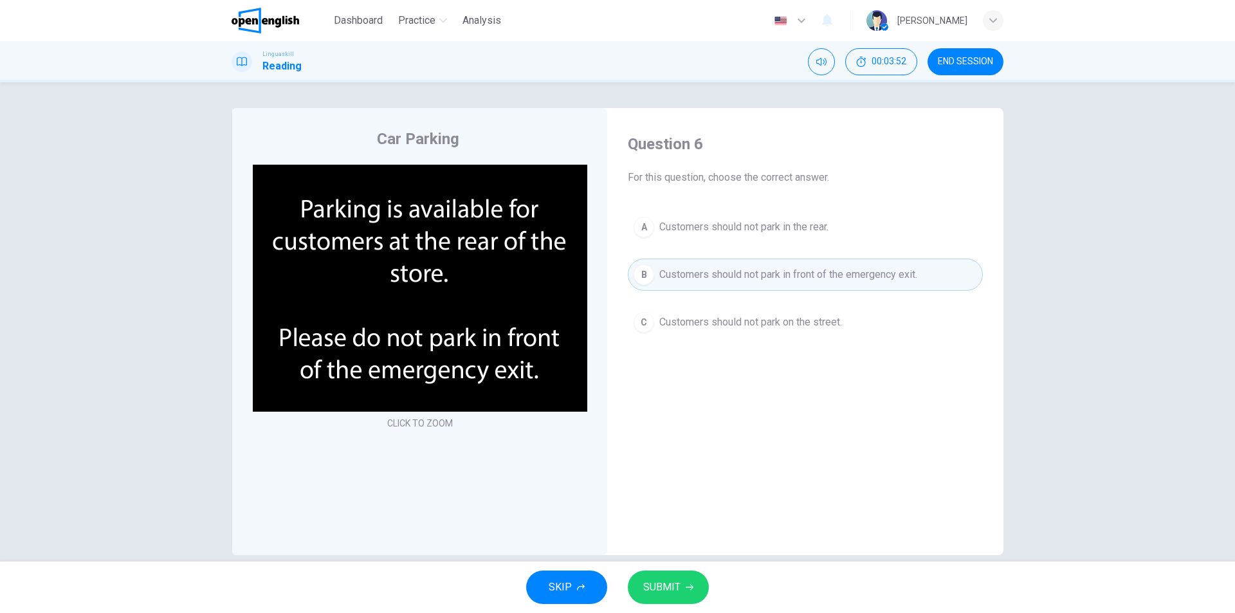
click at [670, 586] on span "SUBMIT" at bounding box center [661, 587] width 37 height 18
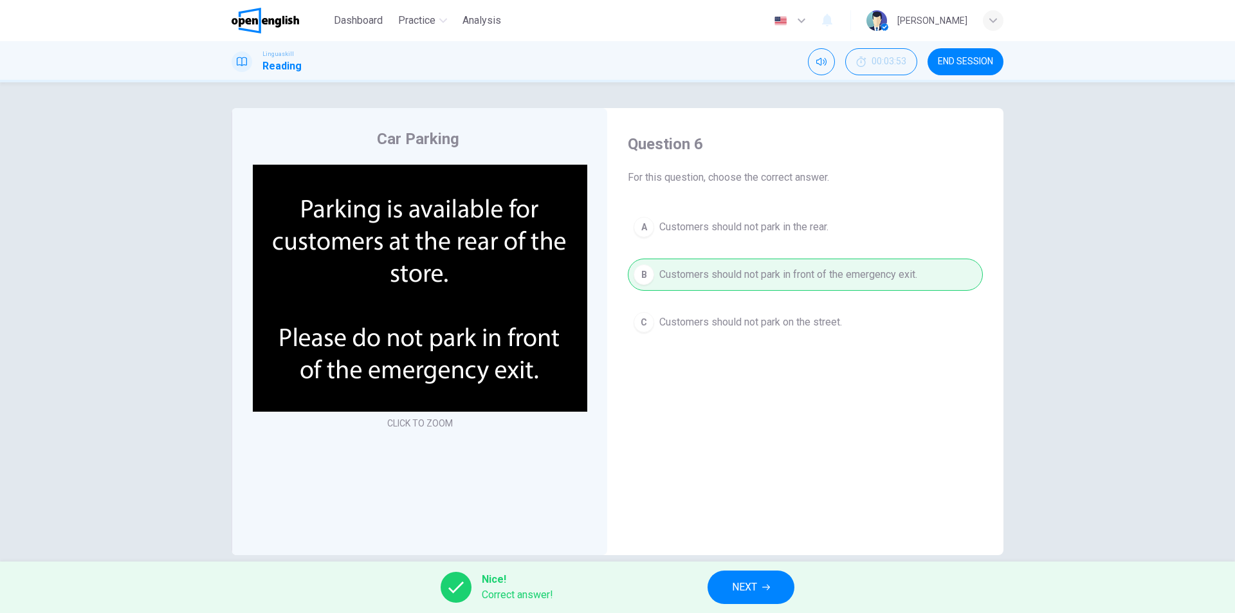
click at [749, 585] on span "NEXT" at bounding box center [744, 587] width 25 height 18
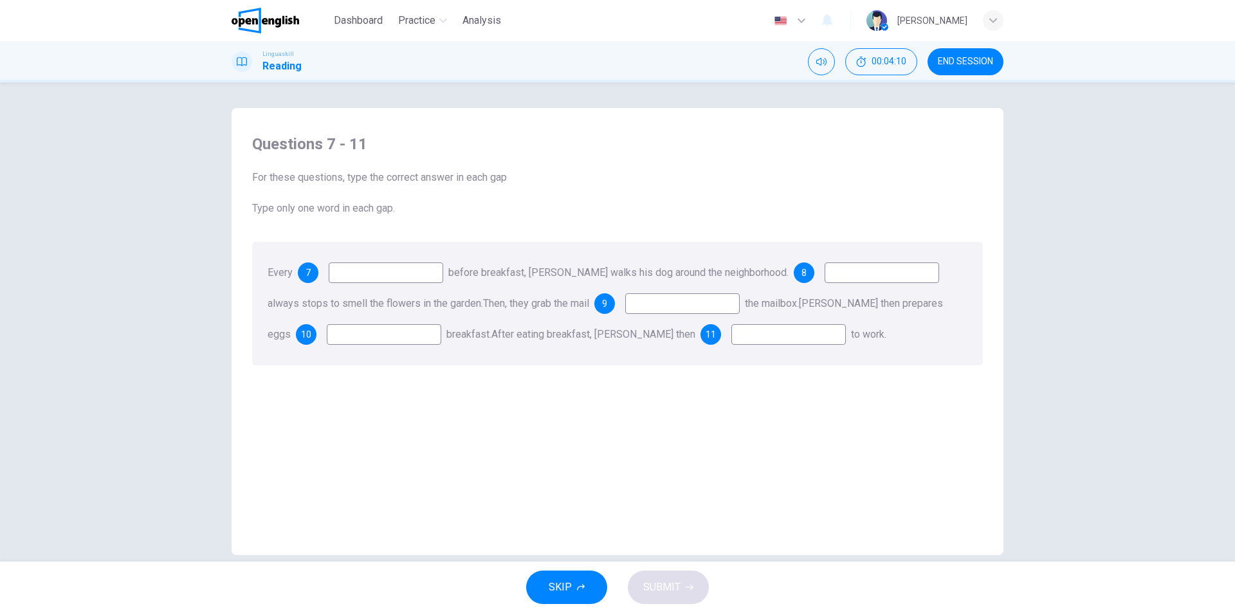
click at [393, 275] on input at bounding box center [386, 272] width 115 height 21
type input "***"
click at [888, 275] on input at bounding box center [882, 272] width 115 height 21
click at [714, 303] on input at bounding box center [682, 303] width 115 height 21
click at [833, 277] on input at bounding box center [882, 272] width 115 height 21
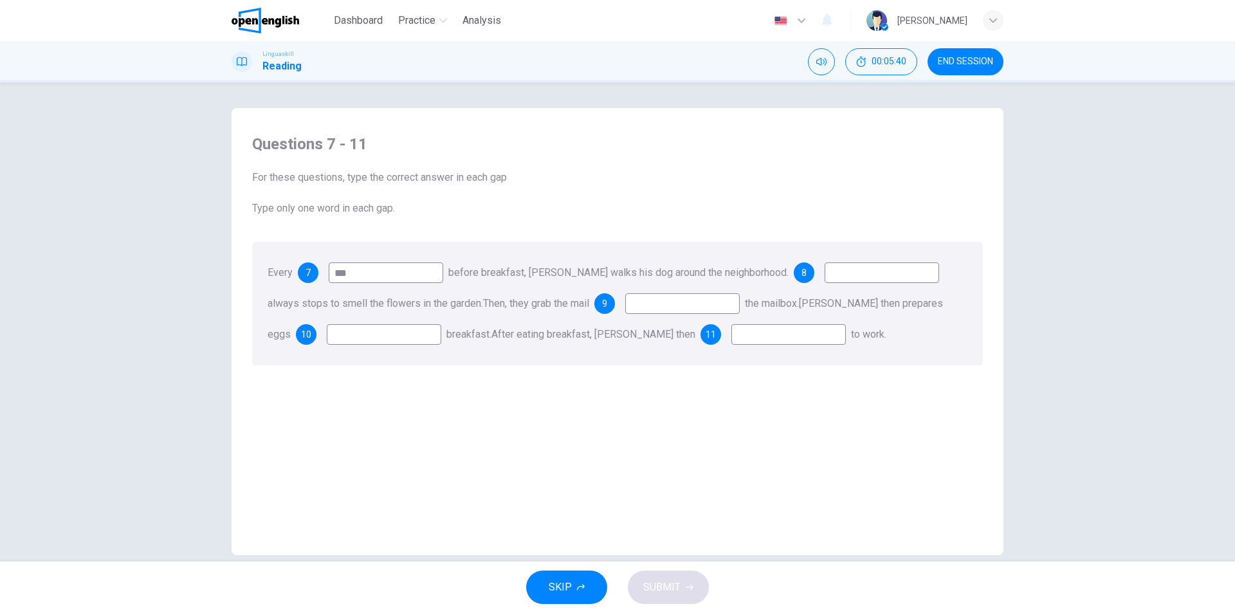
click at [651, 304] on input at bounding box center [682, 303] width 115 height 21
type input "****"
click at [358, 336] on input at bounding box center [384, 334] width 115 height 21
type input "*"
type input "***"
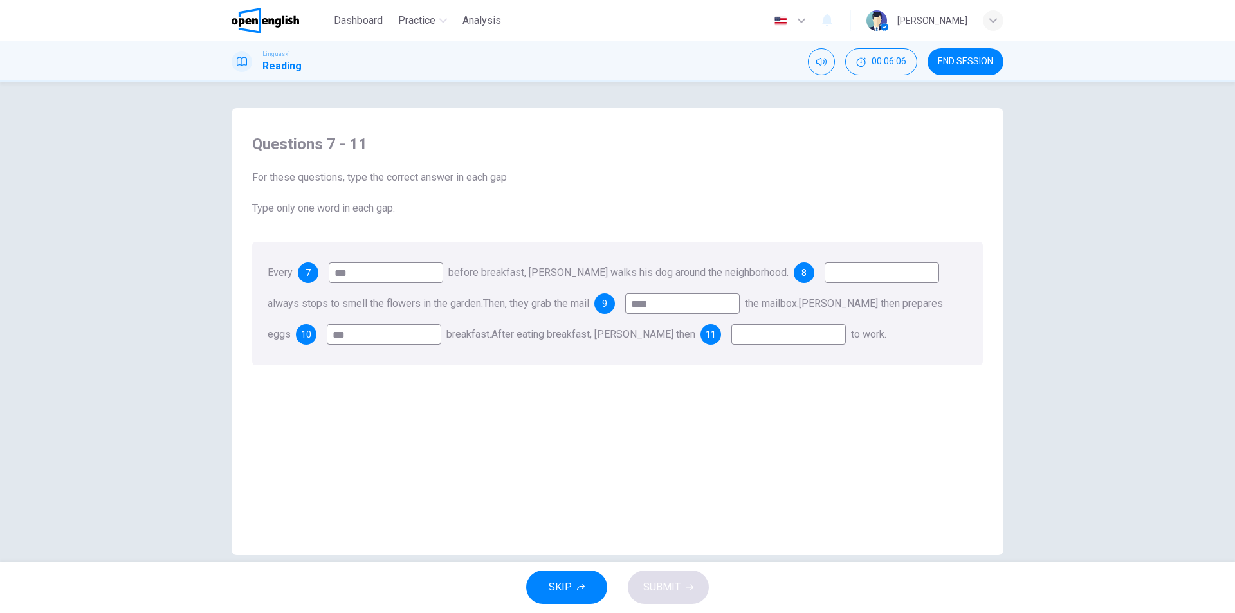
click at [731, 336] on input at bounding box center [788, 334] width 115 height 21
type input "**"
click at [856, 275] on input at bounding box center [882, 272] width 115 height 21
drag, startPoint x: 266, startPoint y: 304, endPoint x: 469, endPoint y: 302, distance: 203.3
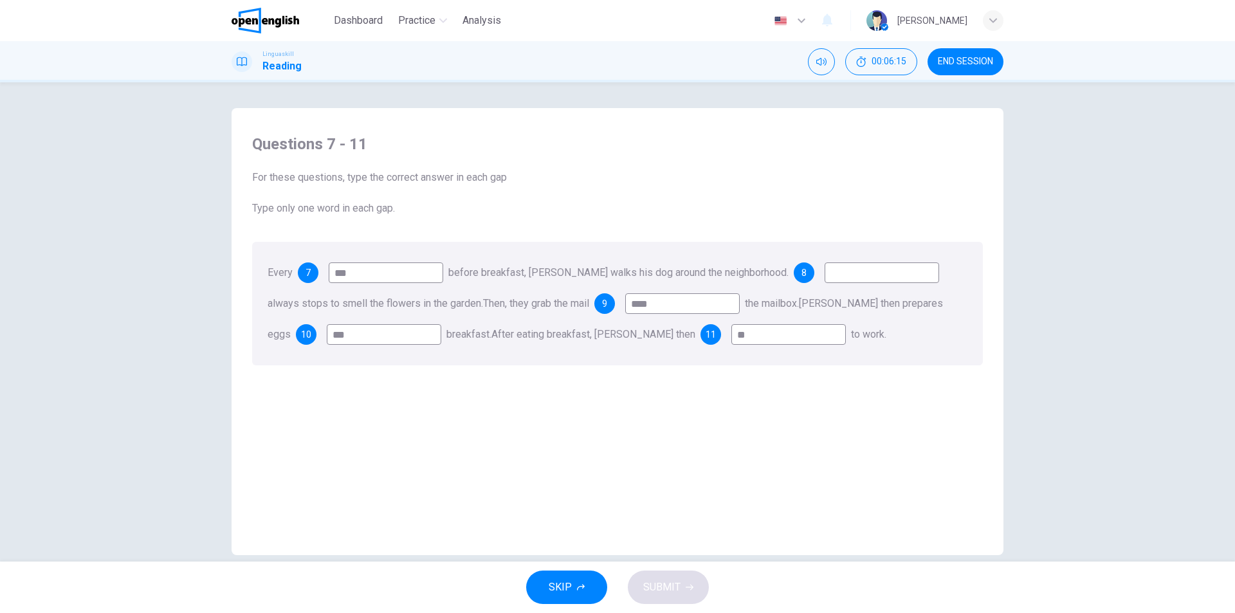
click at [469, 302] on span "always stops to smell the flowers in the garden." at bounding box center [376, 303] width 216 height 12
drag, startPoint x: 477, startPoint y: 304, endPoint x: 345, endPoint y: 304, distance: 131.9
click at [345, 304] on span "always stops to smell the flowers in the garden." at bounding box center [376, 303] width 216 height 12
click at [827, 279] on input at bounding box center [882, 272] width 115 height 21
type input "*"
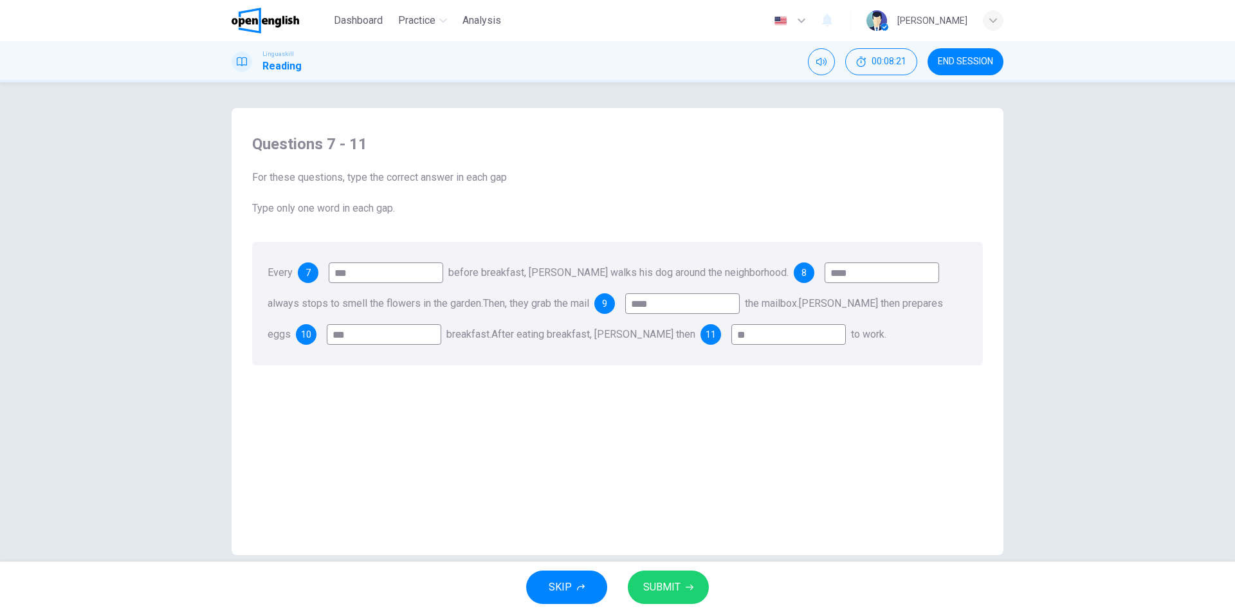
drag, startPoint x: 854, startPoint y: 275, endPoint x: 808, endPoint y: 274, distance: 45.7
click at [808, 274] on div "8 ****" at bounding box center [866, 272] width 145 height 21
type input "**"
click at [678, 585] on span "SUBMIT" at bounding box center [661, 587] width 37 height 18
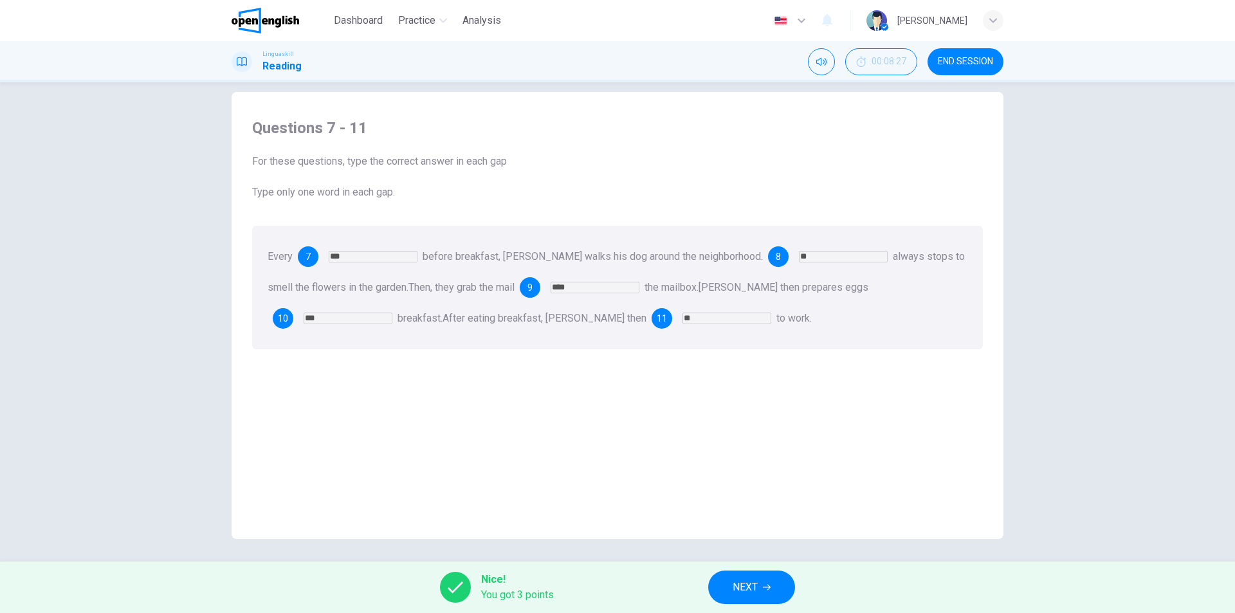
scroll to position [19, 0]
click at [757, 591] on span "NEXT" at bounding box center [745, 587] width 25 height 18
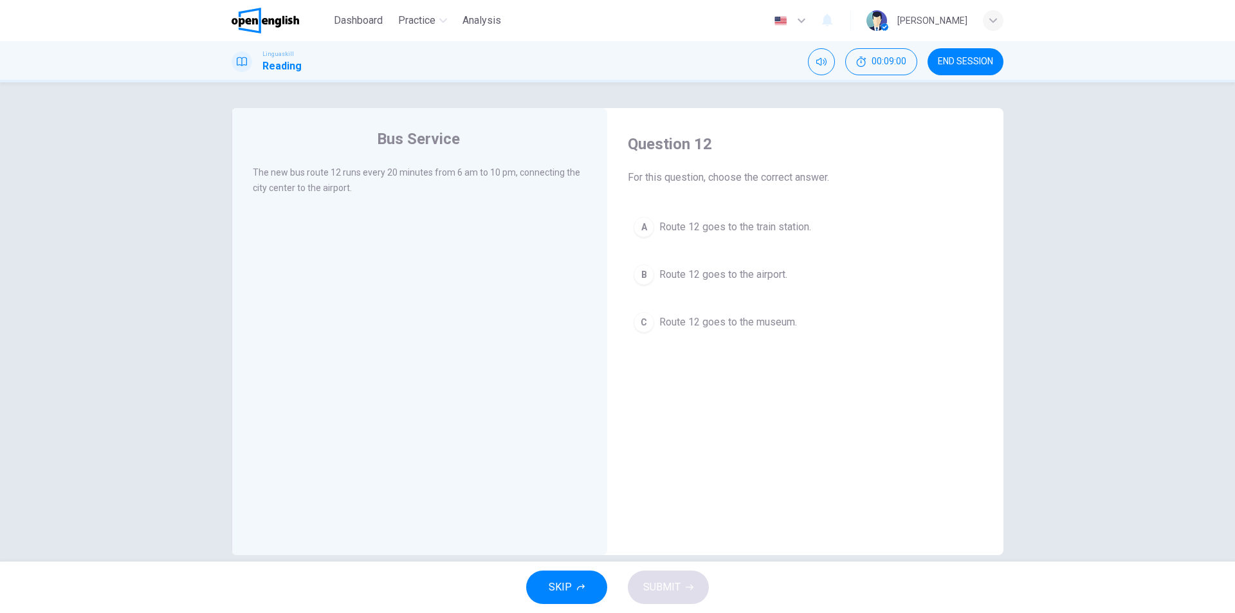
click at [769, 275] on span "Route 12 goes to the airport." at bounding box center [723, 274] width 128 height 15
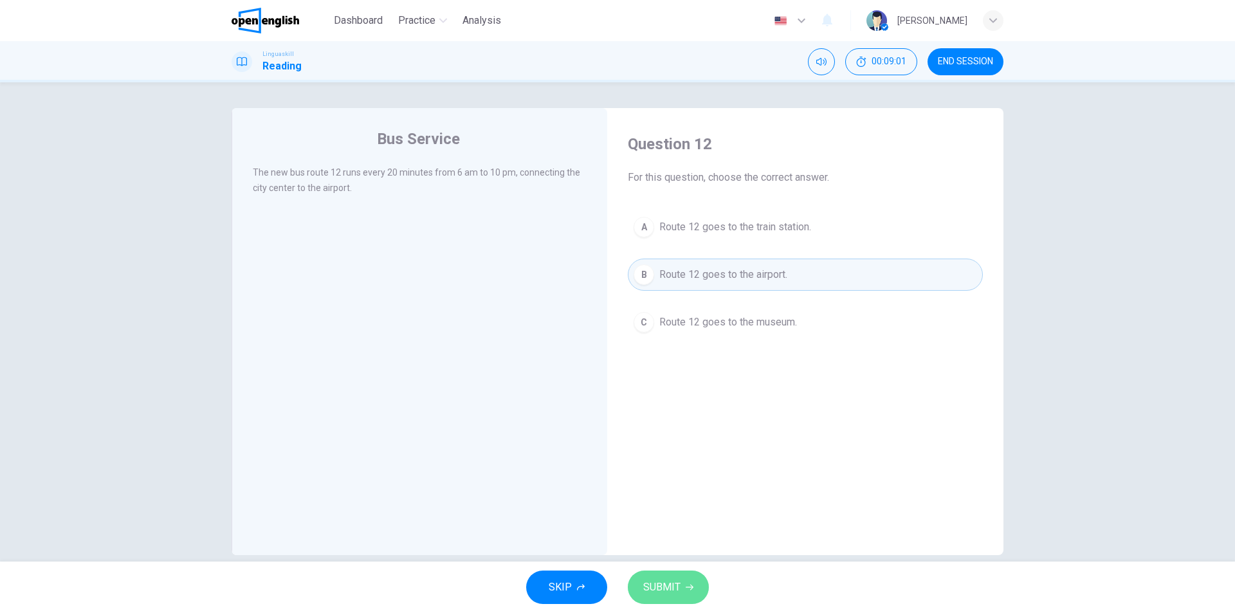
click at [674, 585] on span "SUBMIT" at bounding box center [661, 587] width 37 height 18
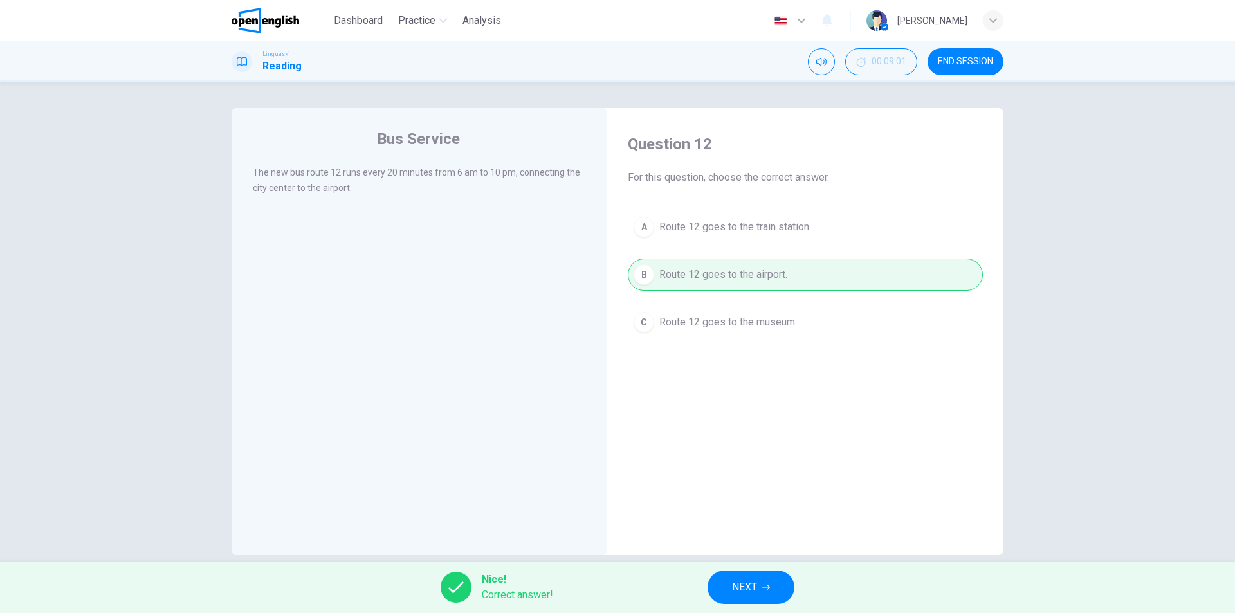
click at [766, 580] on button "NEXT" at bounding box center [751, 587] width 87 height 33
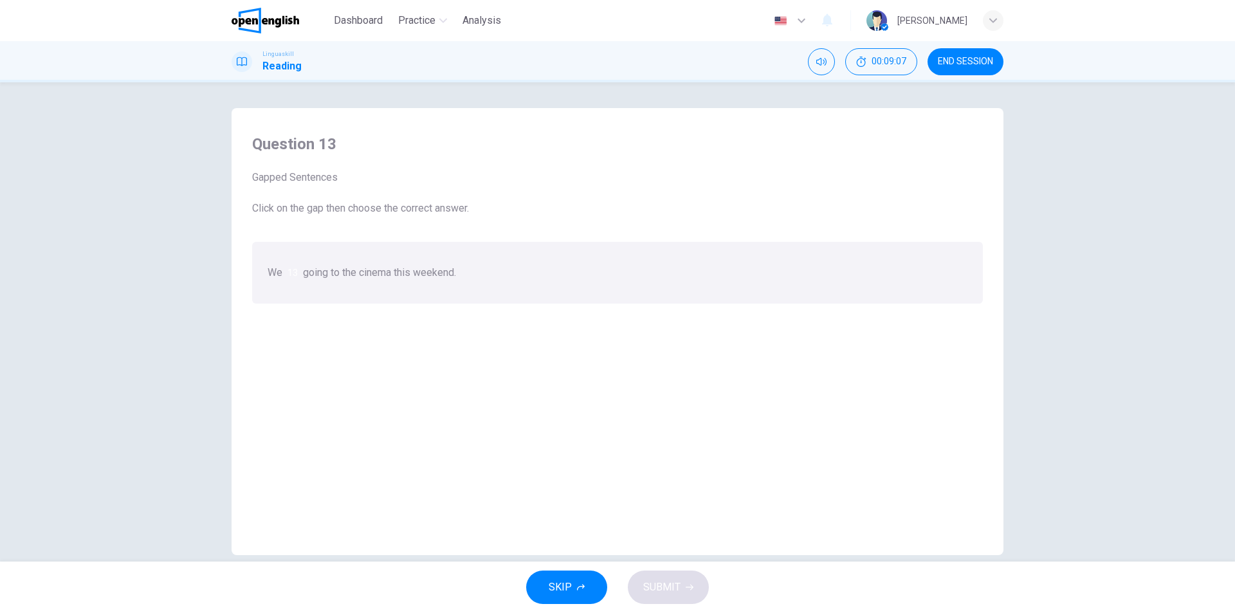
click at [298, 273] on div at bounding box center [298, 273] width 0 height 0
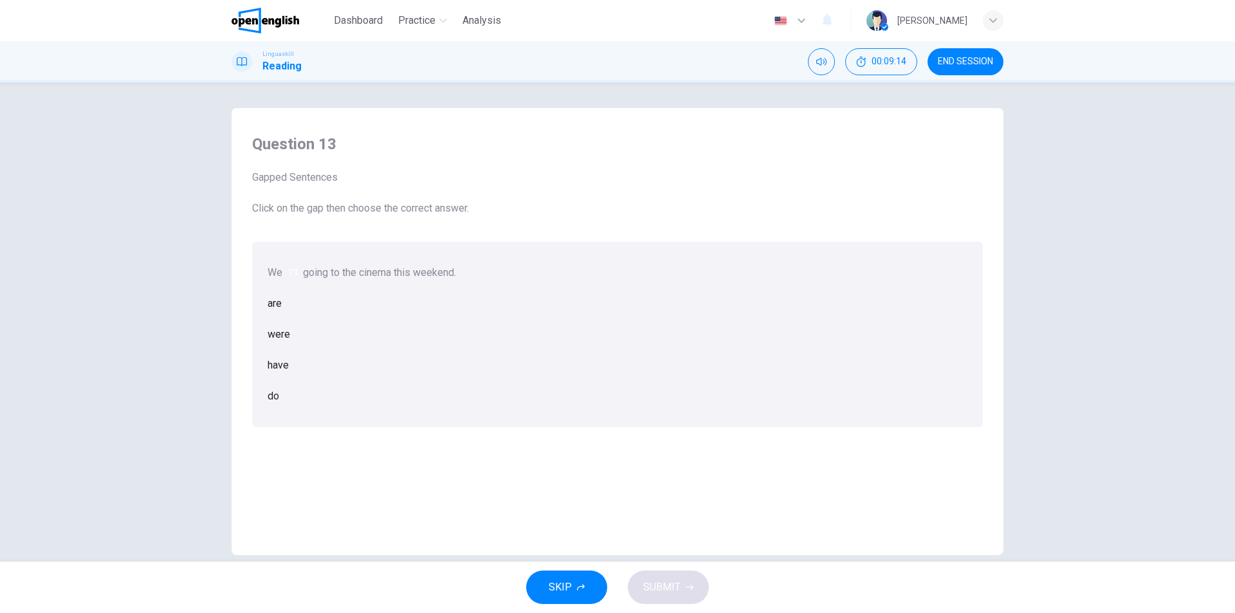
click at [298, 273] on div at bounding box center [298, 273] width 0 height 0
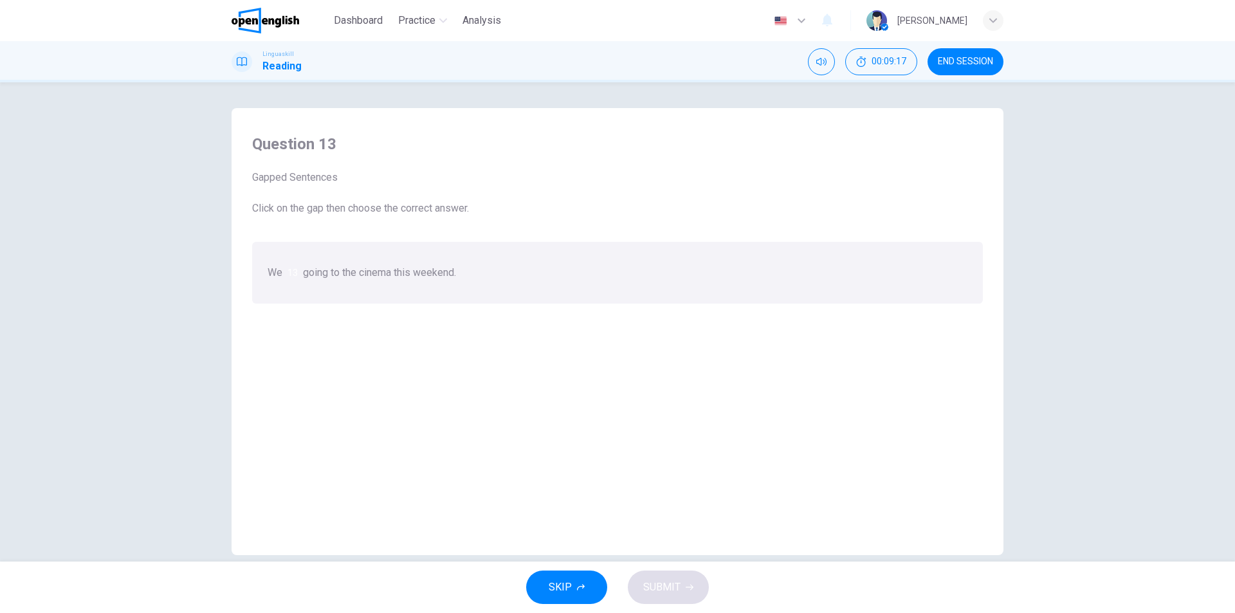
click at [298, 273] on div at bounding box center [298, 273] width 0 height 0
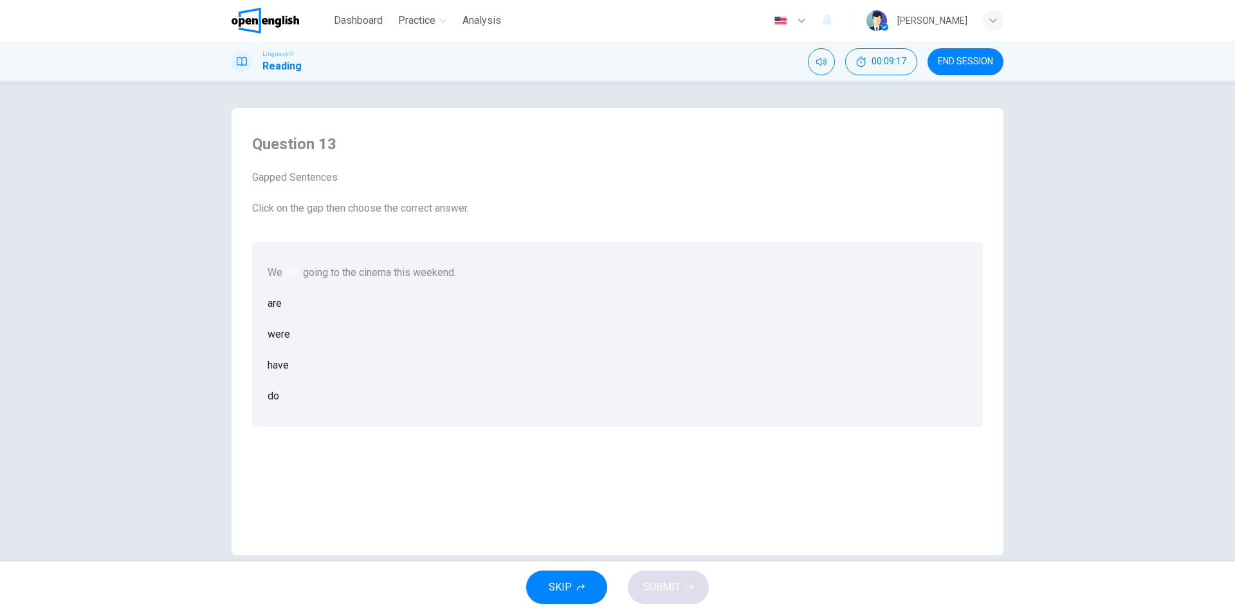
click at [298, 273] on div at bounding box center [298, 273] width 0 height 0
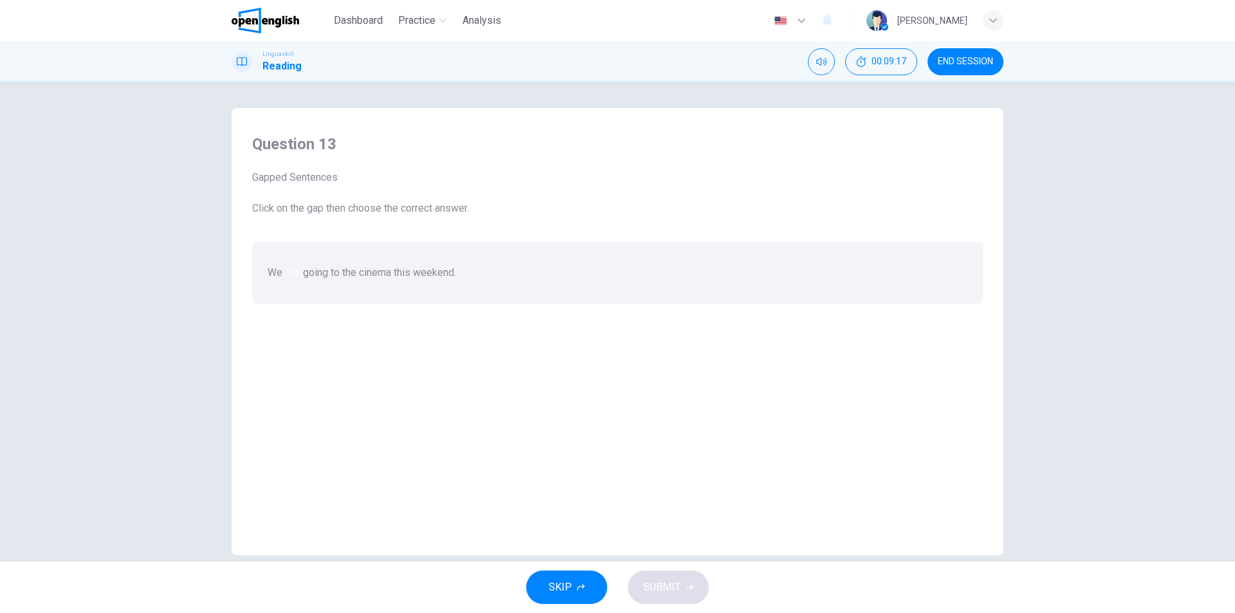
click at [298, 273] on div at bounding box center [298, 273] width 0 height 0
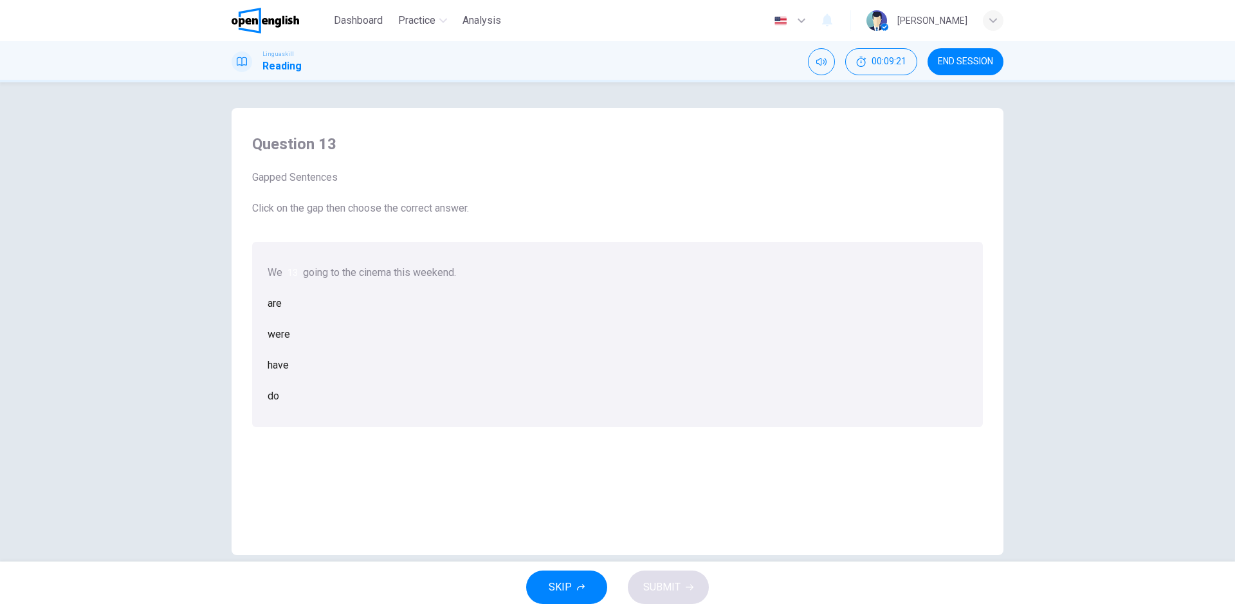
click at [298, 273] on div at bounding box center [298, 273] width 0 height 0
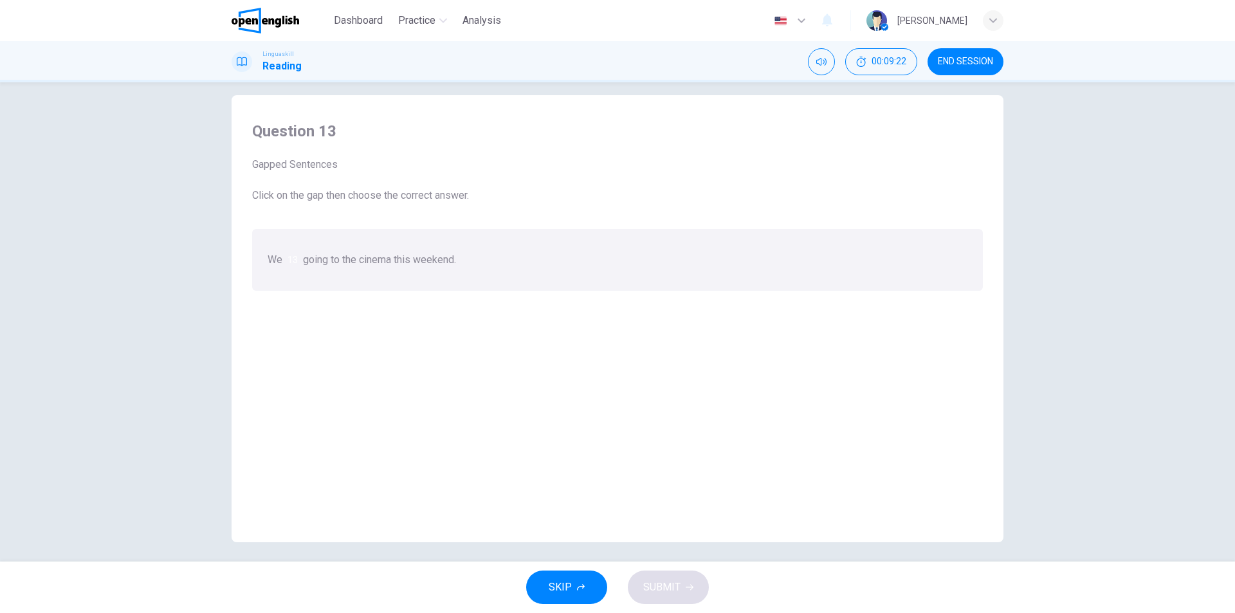
scroll to position [19, 0]
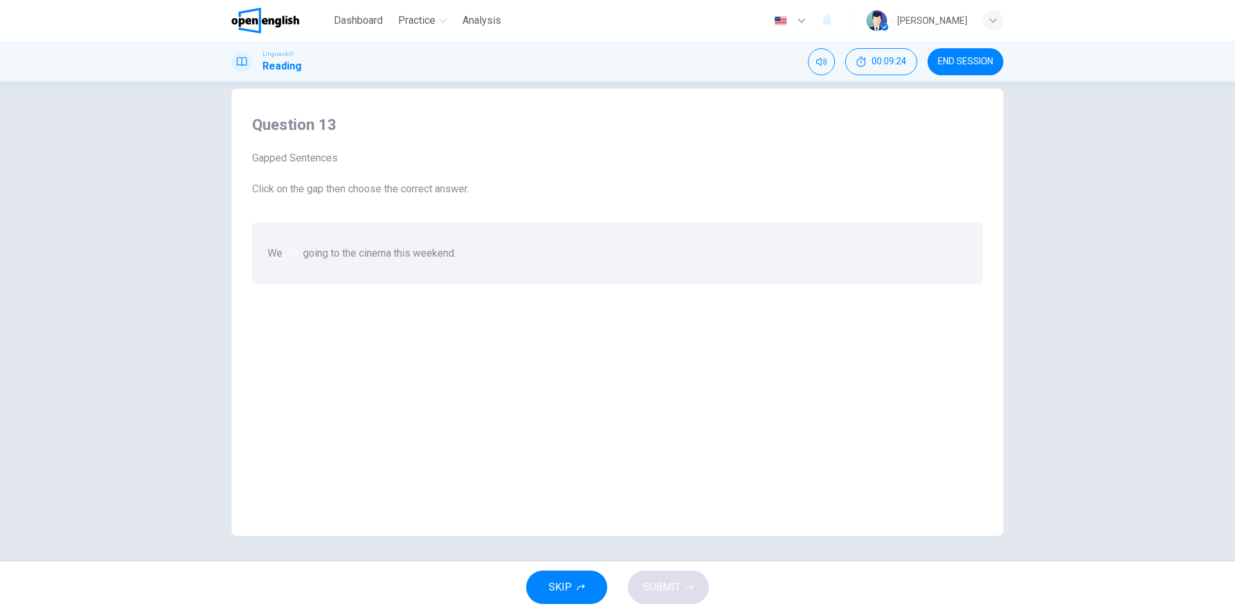
click at [298, 253] on div at bounding box center [298, 253] width 0 height 0
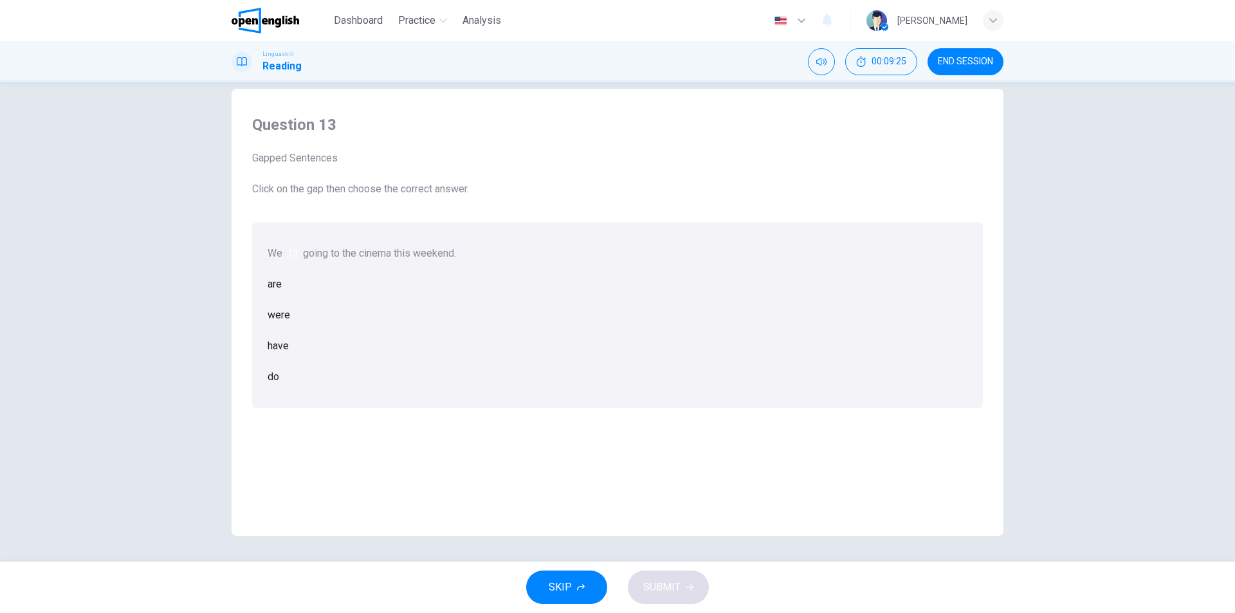
click at [405, 237] on div "We 13 going to the cinema this weekend. are were have do" at bounding box center [617, 315] width 731 height 185
drag, startPoint x: 560, startPoint y: 541, endPoint x: 599, endPoint y: 524, distance: 42.1
click at [561, 300] on div "are" at bounding box center [618, 284] width 700 height 31
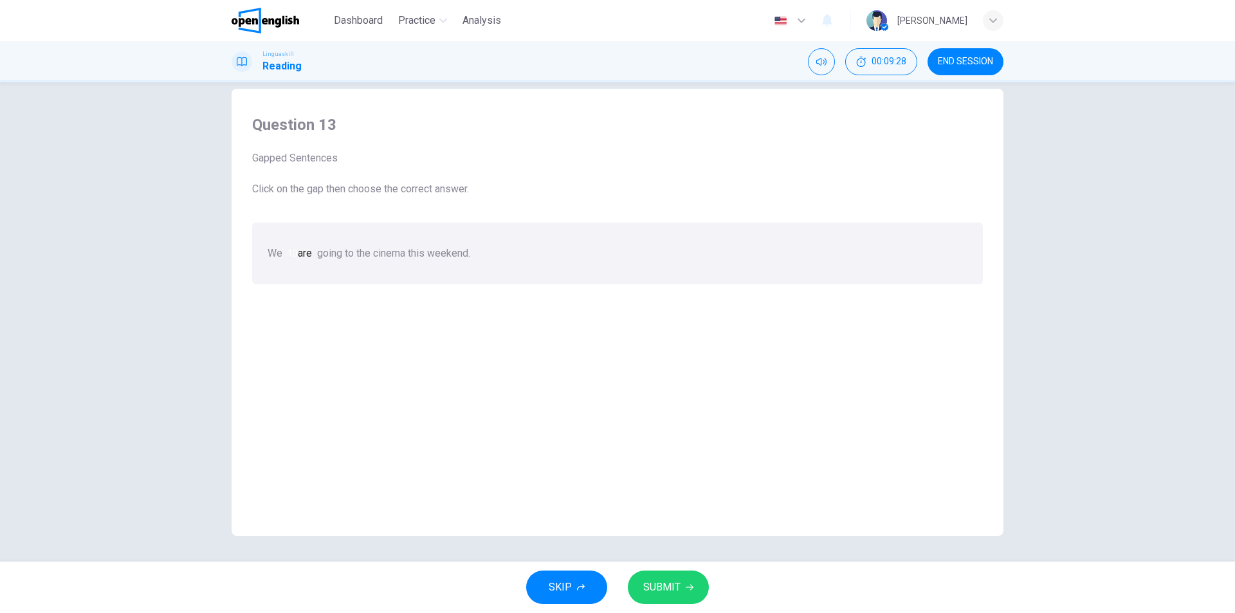
click at [661, 586] on span "SUBMIT" at bounding box center [661, 587] width 37 height 18
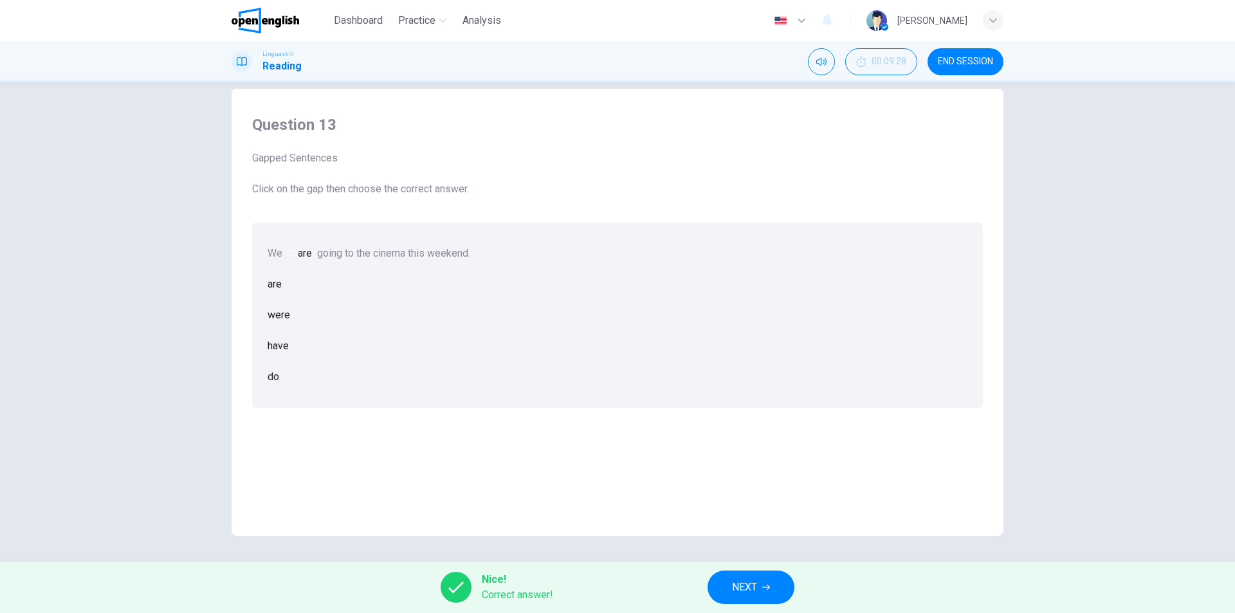
click at [760, 595] on button "NEXT" at bounding box center [751, 587] width 87 height 33
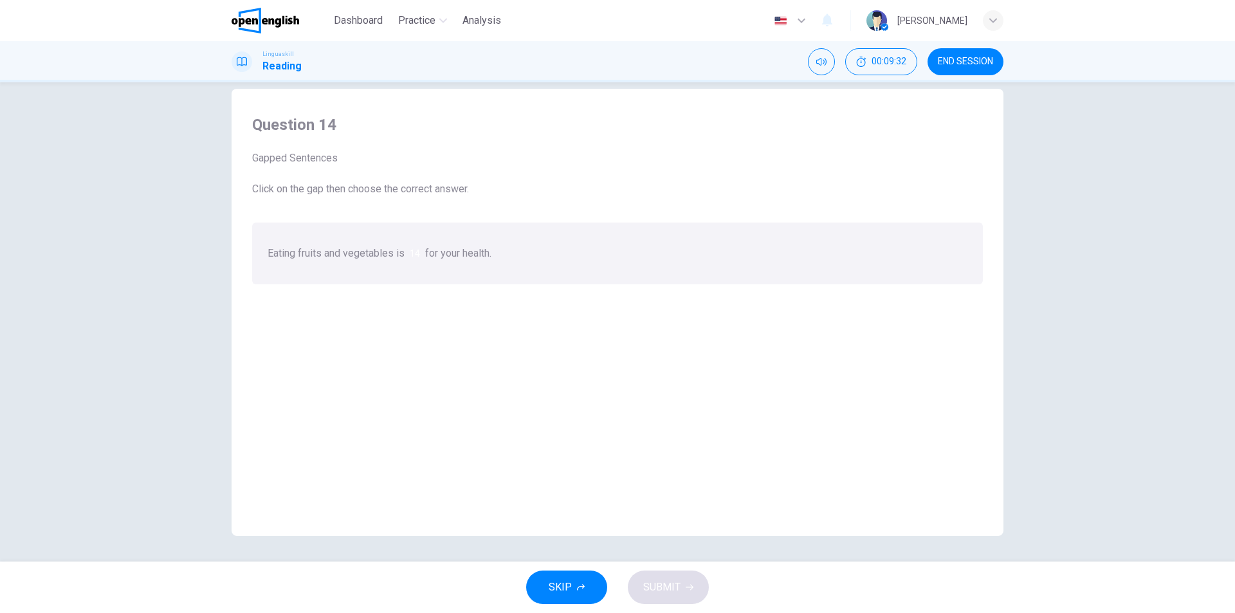
click at [420, 253] on div at bounding box center [420, 253] width 0 height 0
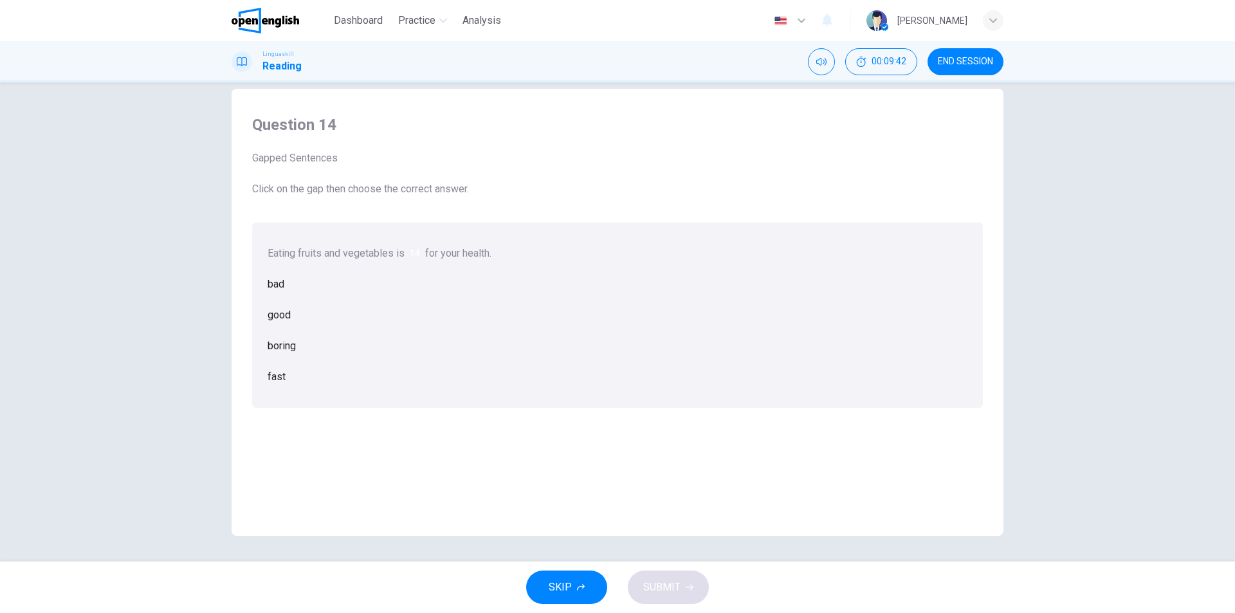
click at [596, 331] on div "good" at bounding box center [618, 315] width 700 height 31
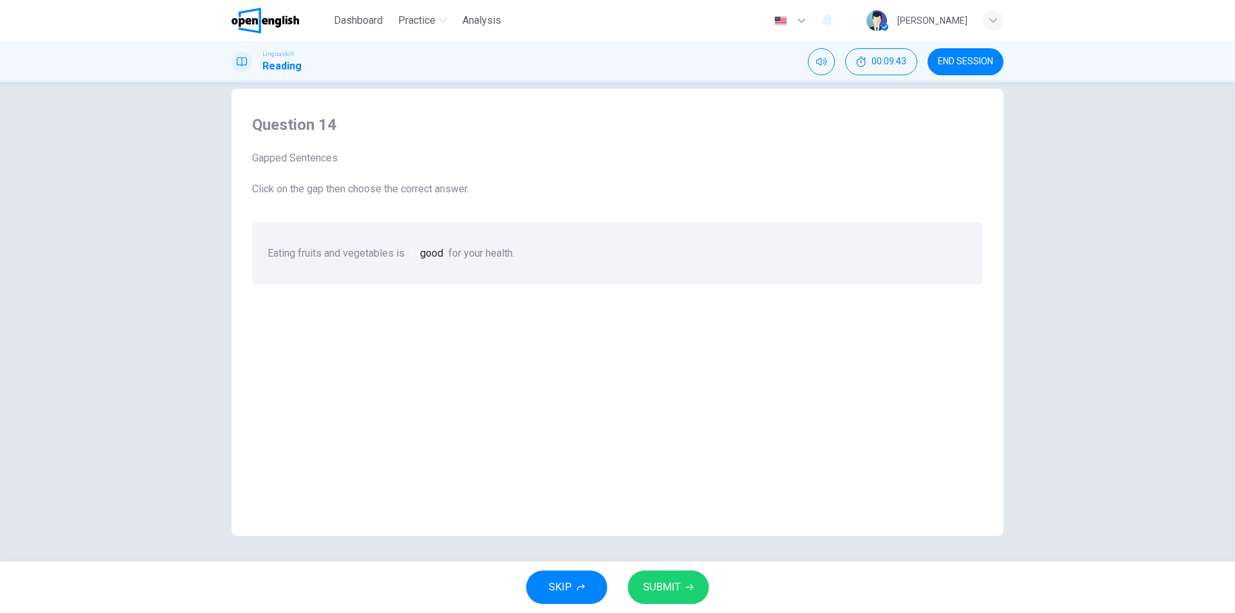
click at [673, 593] on span "SUBMIT" at bounding box center [661, 587] width 37 height 18
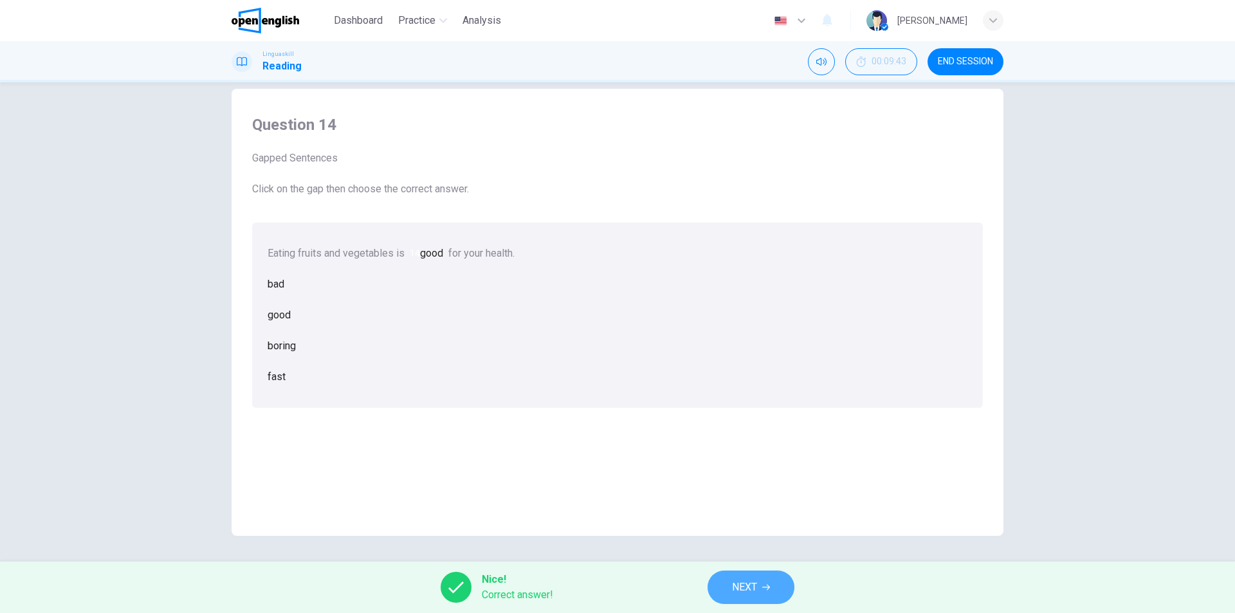
click at [751, 589] on span "NEXT" at bounding box center [744, 587] width 25 height 18
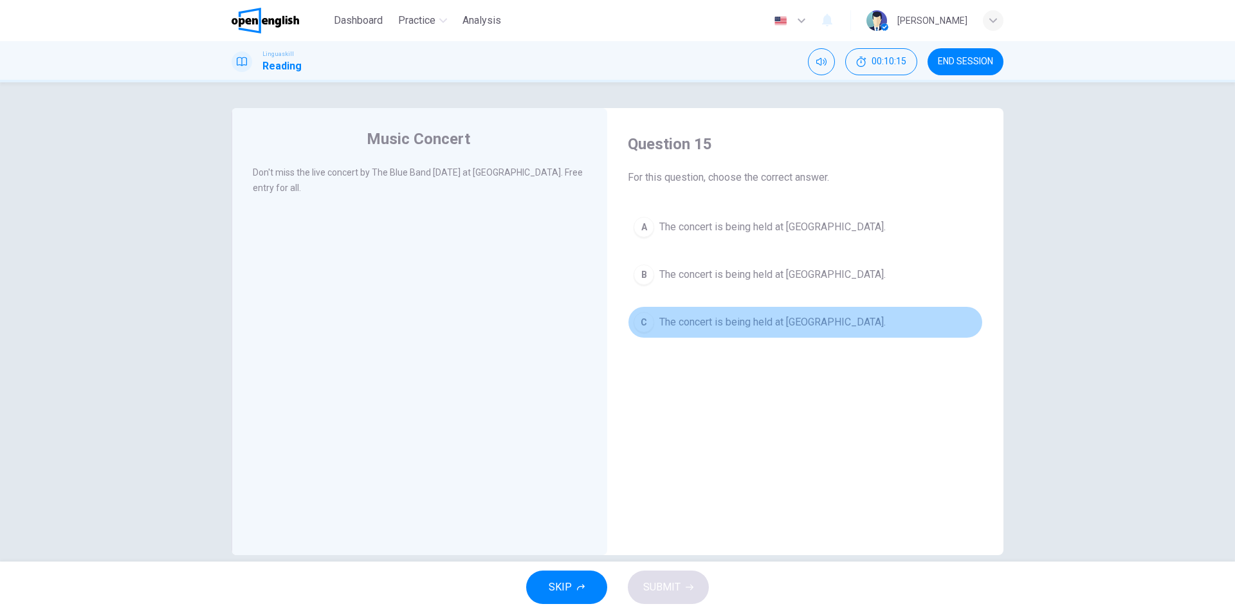
drag, startPoint x: 807, startPoint y: 325, endPoint x: 814, endPoint y: 322, distance: 7.8
click at [807, 324] on span "The concert is being held at [GEOGRAPHIC_DATA]." at bounding box center [772, 322] width 226 height 15
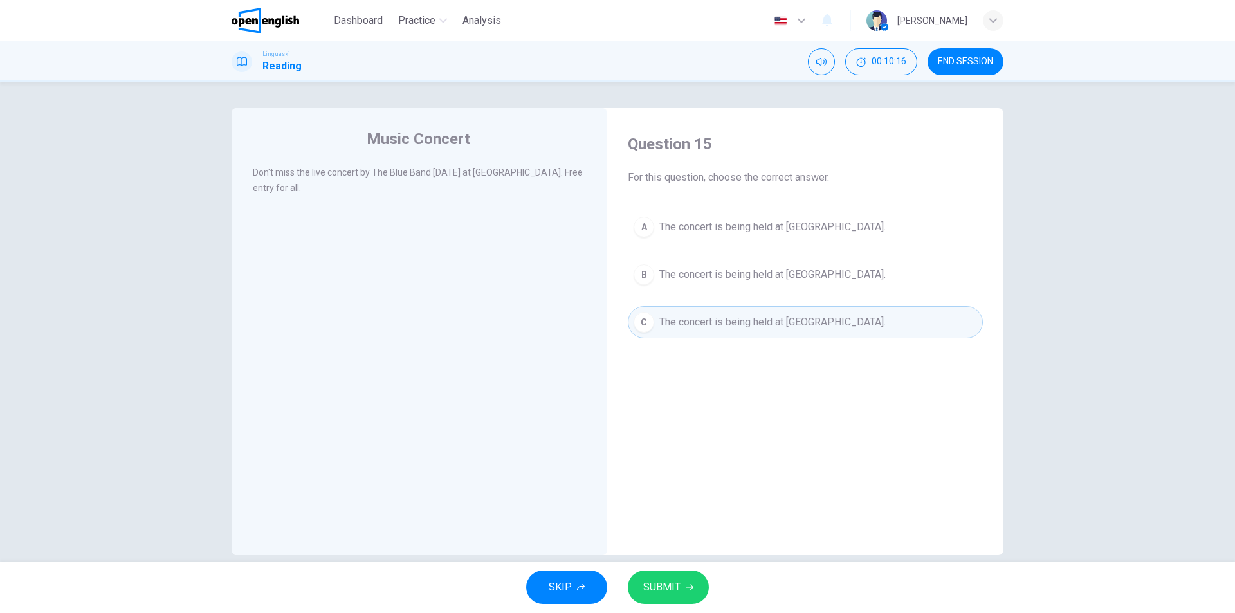
click at [659, 589] on span "SUBMIT" at bounding box center [661, 587] width 37 height 18
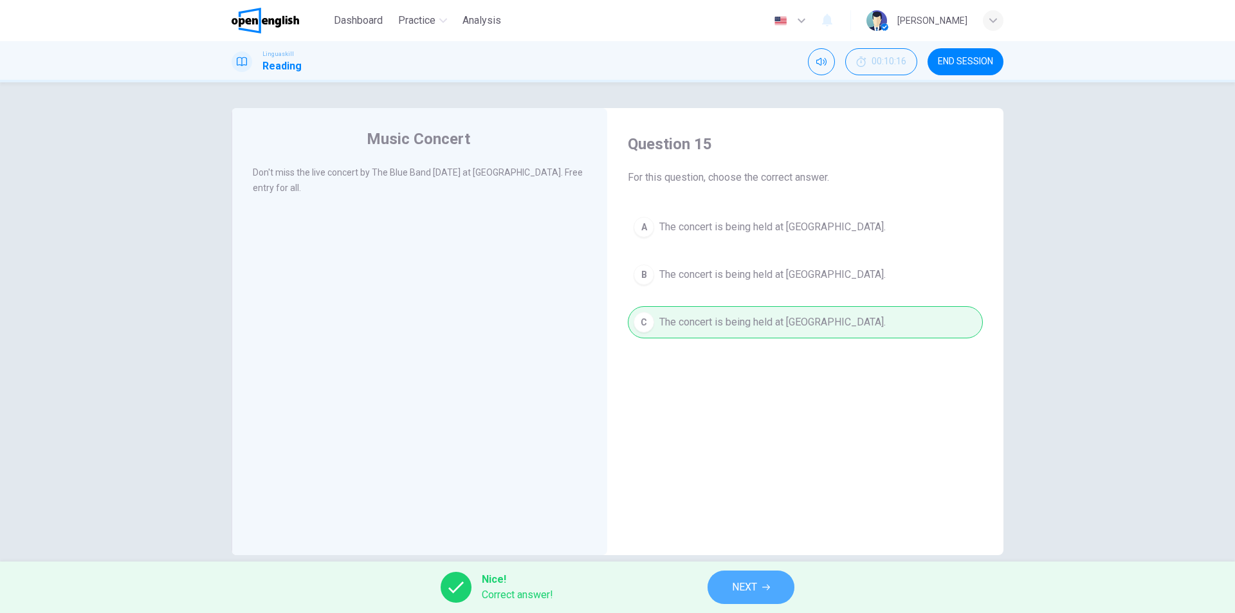
click at [727, 585] on button "NEXT" at bounding box center [751, 587] width 87 height 33
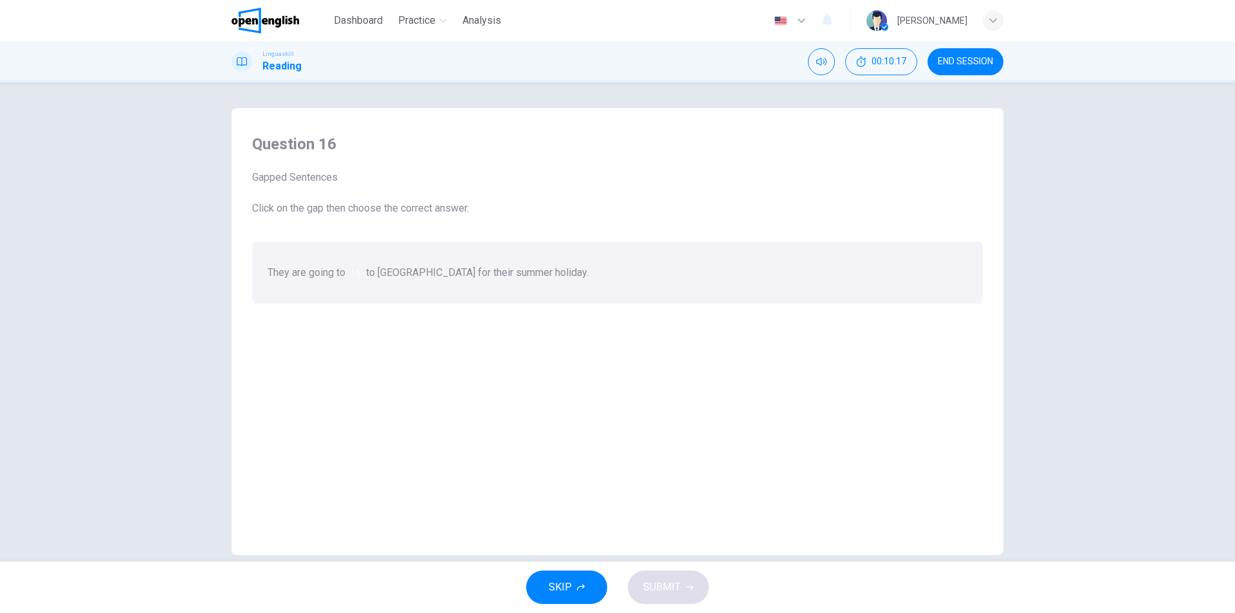
click at [361, 273] on div at bounding box center [361, 273] width 0 height 0
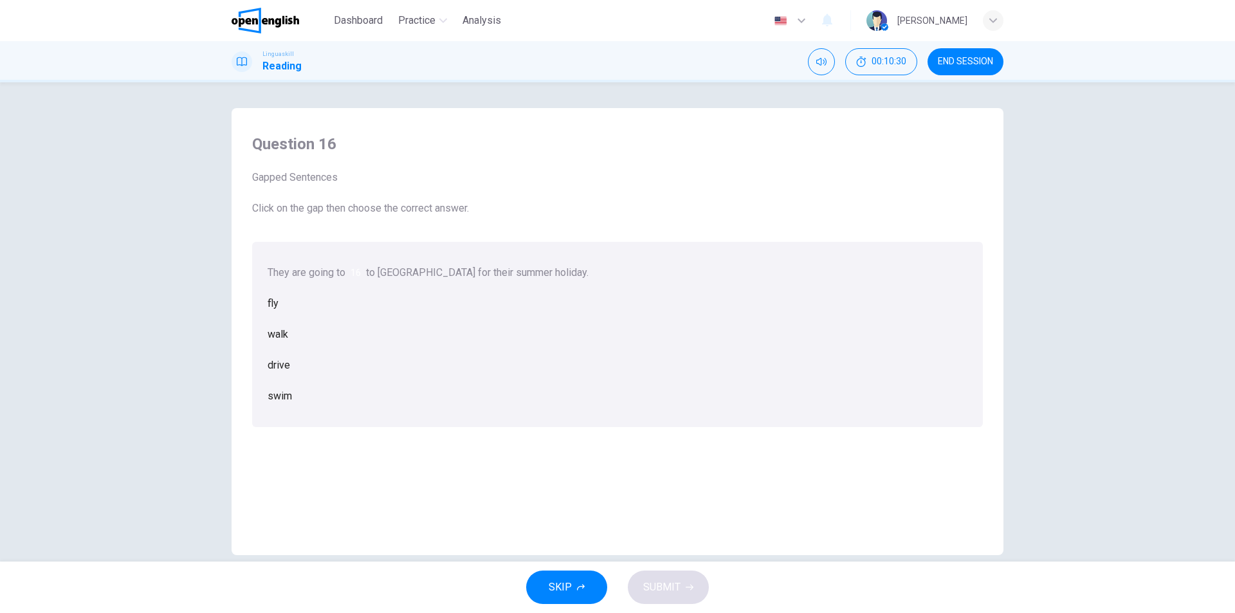
click at [550, 319] on div "fly" at bounding box center [618, 303] width 700 height 31
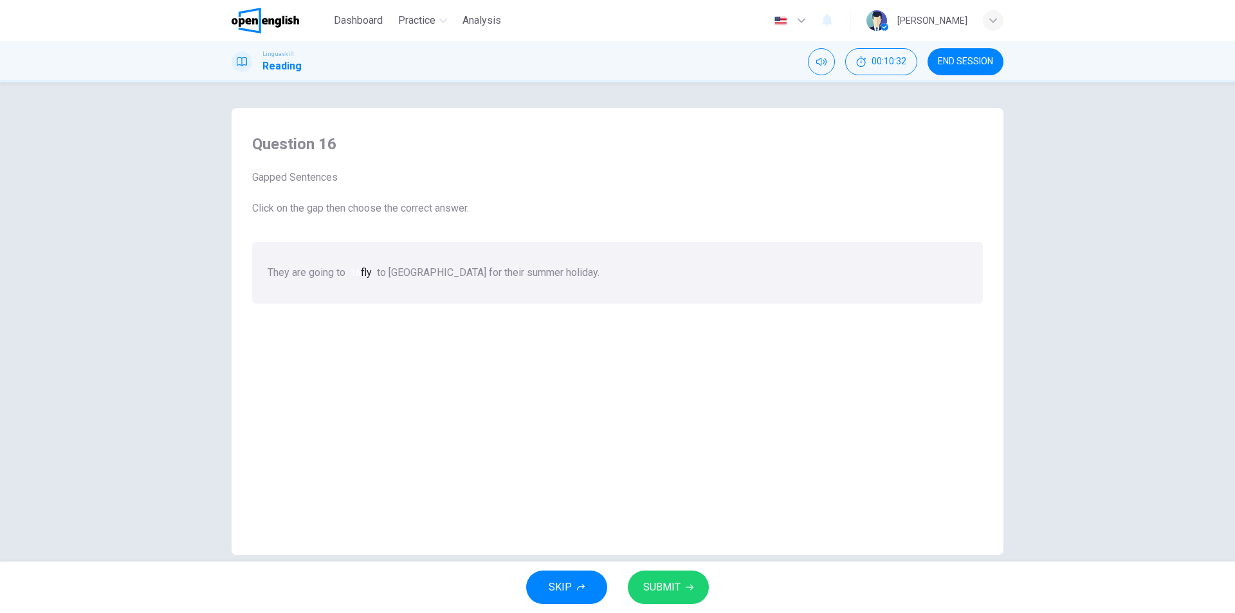
click at [665, 584] on span "SUBMIT" at bounding box center [661, 587] width 37 height 18
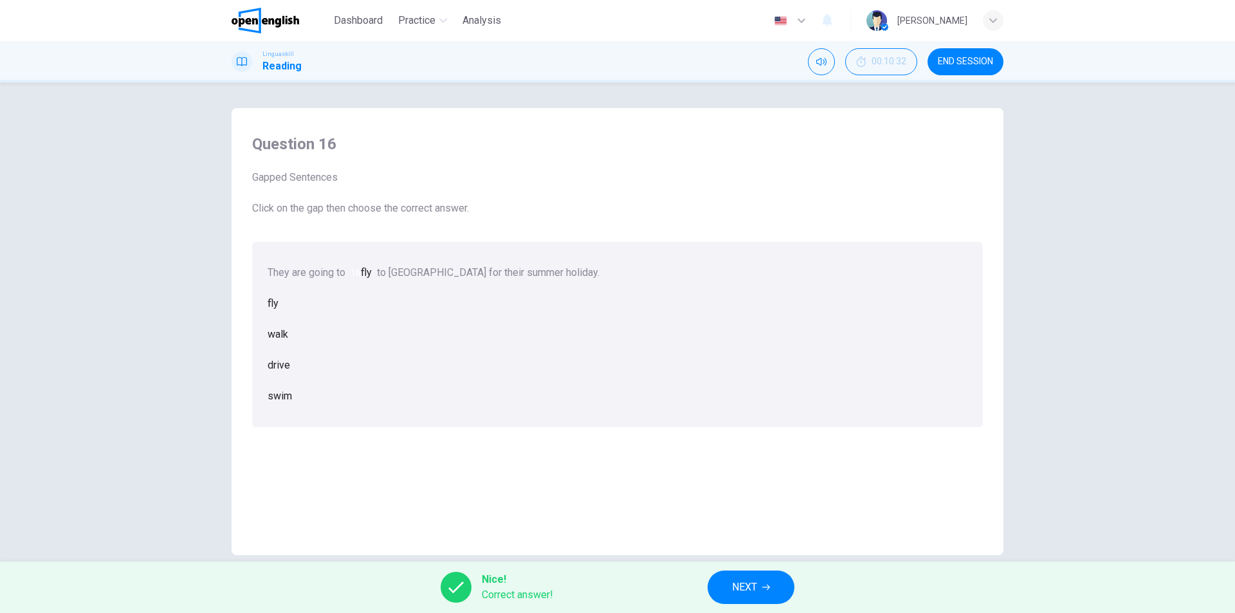
click at [748, 585] on span "NEXT" at bounding box center [744, 587] width 25 height 18
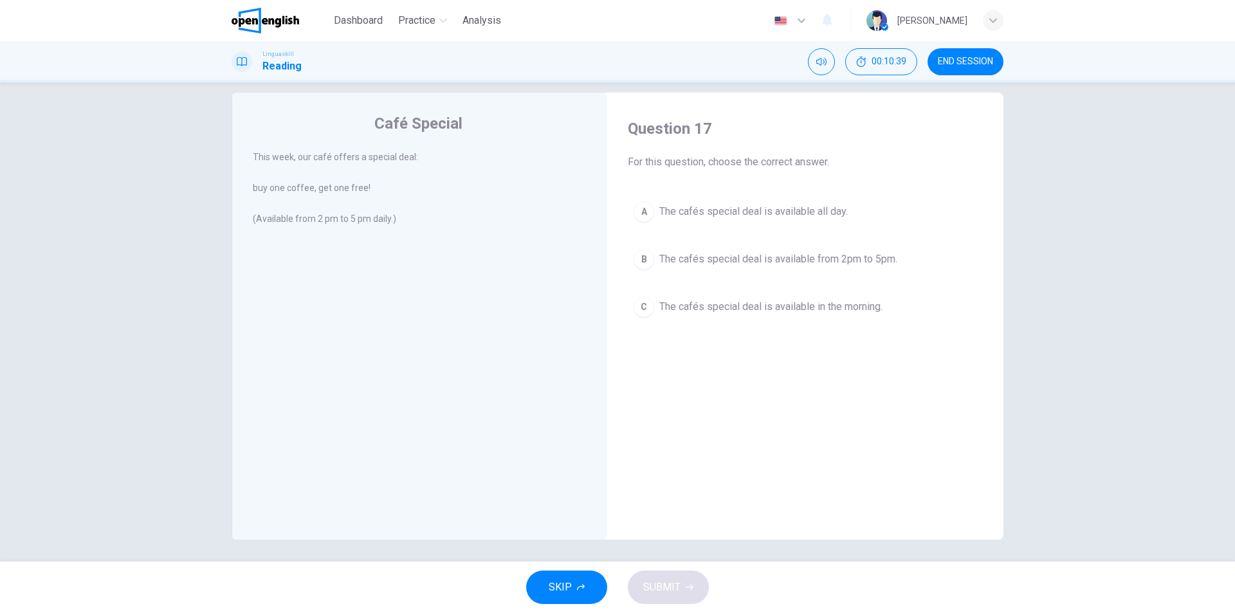
scroll to position [19, 0]
click at [984, 64] on span "END SESSION" at bounding box center [965, 62] width 55 height 10
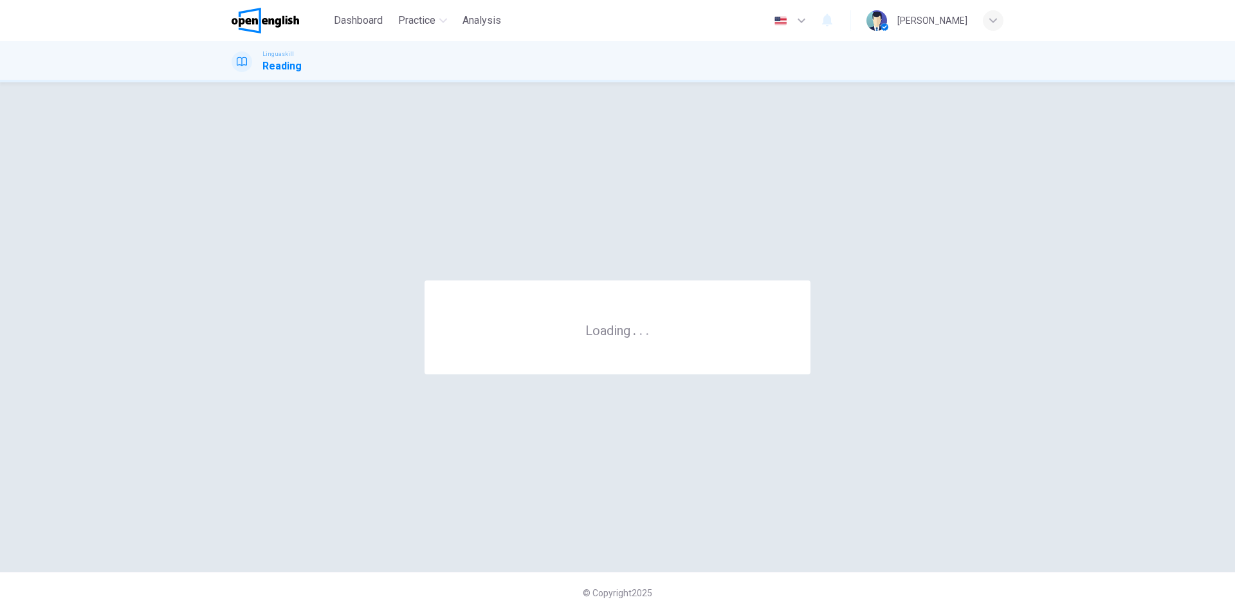
scroll to position [0, 0]
